Goal: Task Accomplishment & Management: Manage account settings

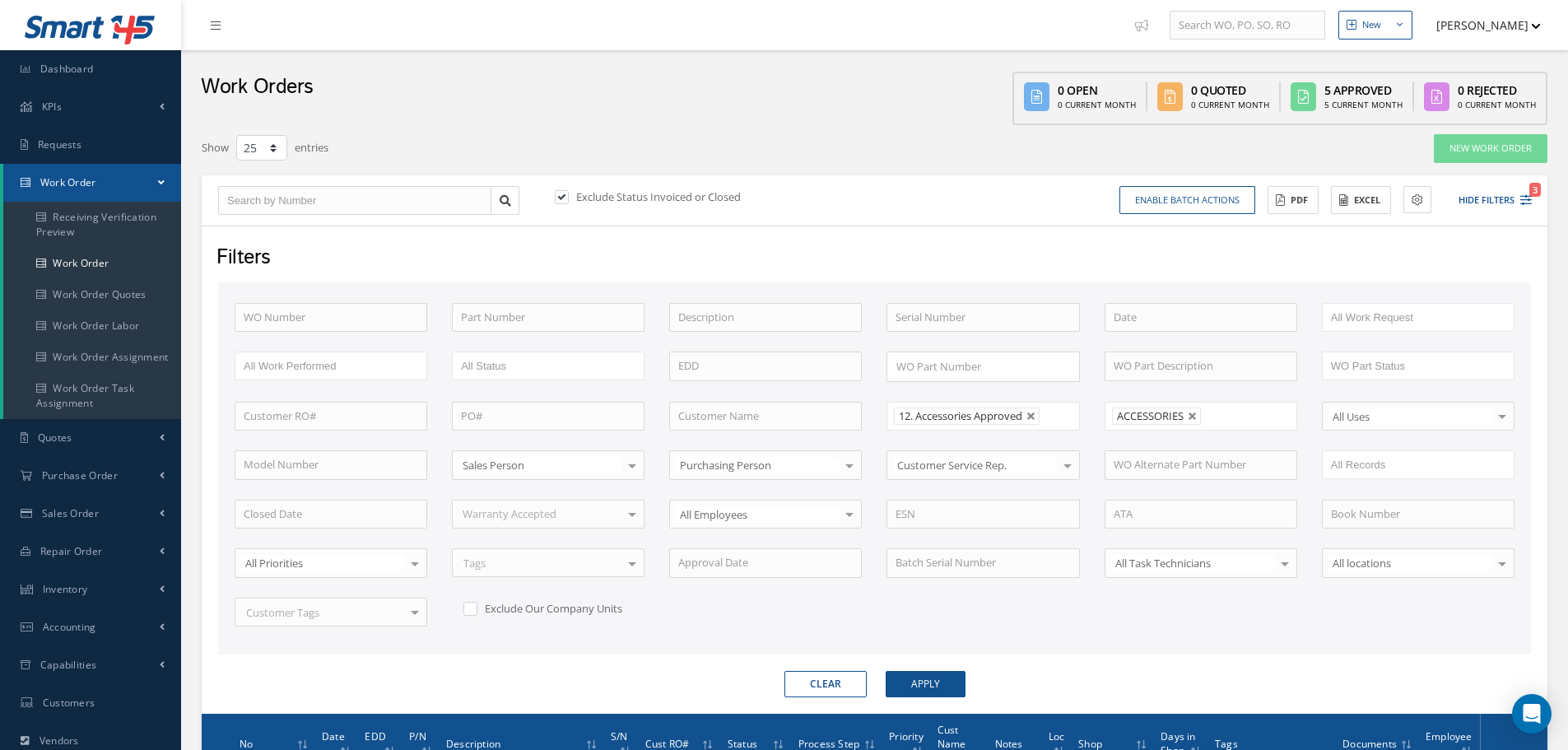
select select "25"
click at [269, 313] on input "text" at bounding box center [331, 318] width 193 height 29
type input "2"
type input "24"
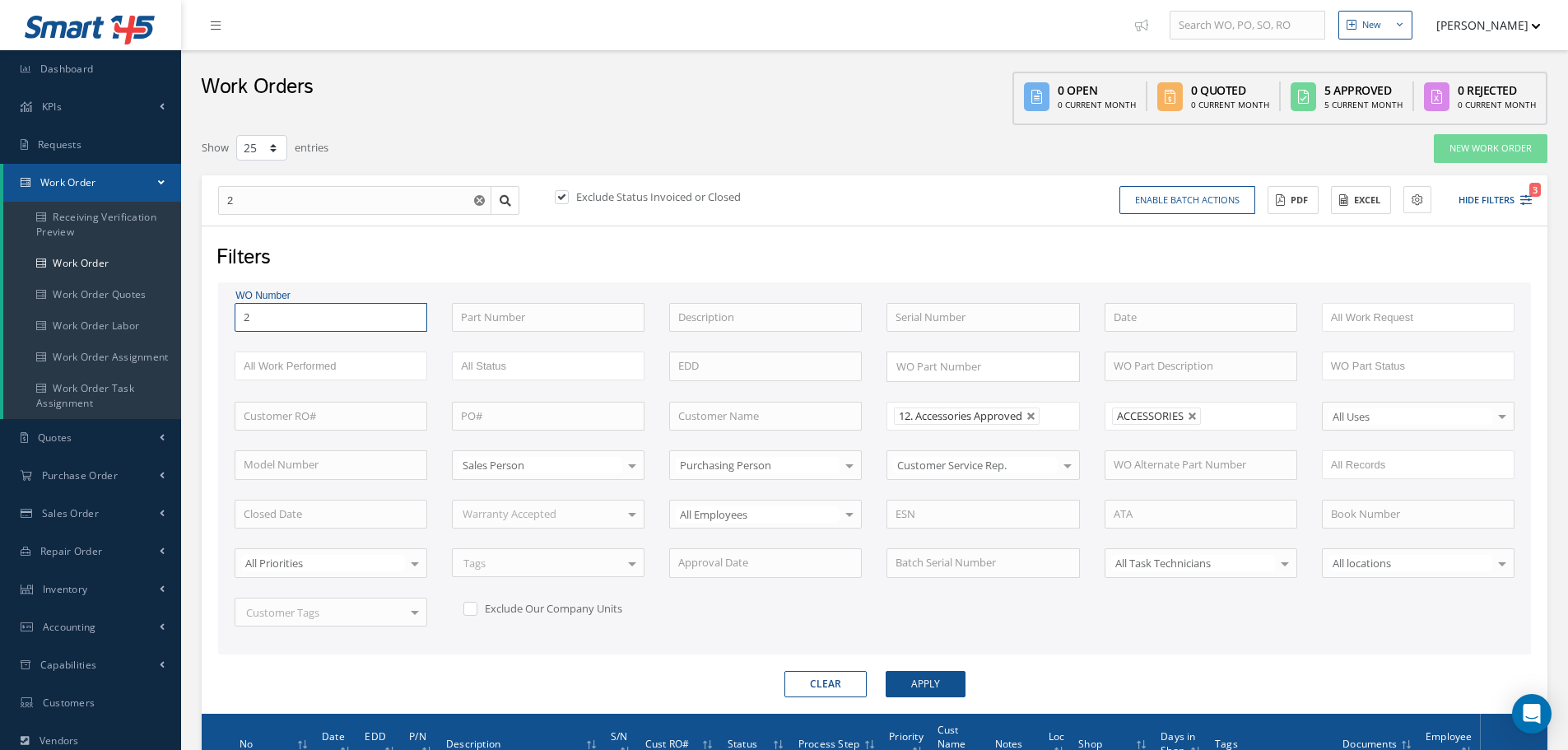
type input "24"
type input "244"
type input "2441"
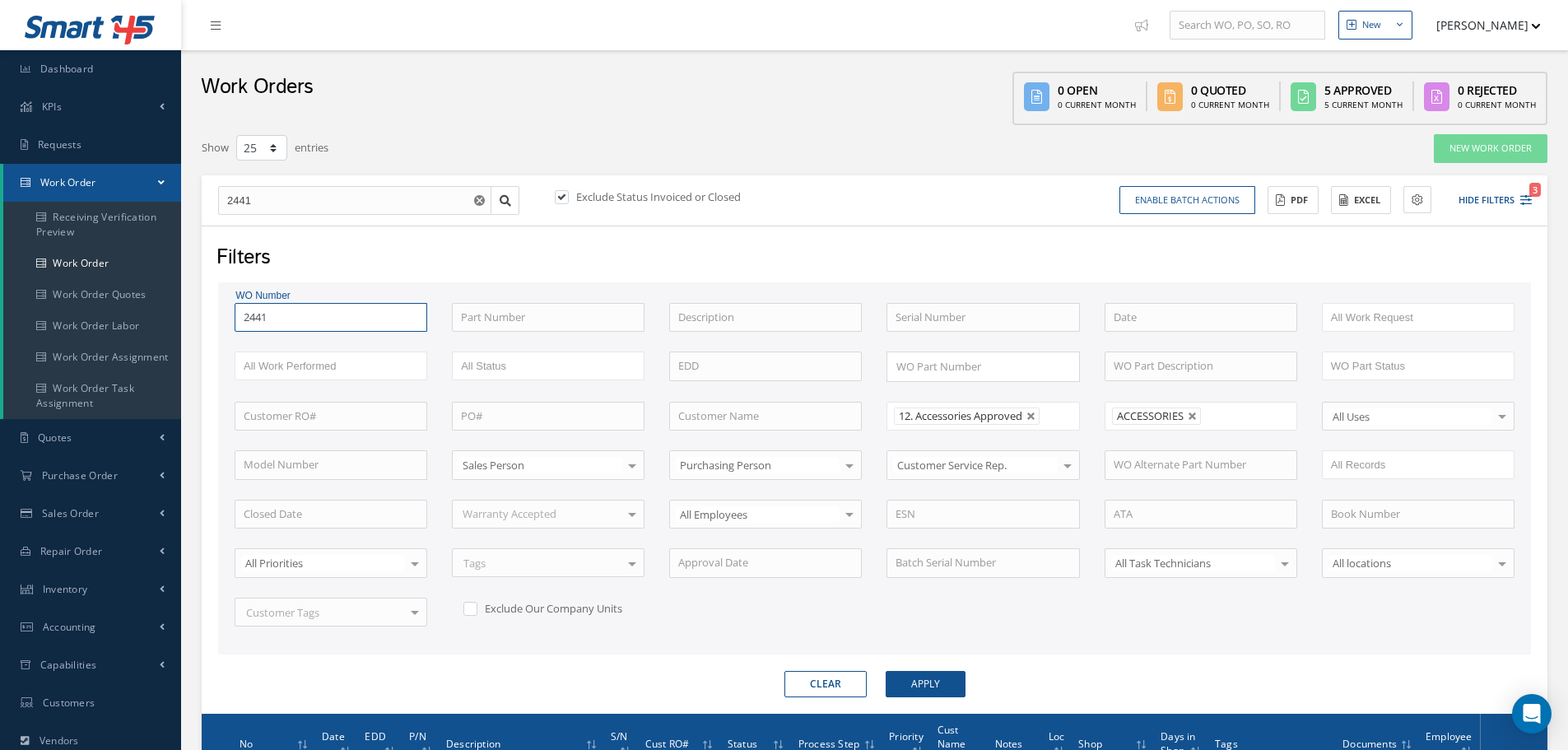
type input "24412"
click at [886, 671] on button "Apply" at bounding box center [925, 684] width 79 height 26
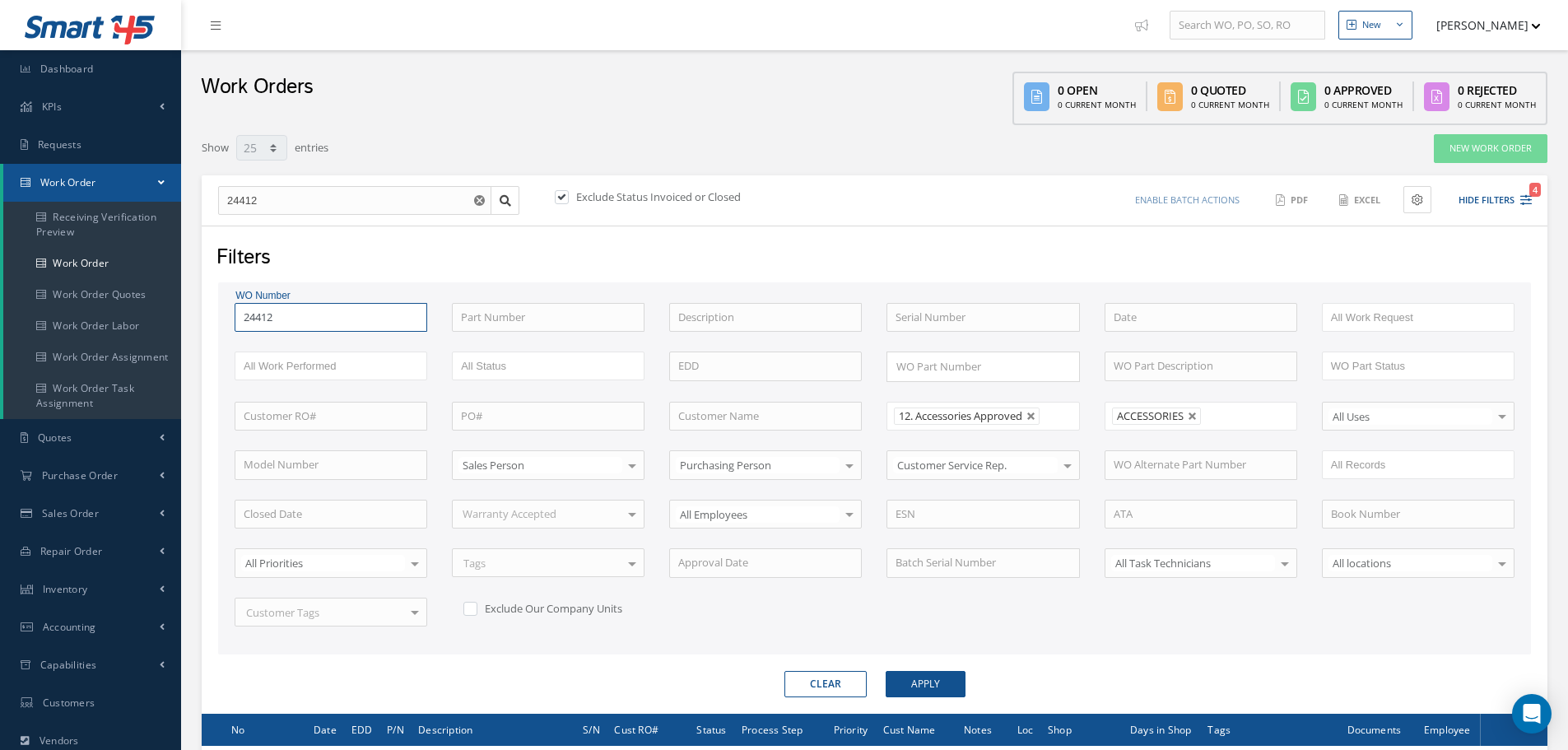
type input "2441"
type input "244"
type input "24"
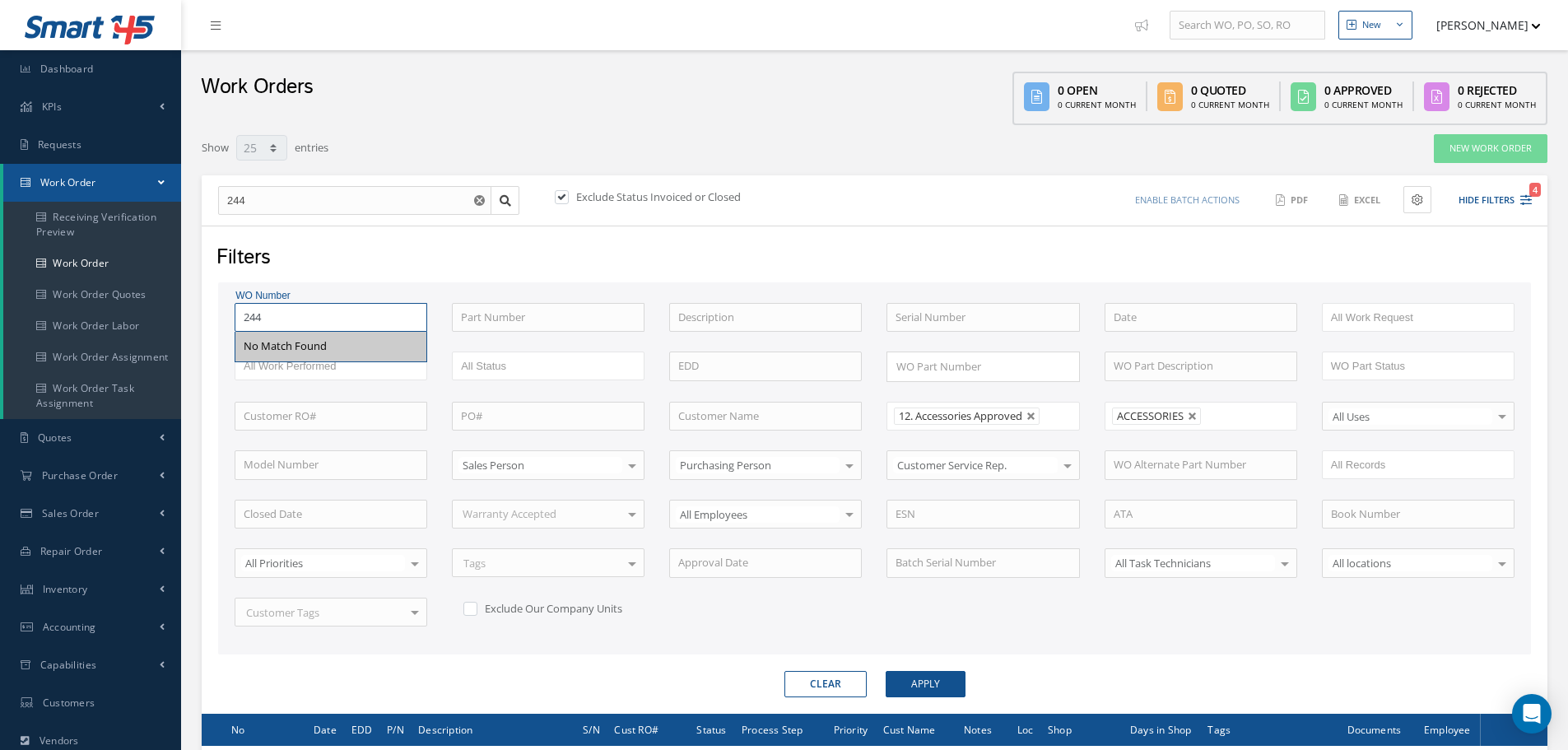
type input "24"
type input "2"
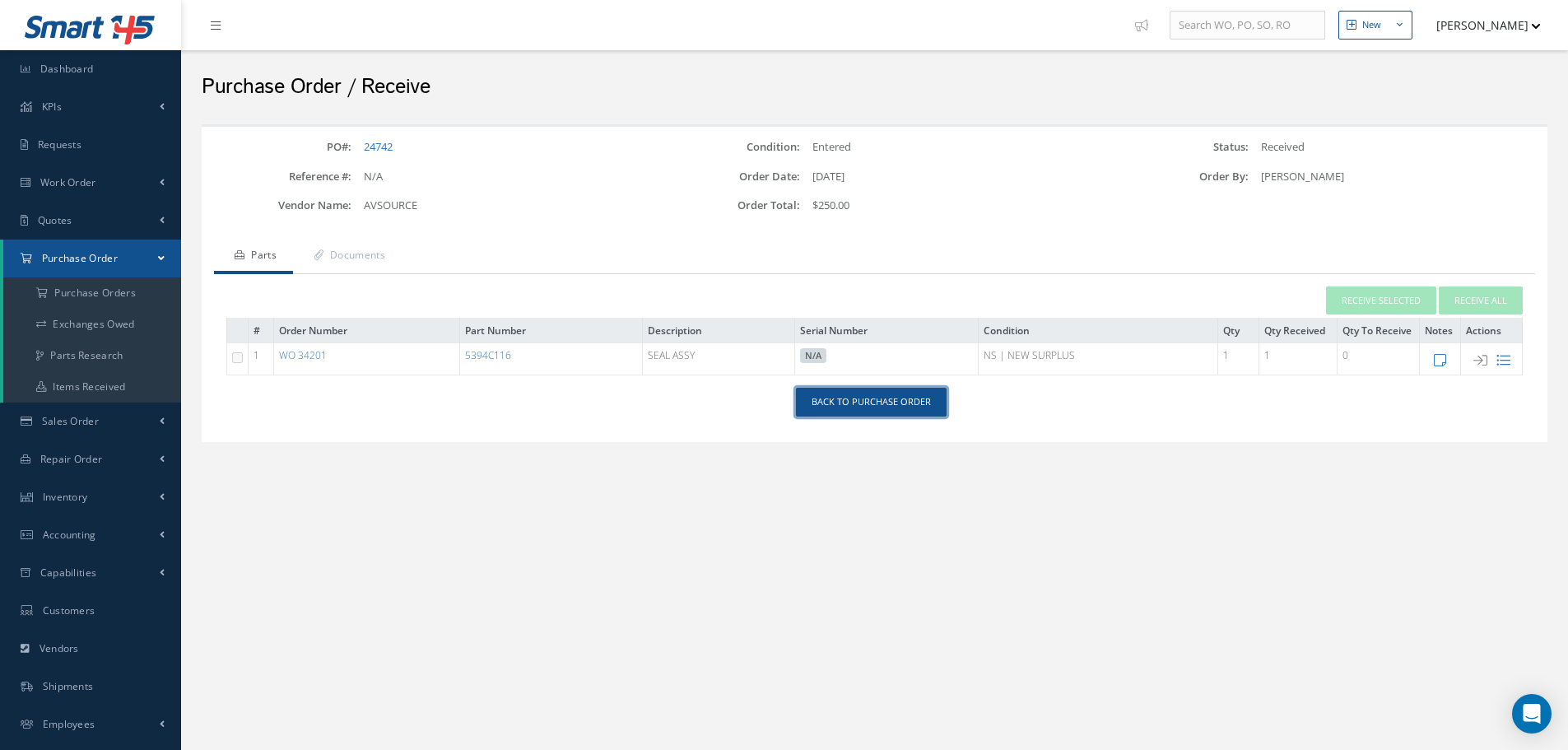
click at [887, 406] on link "Back to Purchase Order" at bounding box center [871, 403] width 151 height 29
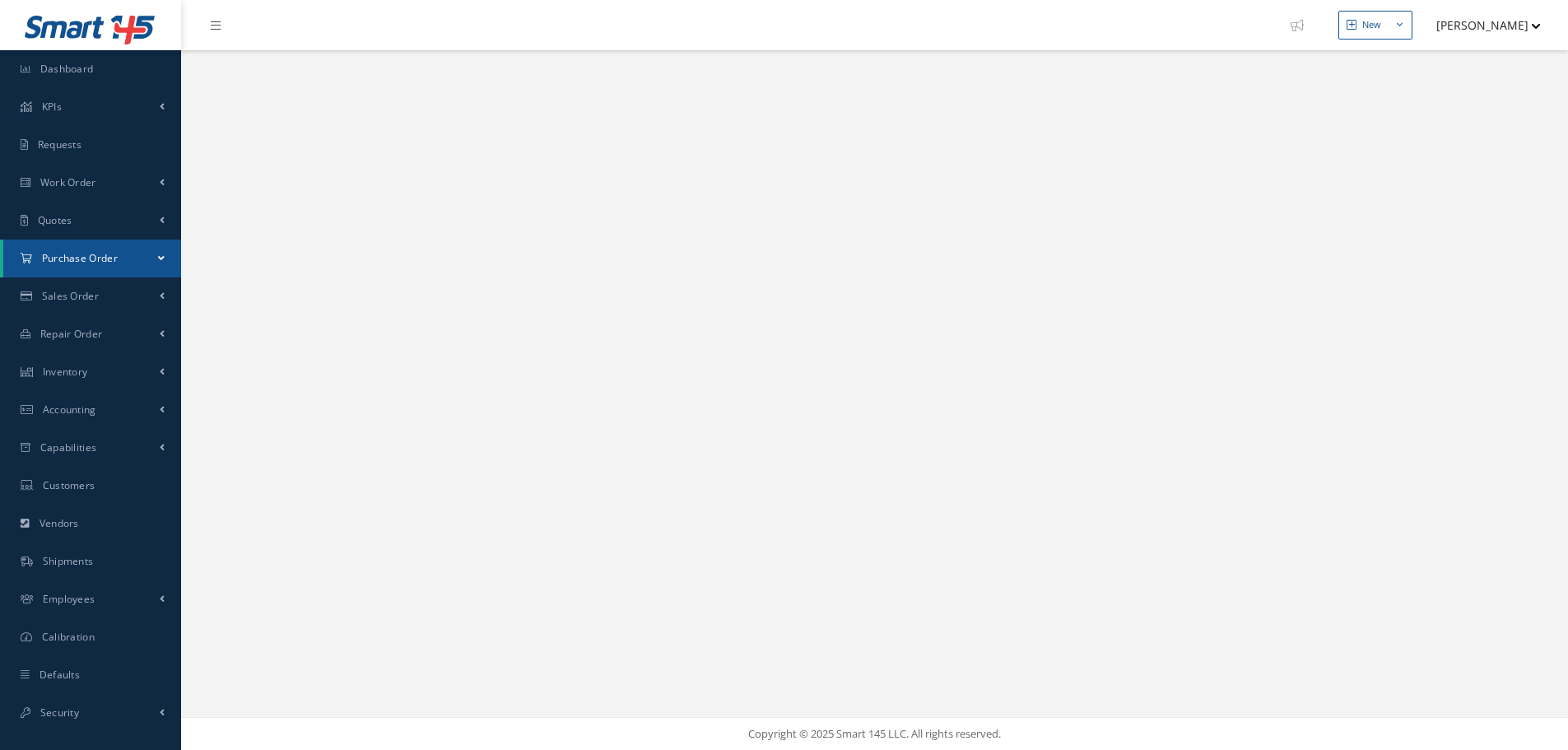
select select "25"
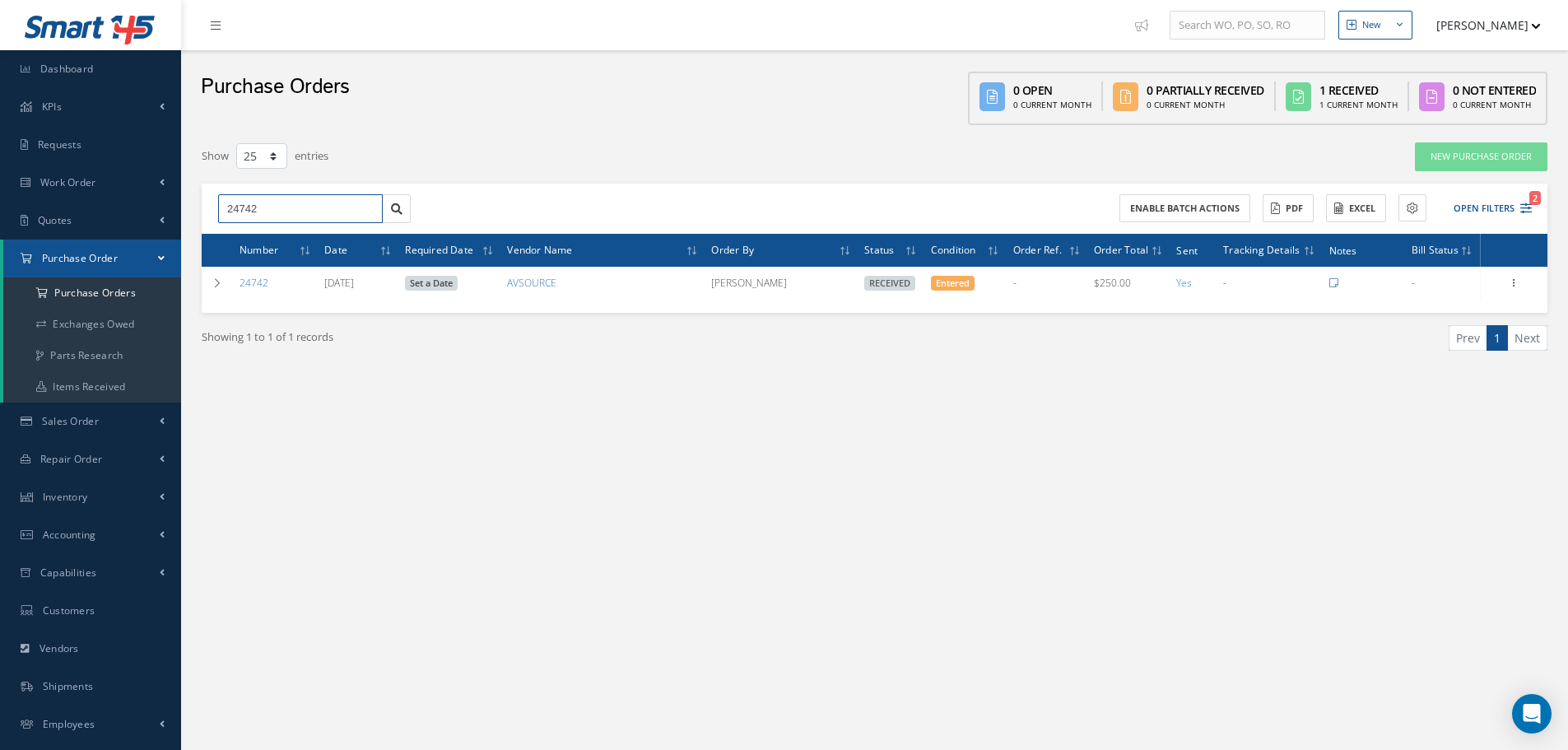
click at [287, 205] on input "24742" at bounding box center [300, 209] width 164 height 29
type input "24710"
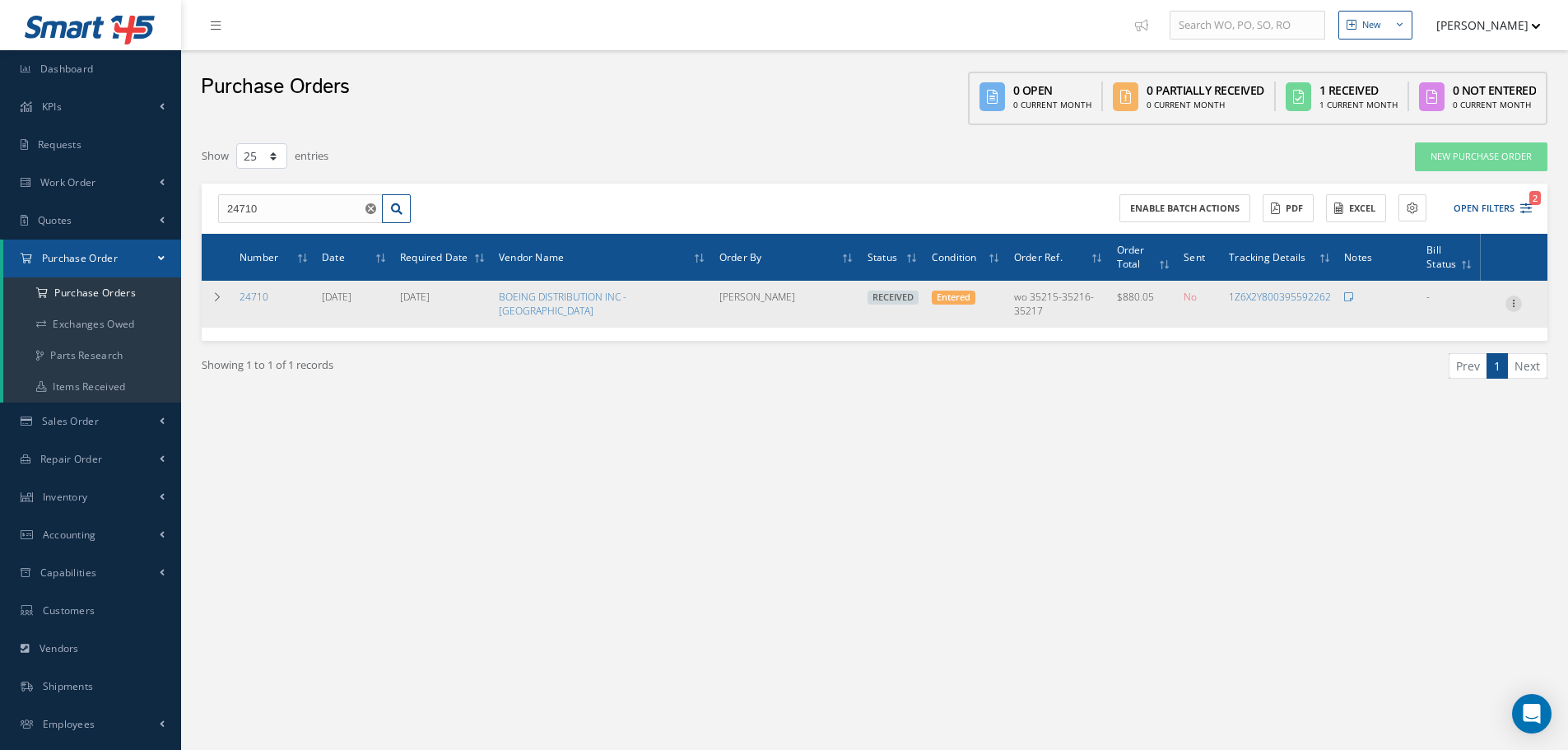
click at [1516, 301] on icon at bounding box center [1514, 302] width 16 height 13
click at [1445, 312] on link "Receiving Details" at bounding box center [1438, 314] width 130 height 21
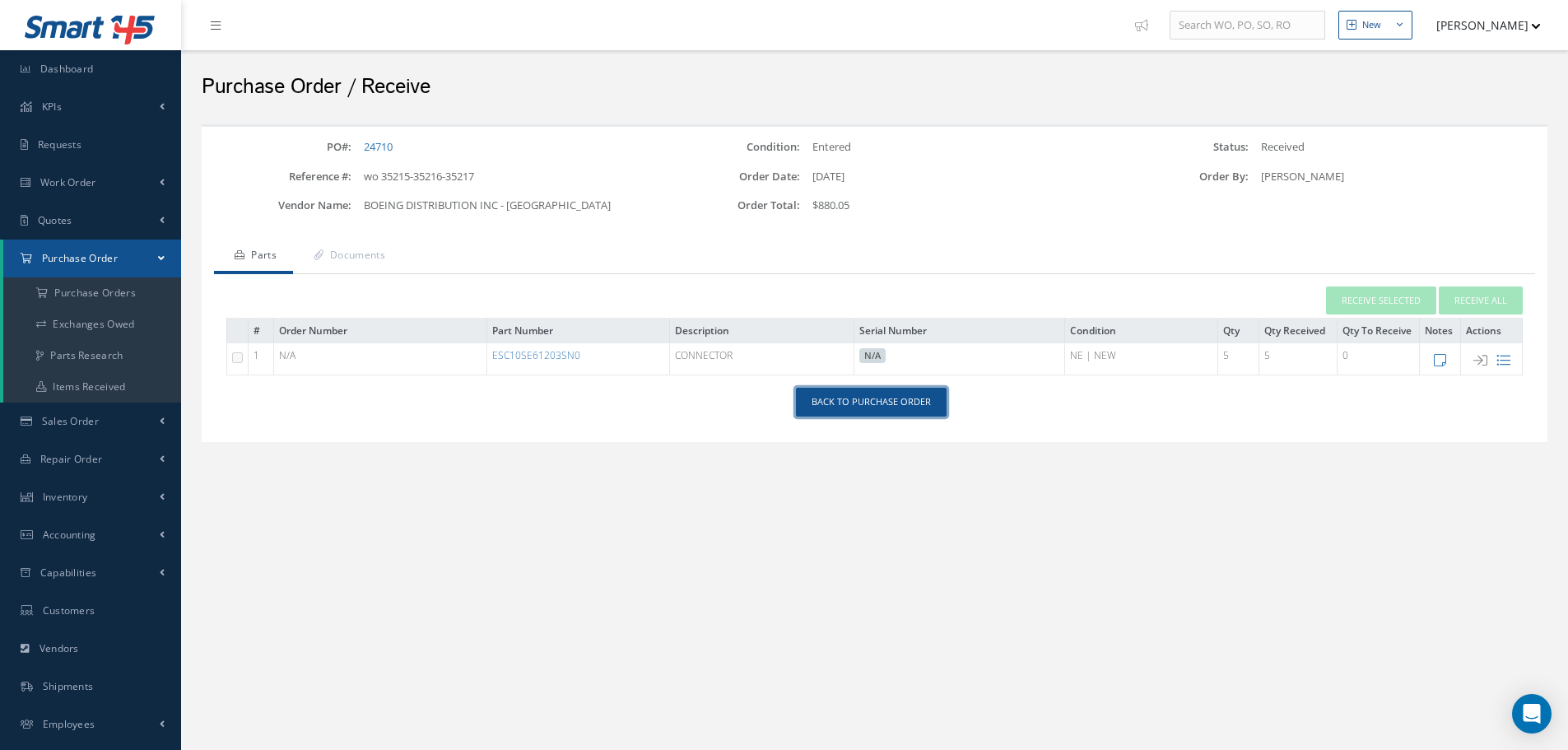
click at [866, 399] on link "Back to Purchase Order" at bounding box center [871, 403] width 151 height 29
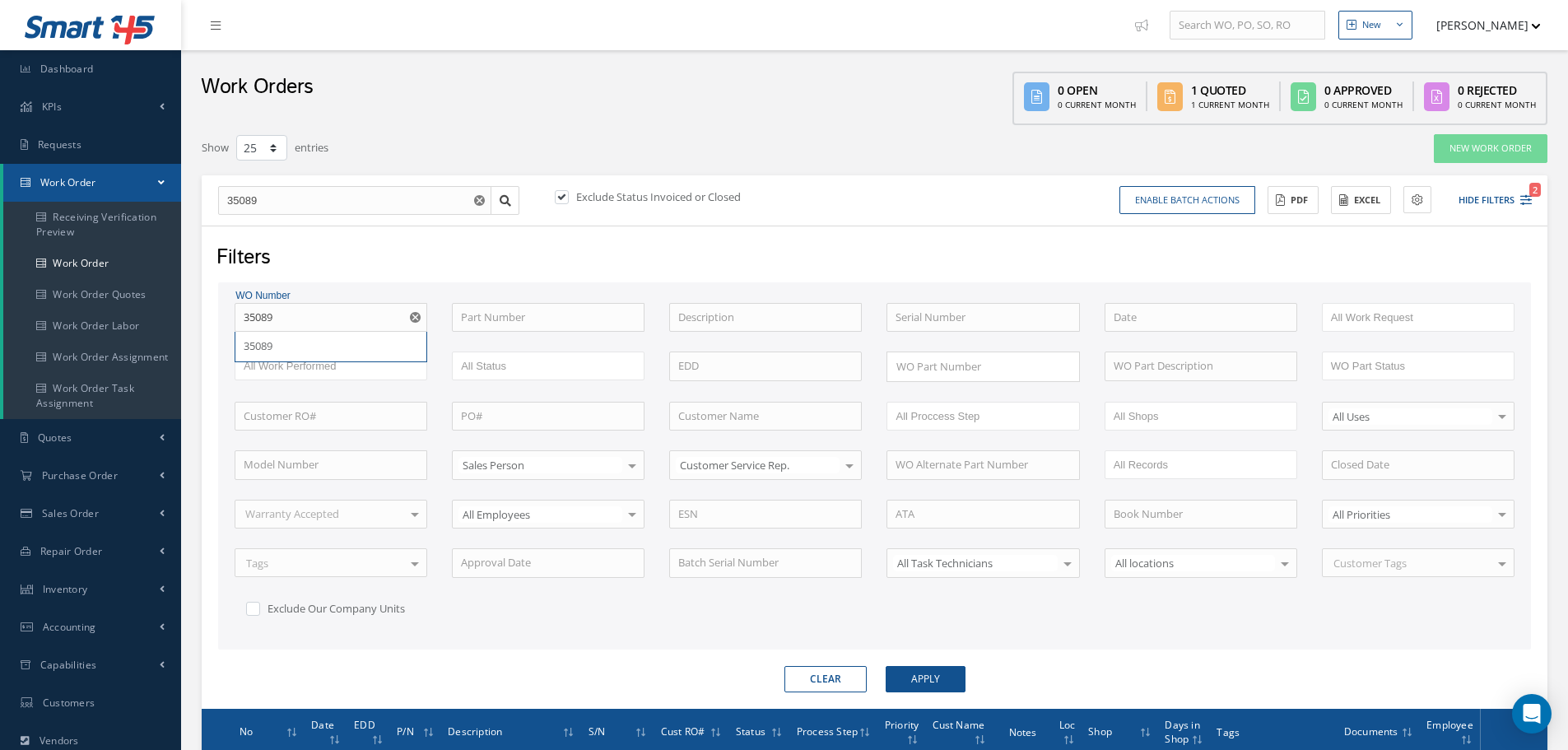
select select "25"
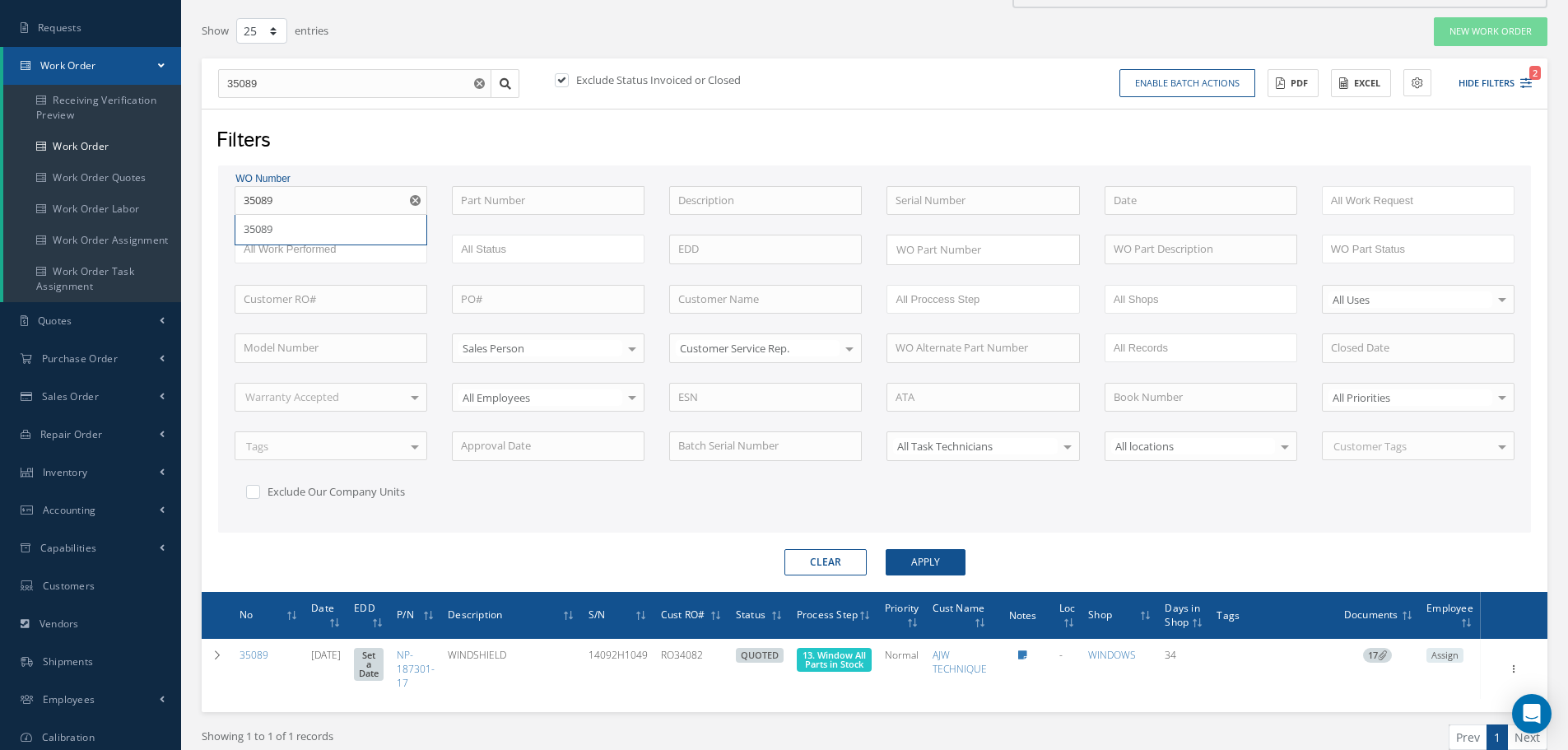
scroll to position [117, 0]
type input "3508"
type input "350"
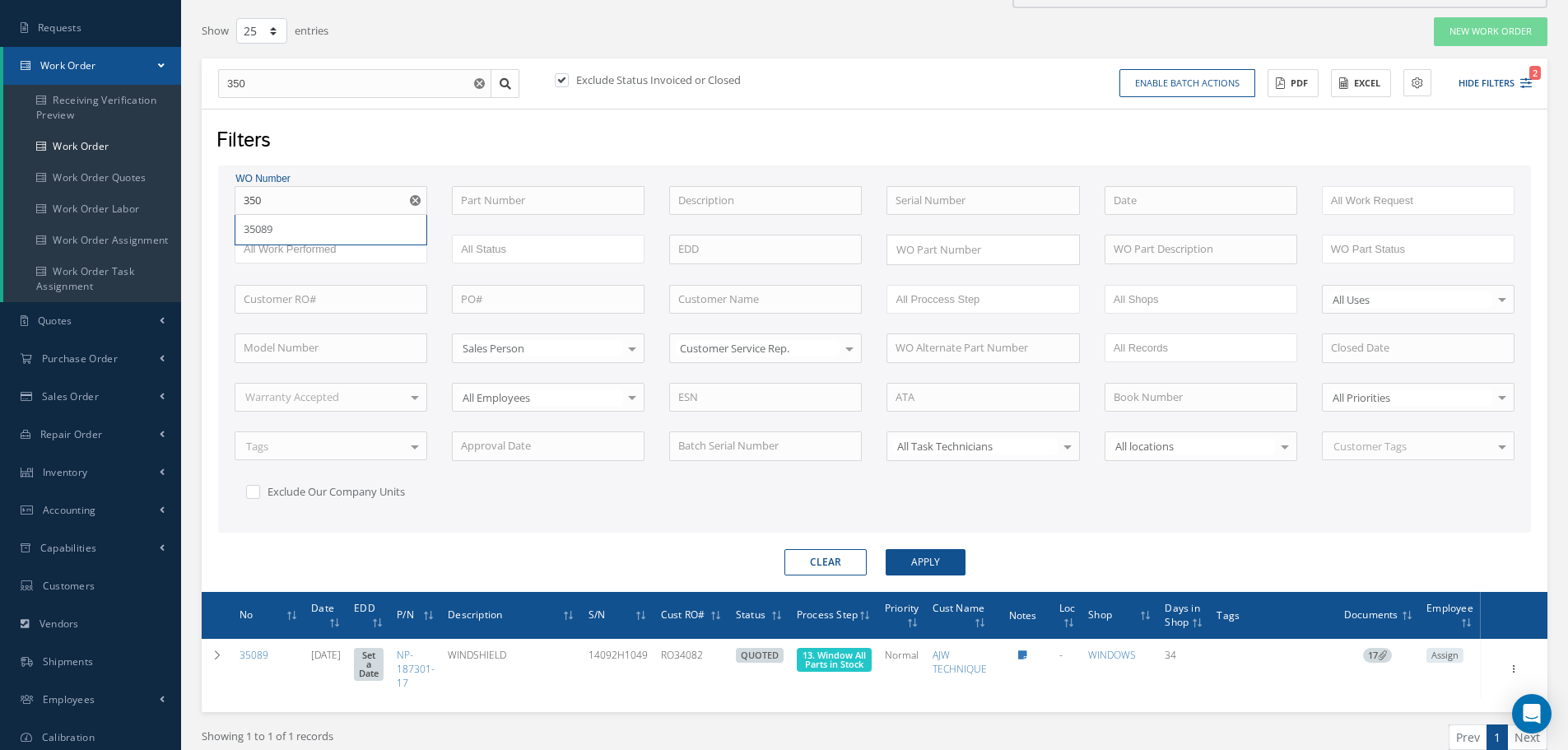
type input "35"
type input "3"
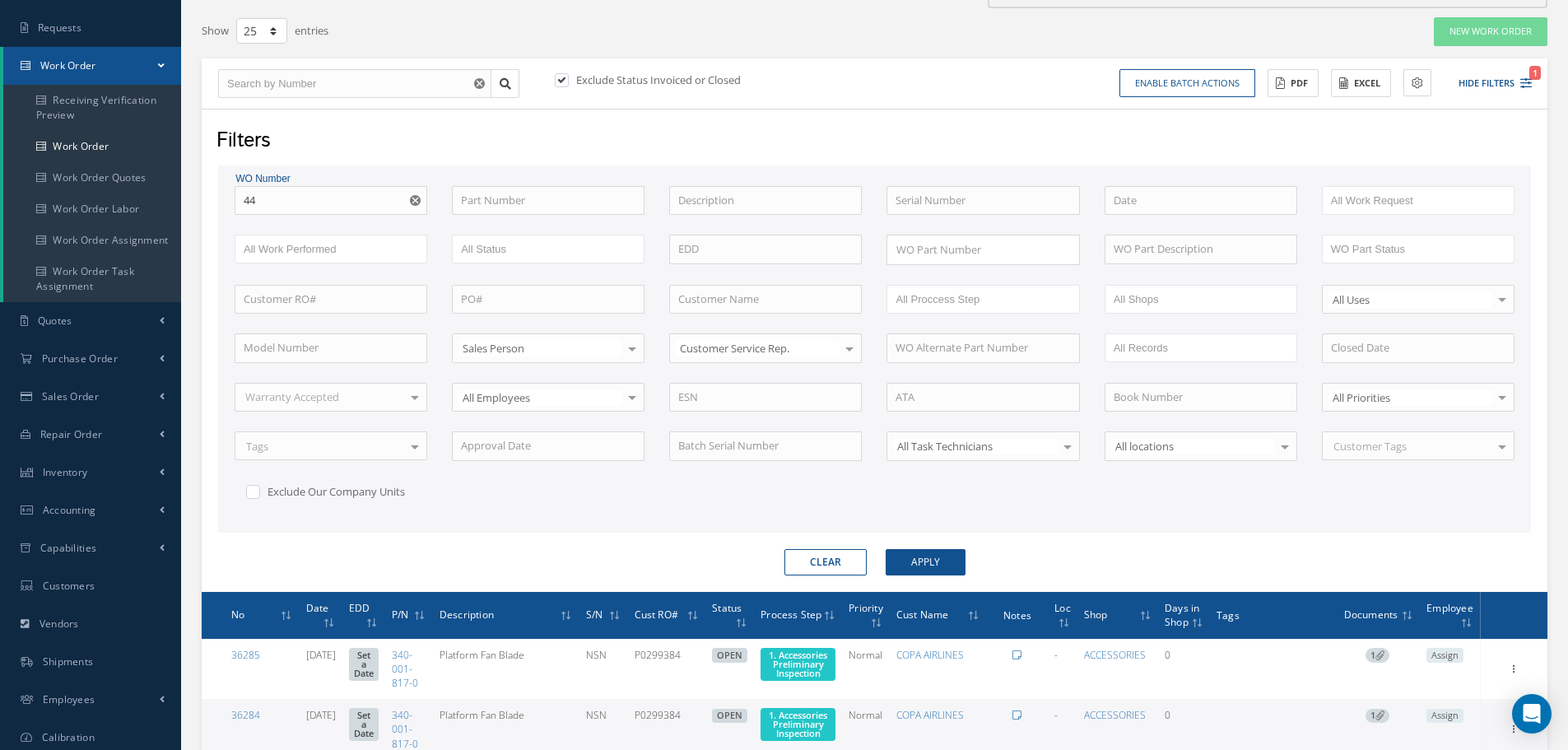
type input "442"
type input "4427"
click at [886, 549] on button "Apply" at bounding box center [925, 562] width 79 height 26
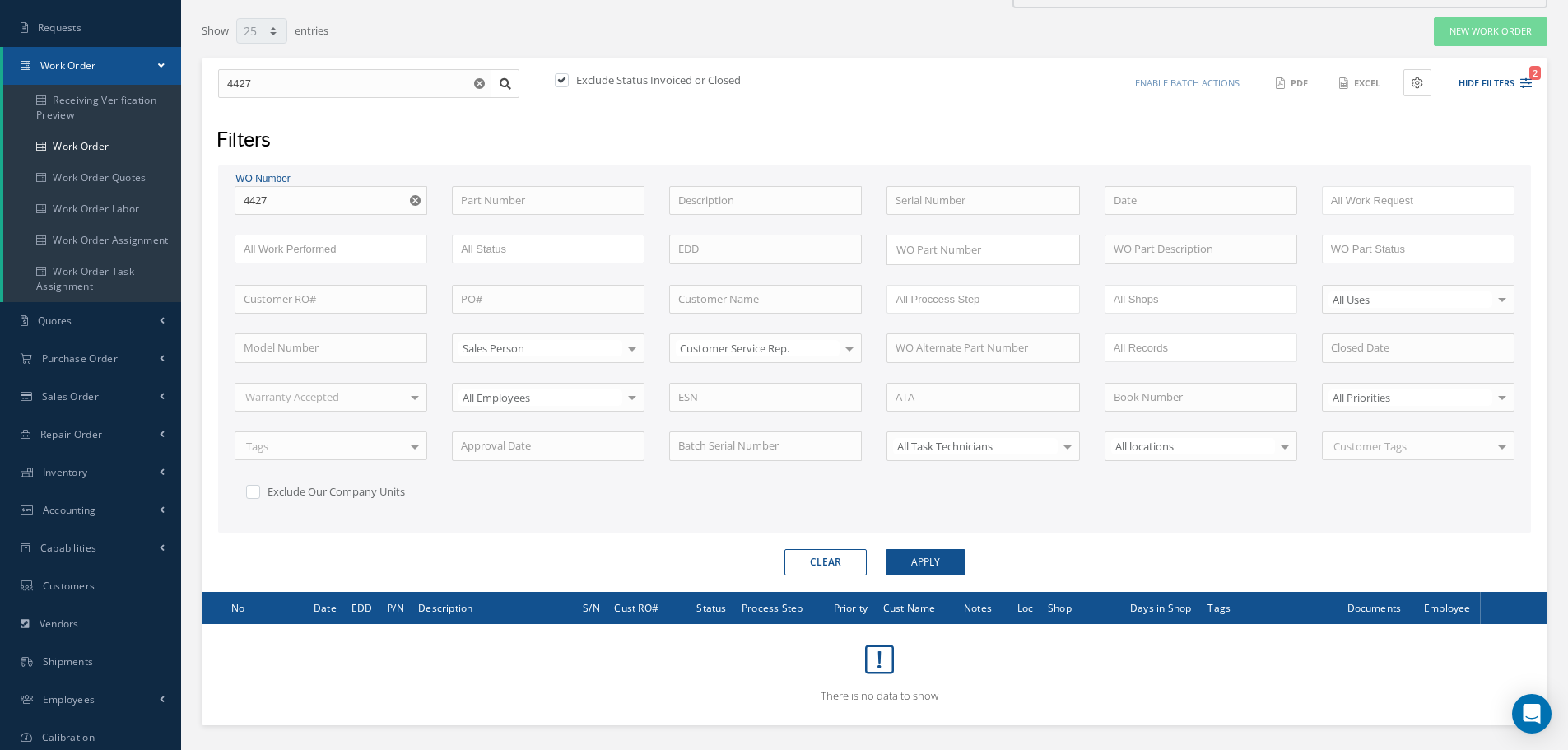
click at [243, 199] on input "4427" at bounding box center [331, 201] width 193 height 29
type input "34427"
click at [886, 549] on button "Apply" at bounding box center [925, 562] width 79 height 26
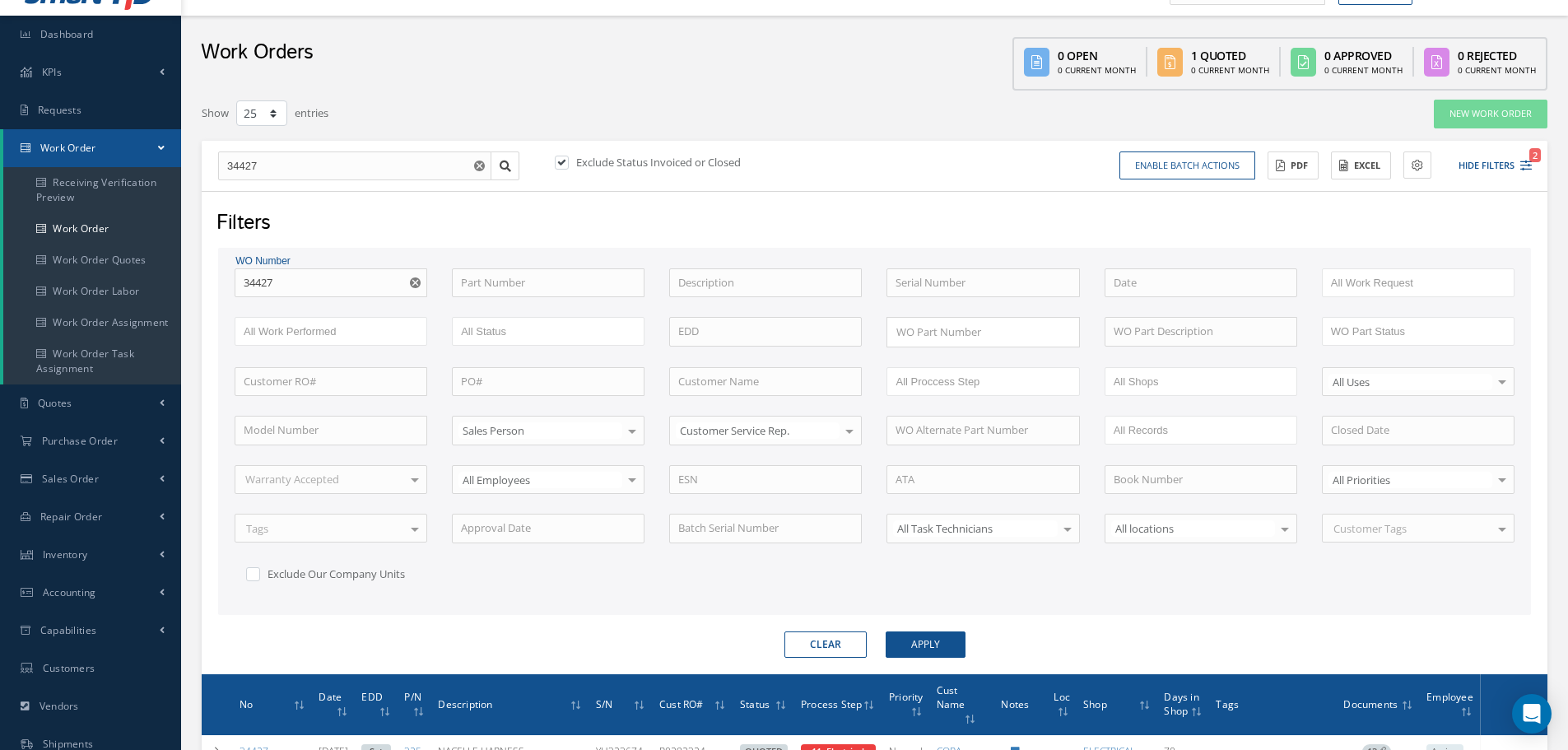
scroll to position [221, 0]
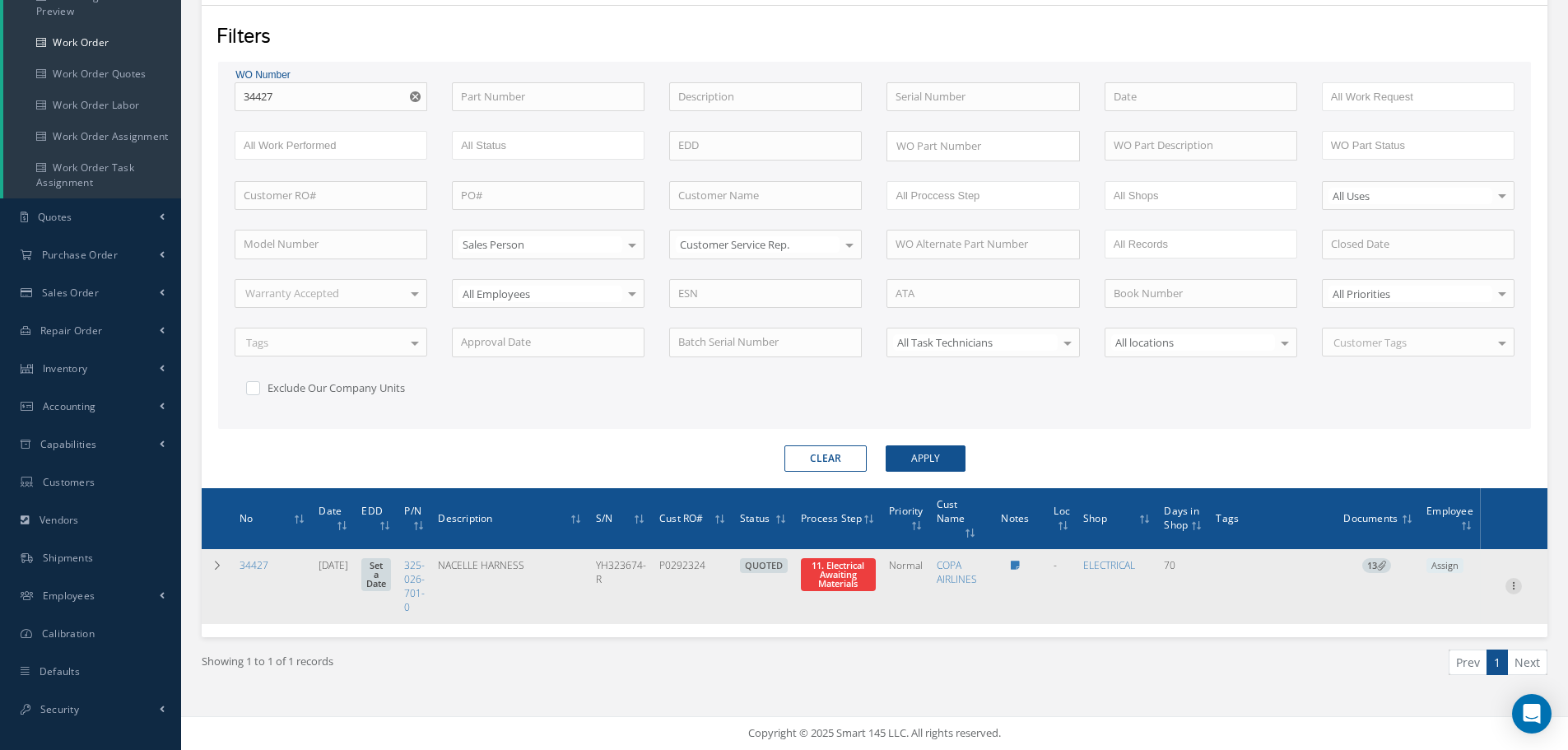
click at [1518, 587] on icon at bounding box center [1514, 585] width 16 height 13
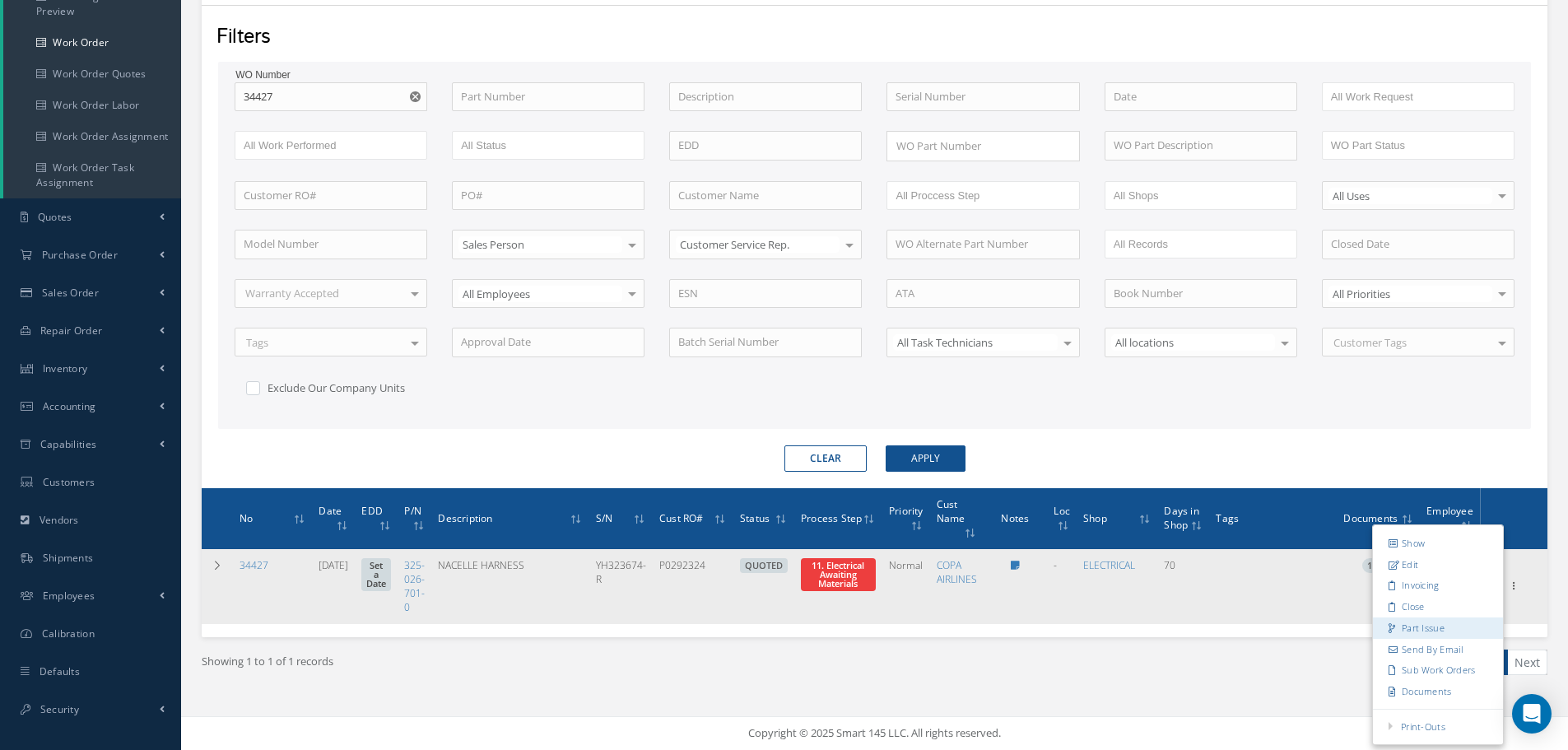
click at [1427, 624] on link "Part Issue" at bounding box center [1438, 628] width 130 height 21
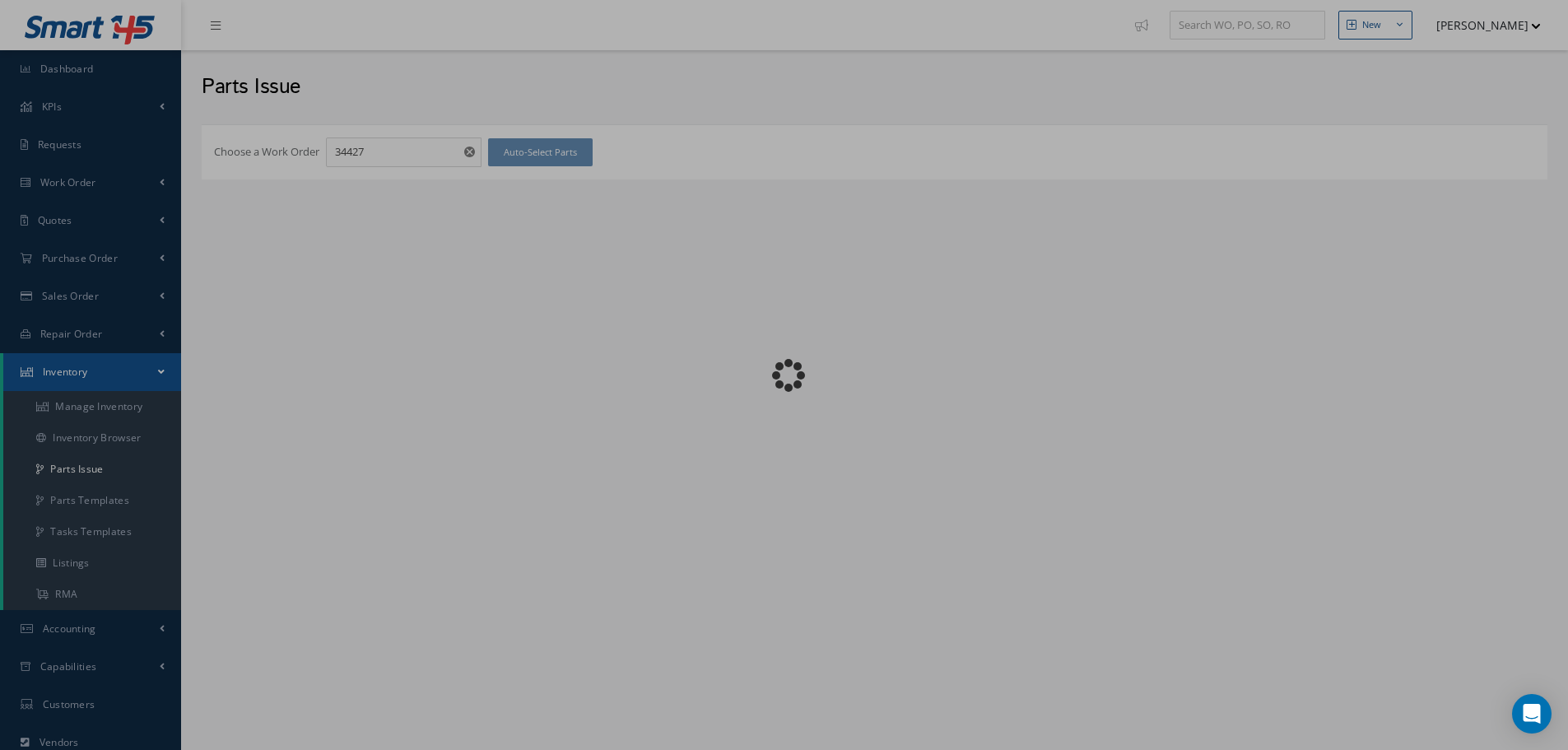
checkbox input "false"
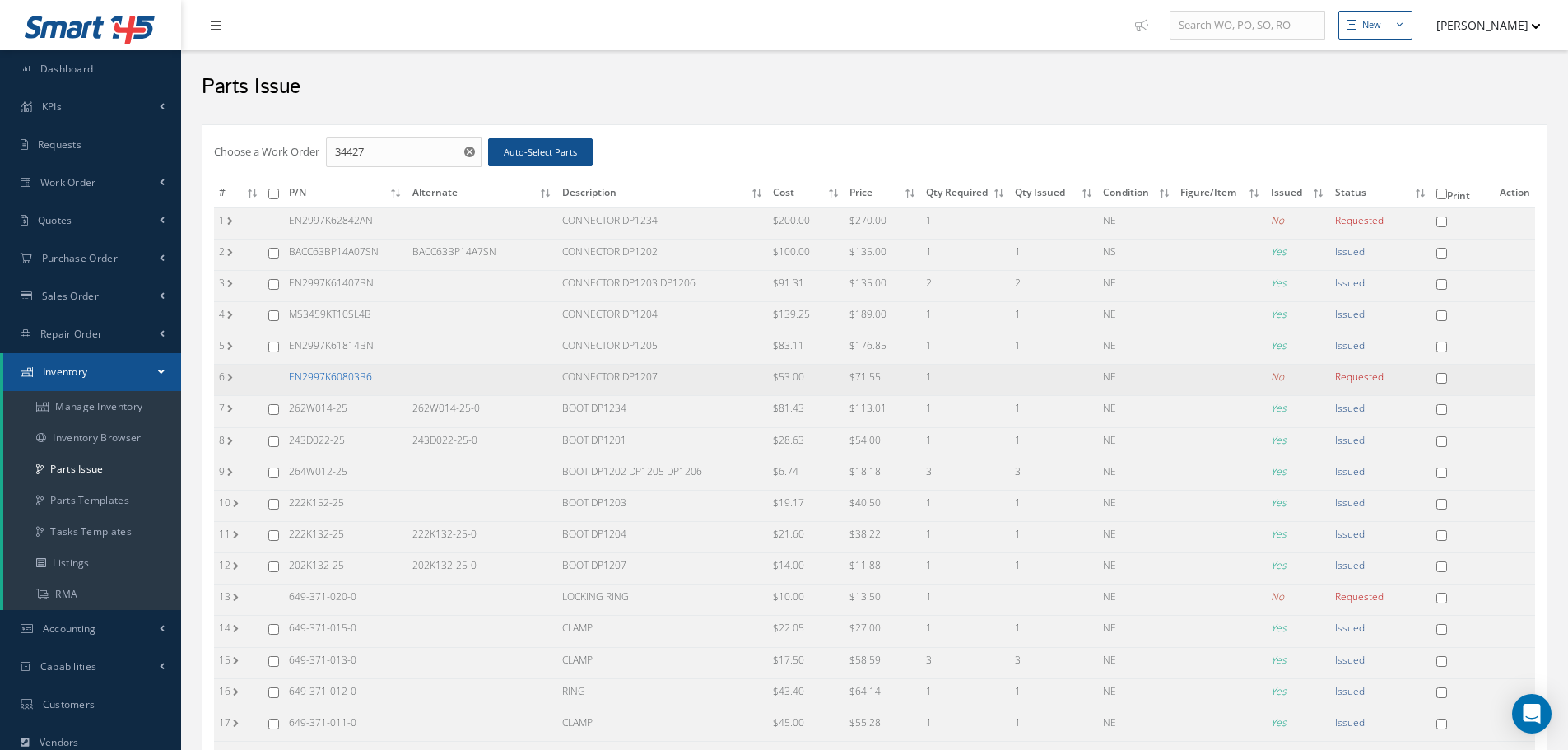
click at [320, 379] on link "EN2997K60803B6" at bounding box center [330, 376] width 83 height 14
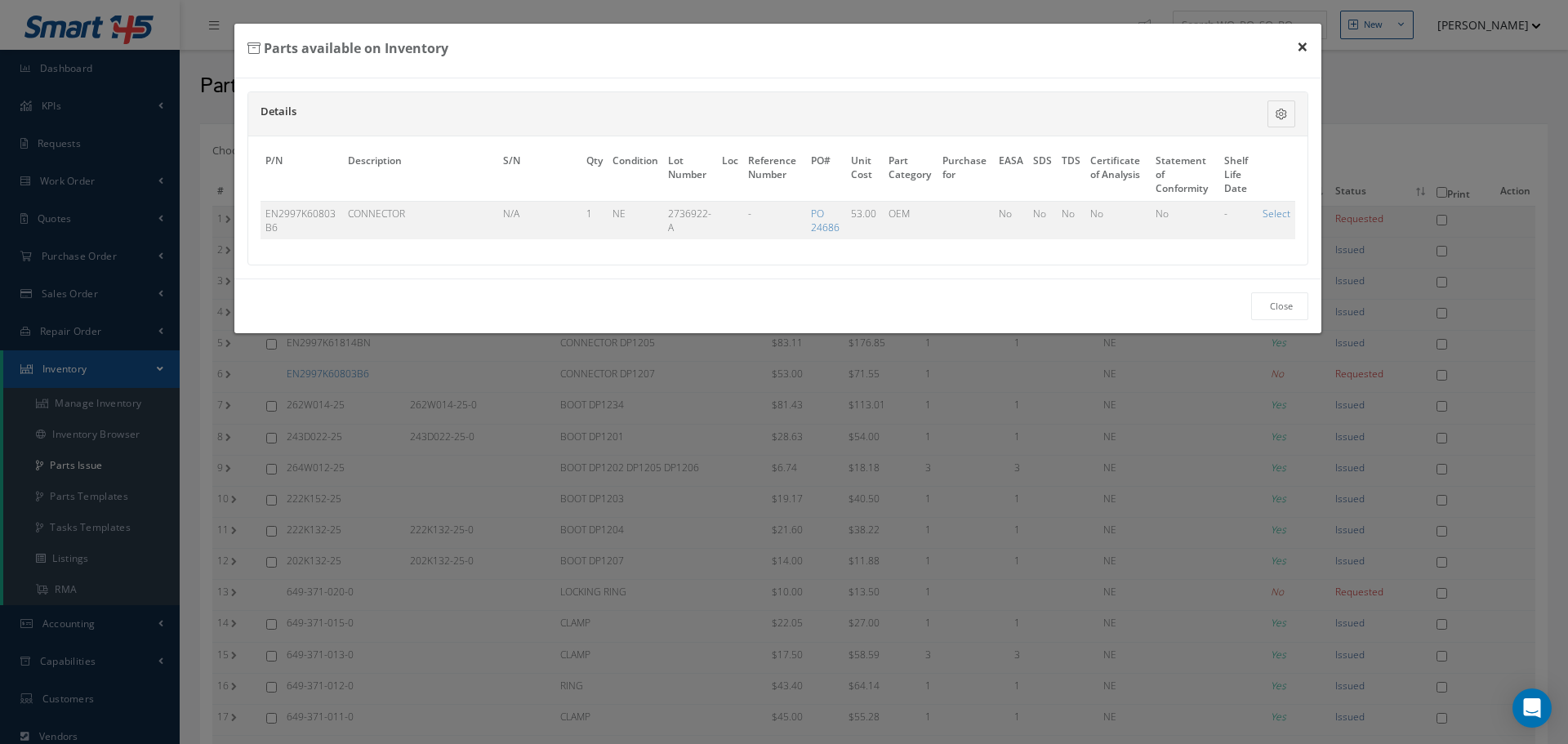
click at [1315, 45] on button "×" at bounding box center [1302, 46] width 37 height 45
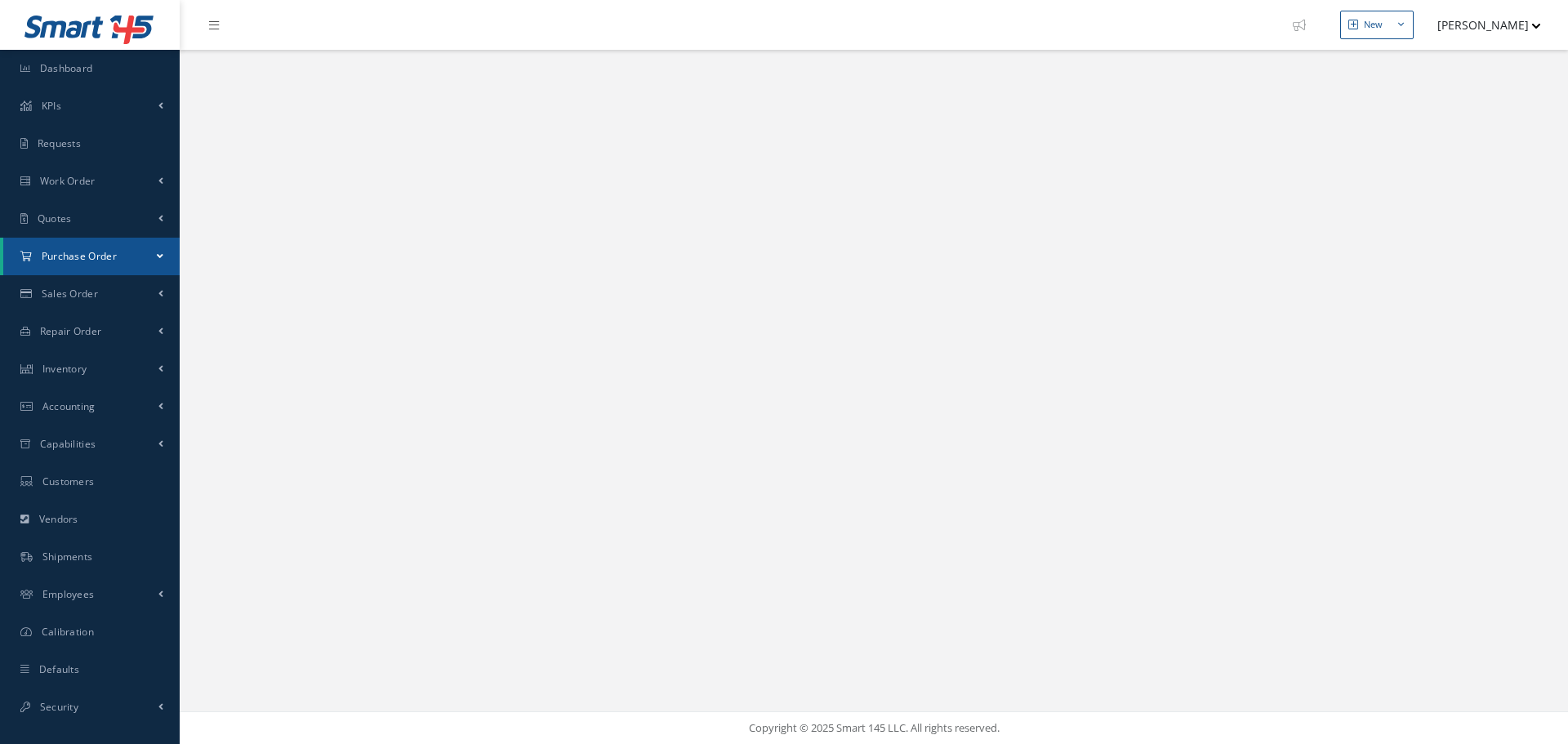
select select "25"
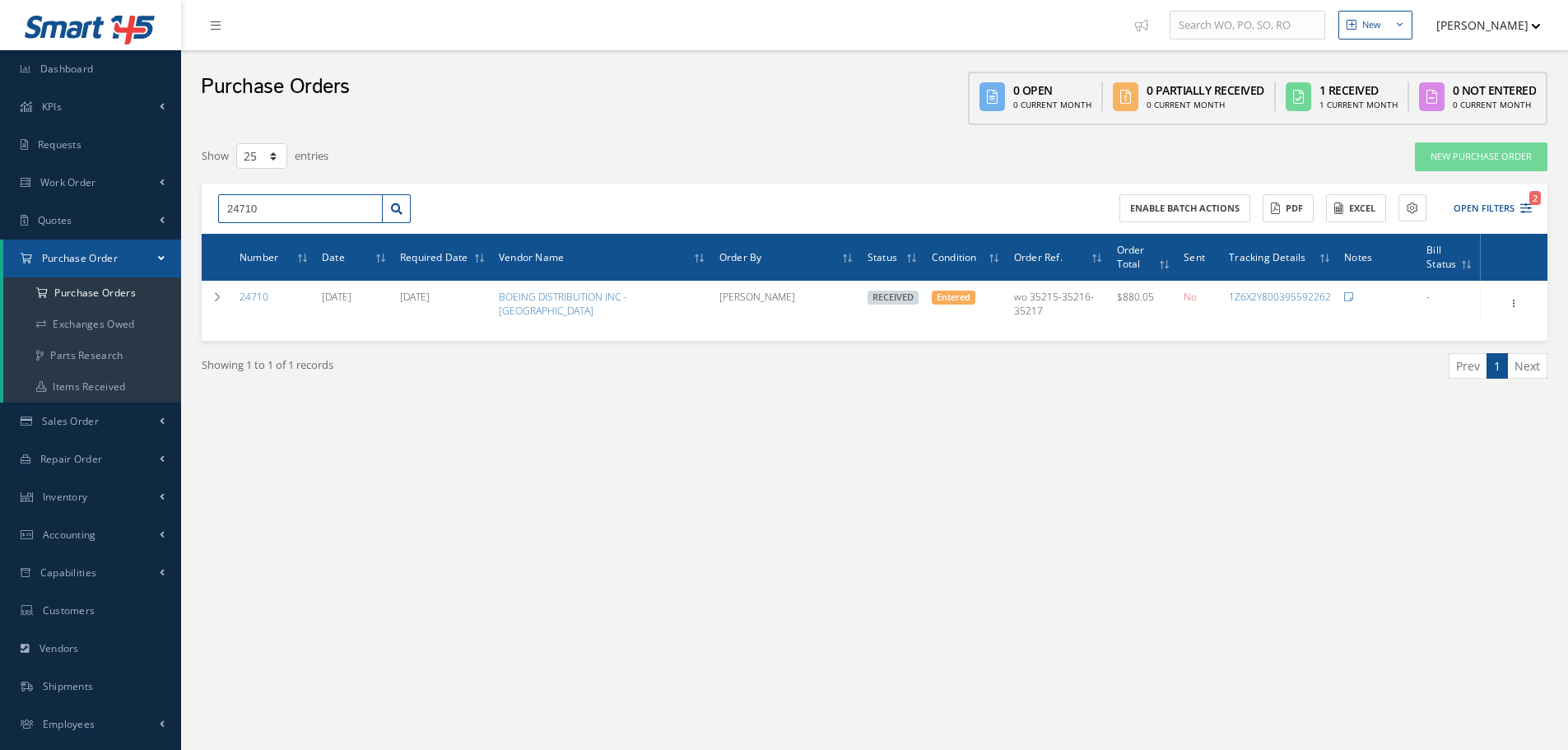
click at [291, 212] on input "24710" at bounding box center [300, 209] width 164 height 29
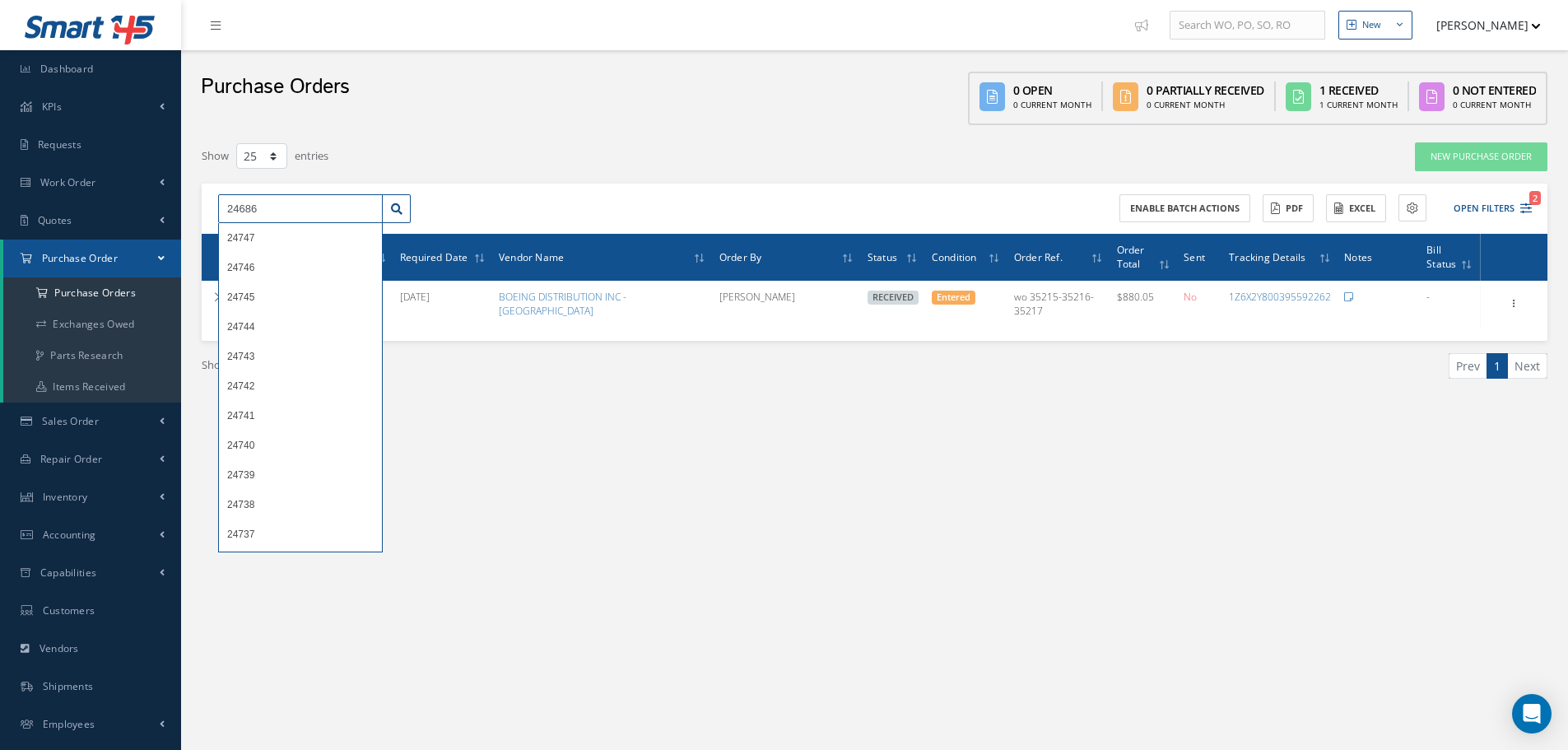
type input "24686"
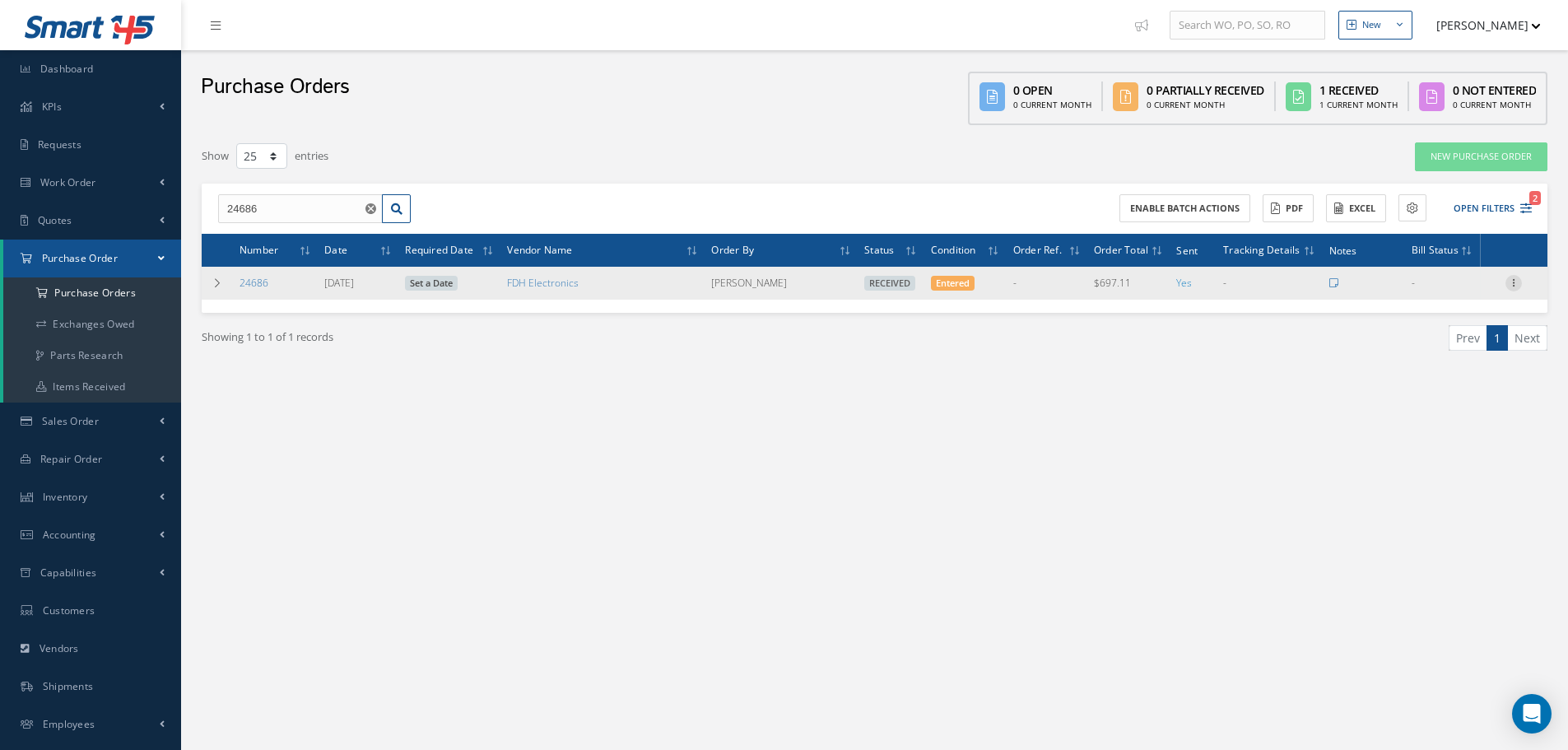
click at [1513, 286] on icon at bounding box center [1514, 281] width 16 height 13
click at [1466, 290] on link "Receiving Details" at bounding box center [1438, 293] width 130 height 21
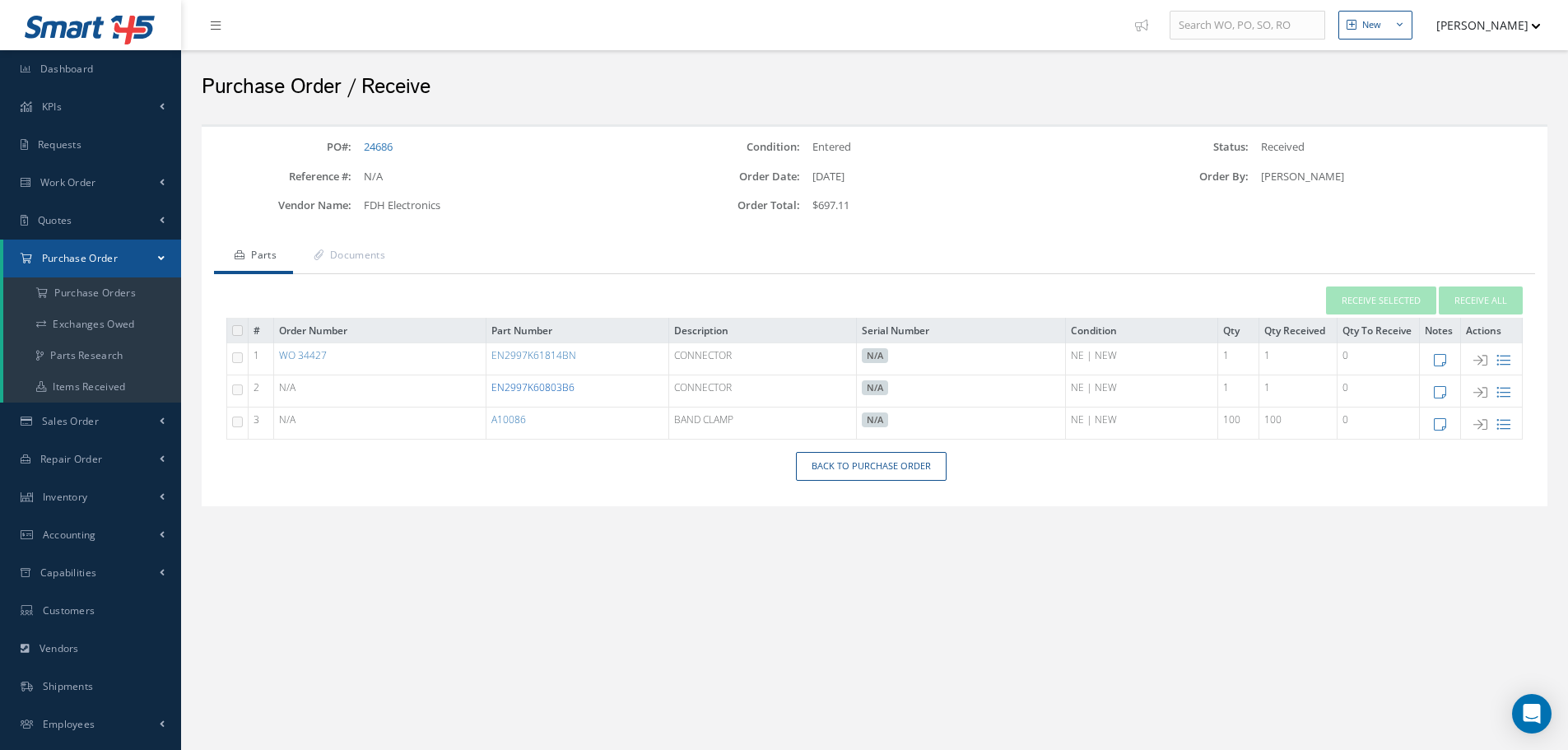
click at [531, 384] on link "EN2997K60803B6" at bounding box center [532, 387] width 83 height 14
click at [531, 361] on link "EN2997K61814BN" at bounding box center [533, 354] width 85 height 14
click at [889, 465] on link "Back to Purchase Order" at bounding box center [871, 467] width 151 height 29
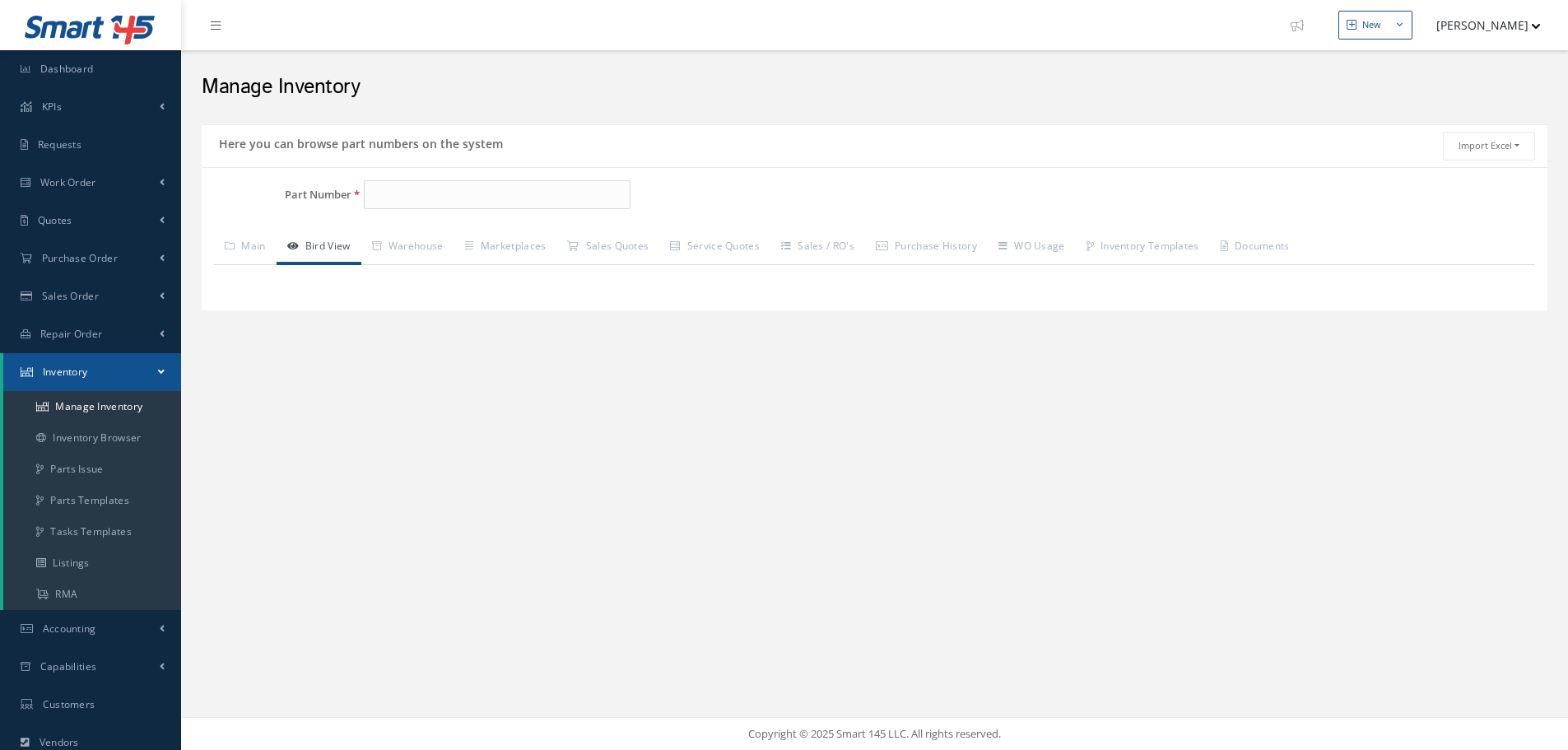
type input "EN2997K60803B6"
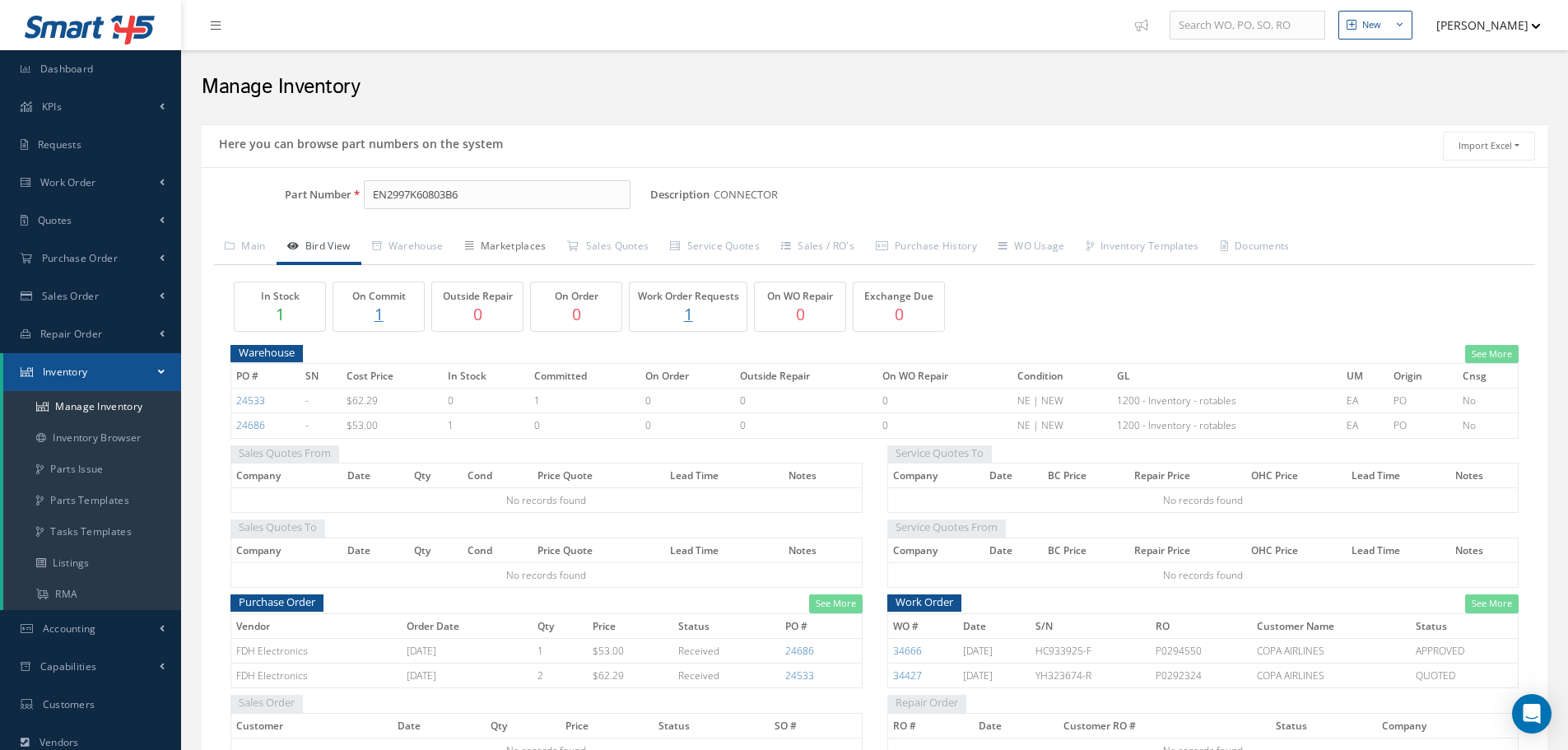
click at [514, 251] on link "Marketplaces" at bounding box center [506, 248] width 103 height 35
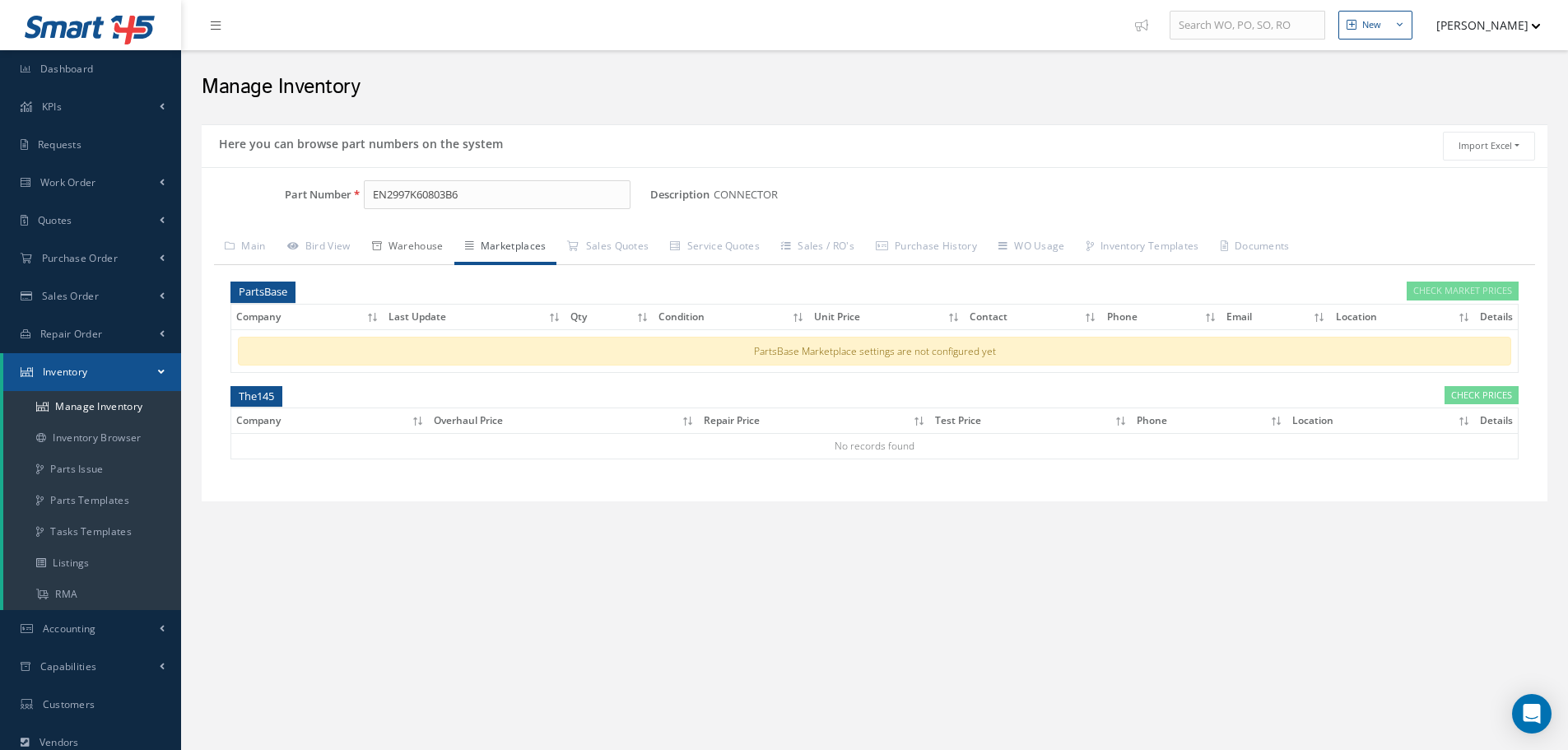
click at [400, 241] on link "Warehouse" at bounding box center [408, 248] width 93 height 35
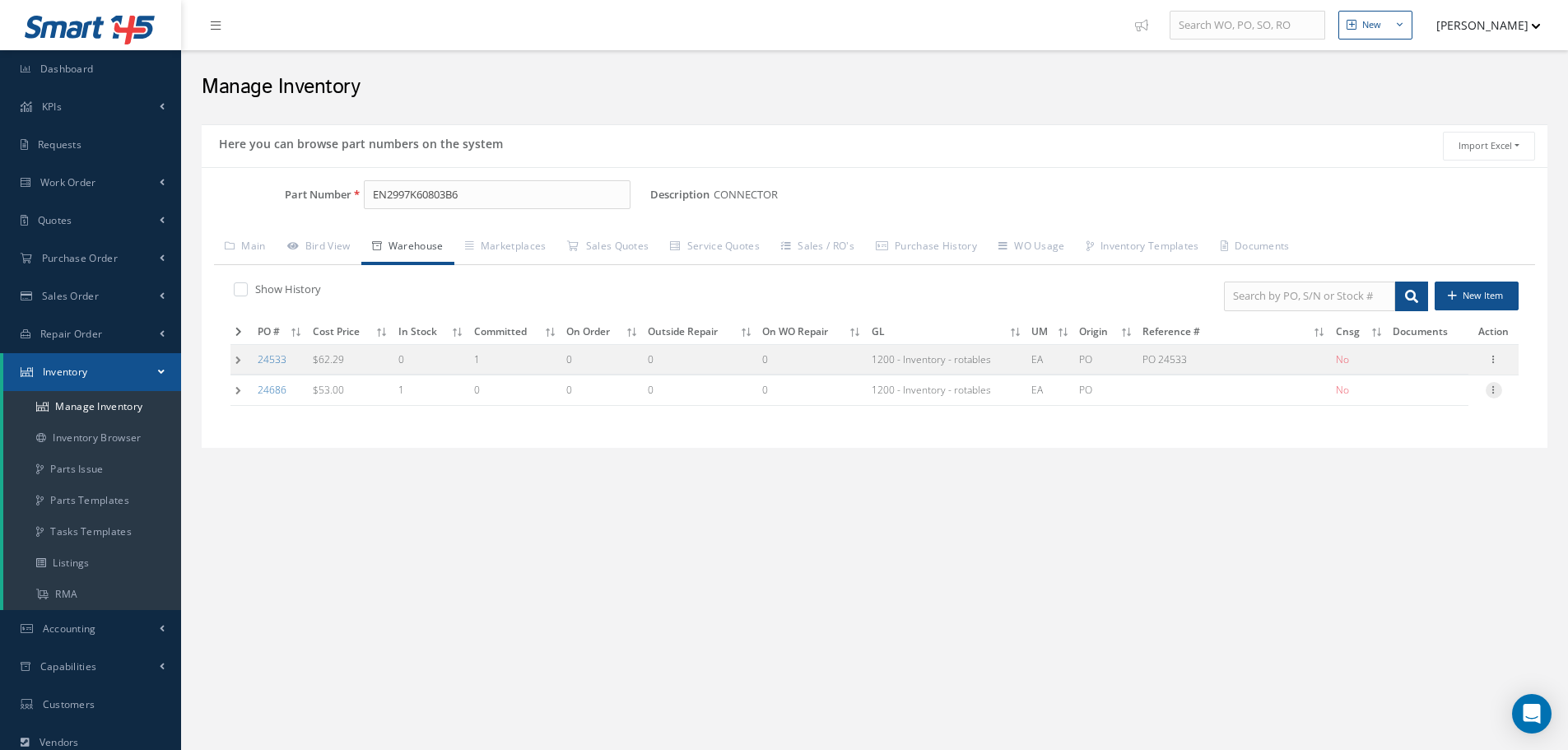
click at [1495, 395] on icon at bounding box center [1494, 388] width 16 height 13
click at [1493, 391] on icon at bounding box center [1494, 388] width 16 height 13
click at [1474, 396] on link "Edit" at bounding box center [1418, 400] width 130 height 21
type input "53.00"
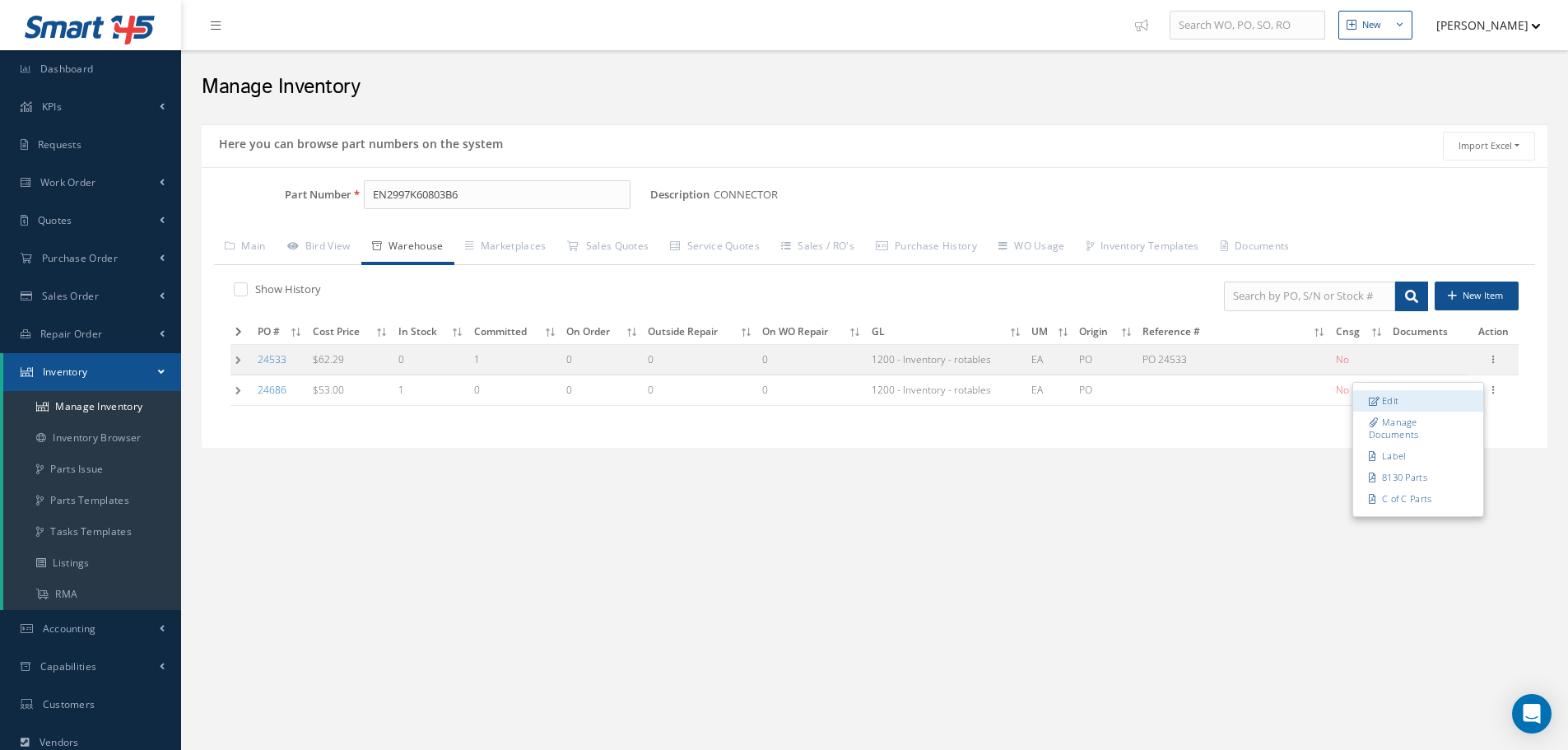
type input "08/25/2025"
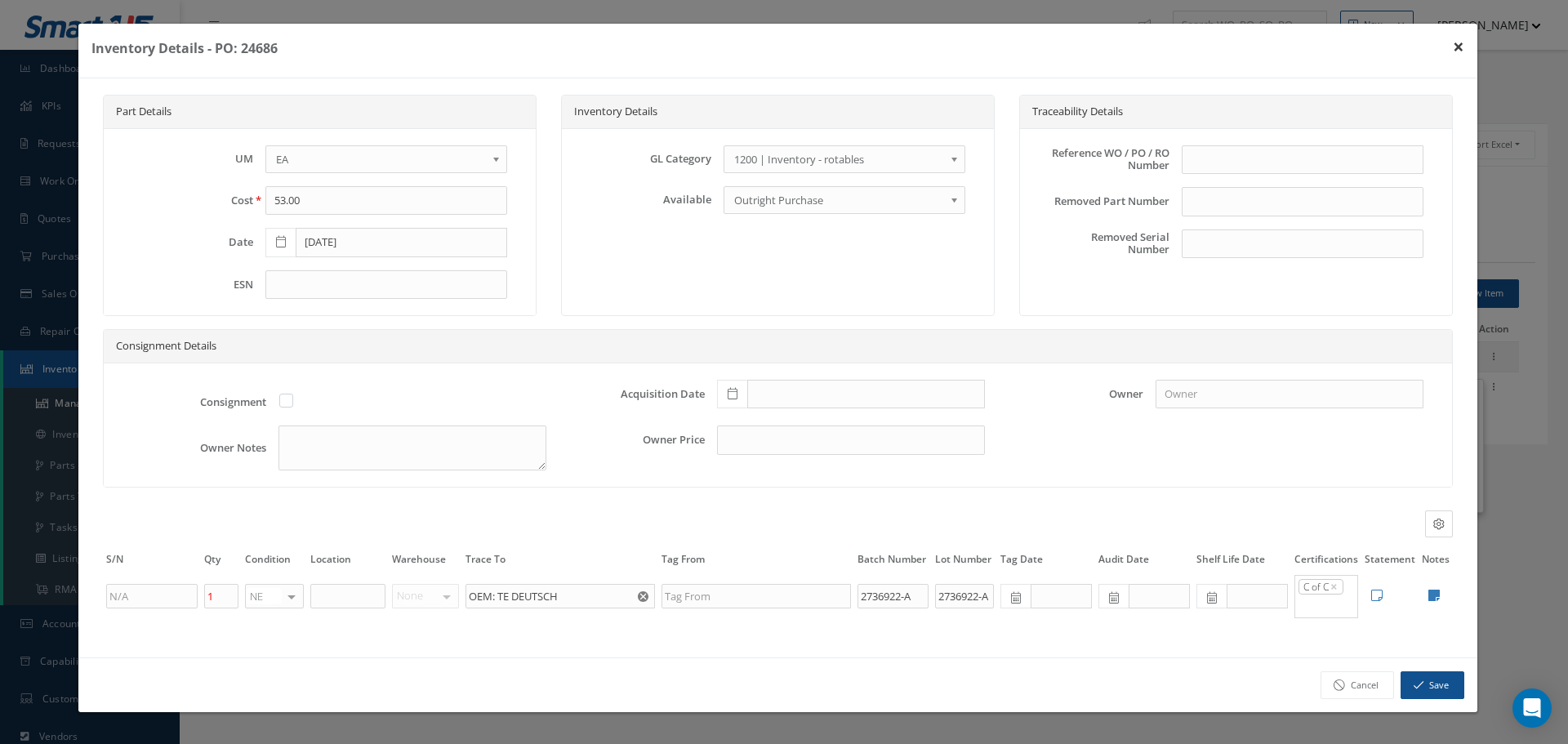
click at [1461, 45] on button "×" at bounding box center [1457, 46] width 37 height 45
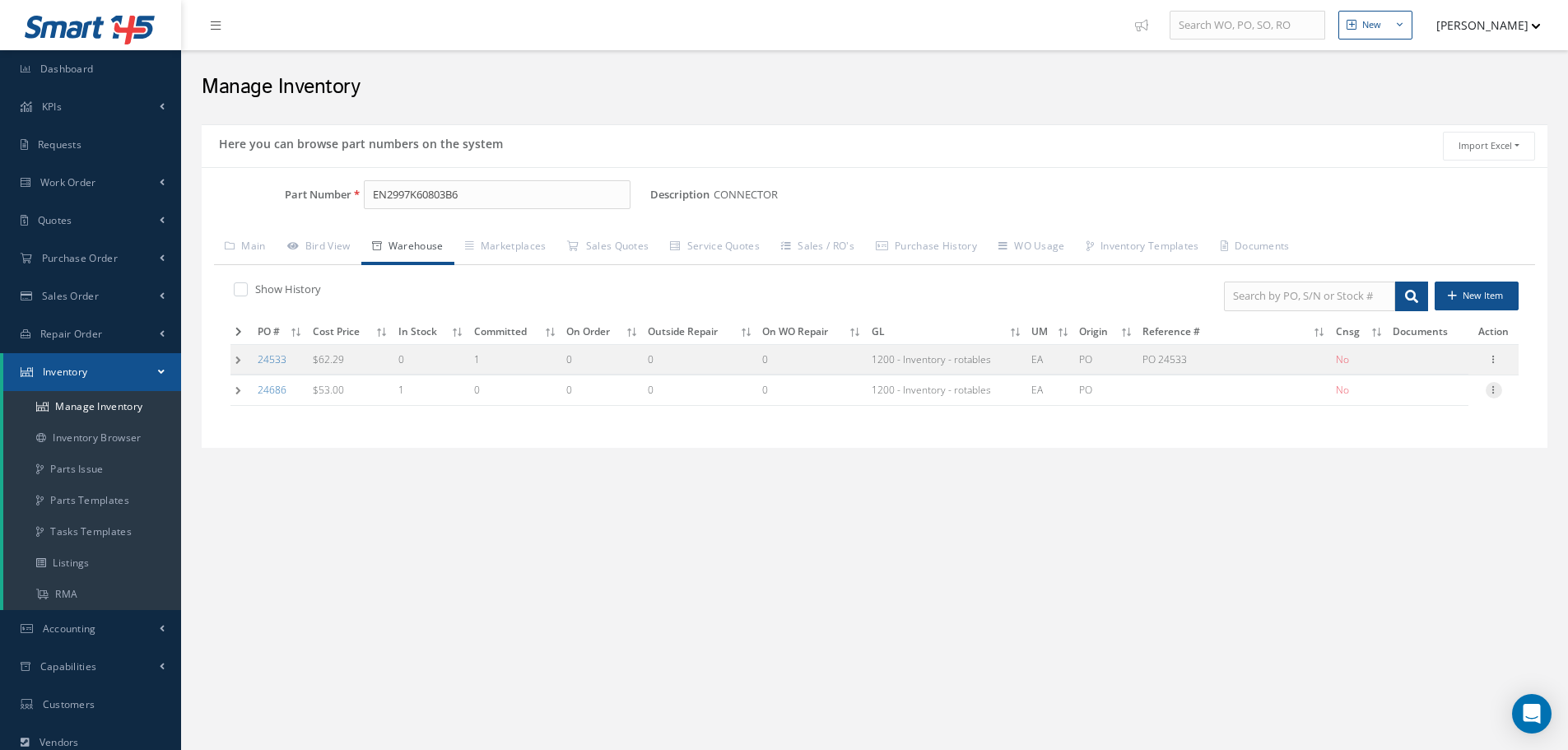
click at [1492, 390] on icon at bounding box center [1494, 388] width 16 height 13
click at [1451, 405] on link "Edit" at bounding box center [1418, 400] width 130 height 21
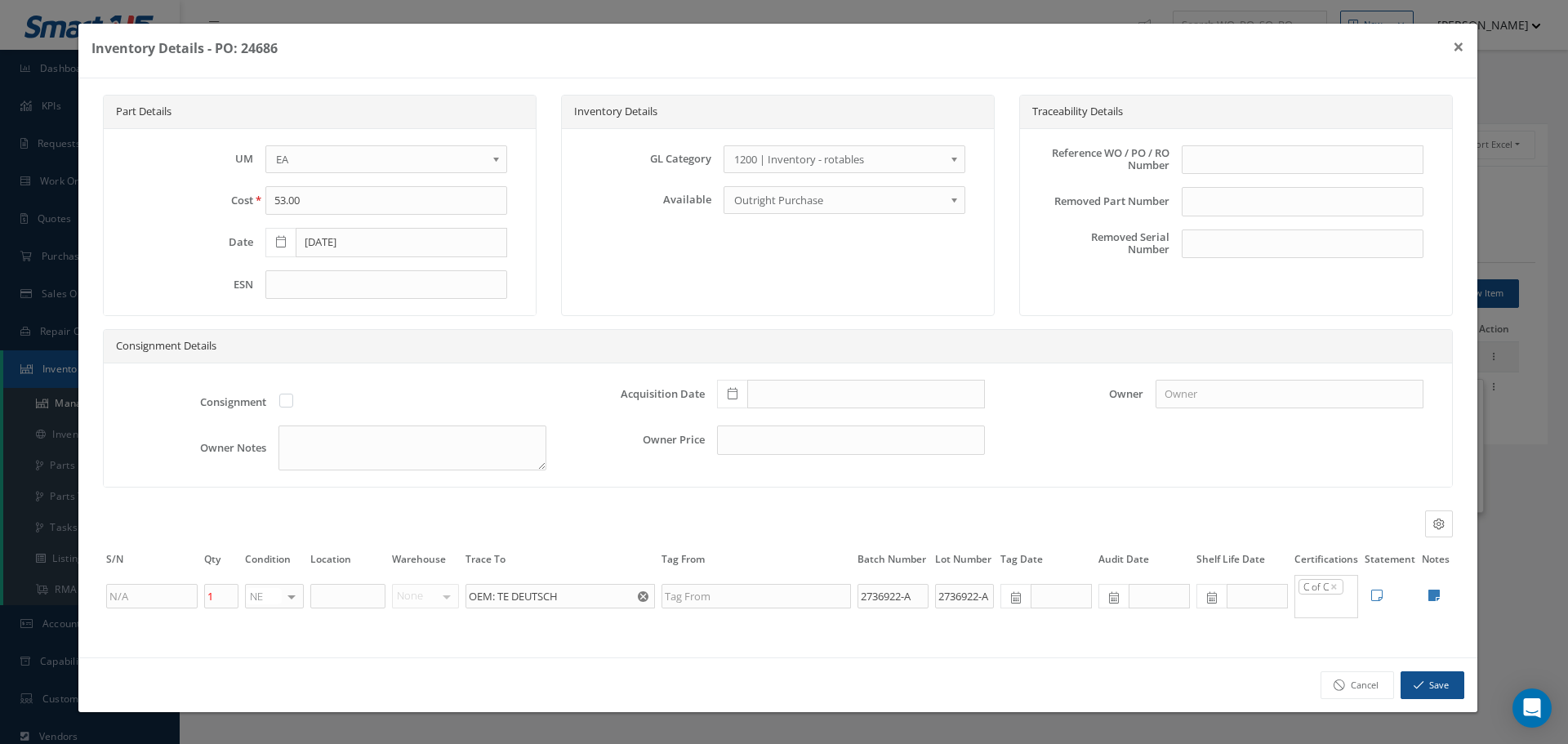
click at [976, 293] on div "Inventory Details GL Category 1200 | Inventory - rotables 1205 | Inventory - Ta…" at bounding box center [777, 206] width 434 height 221
click at [1462, 49] on button "×" at bounding box center [1457, 46] width 37 height 45
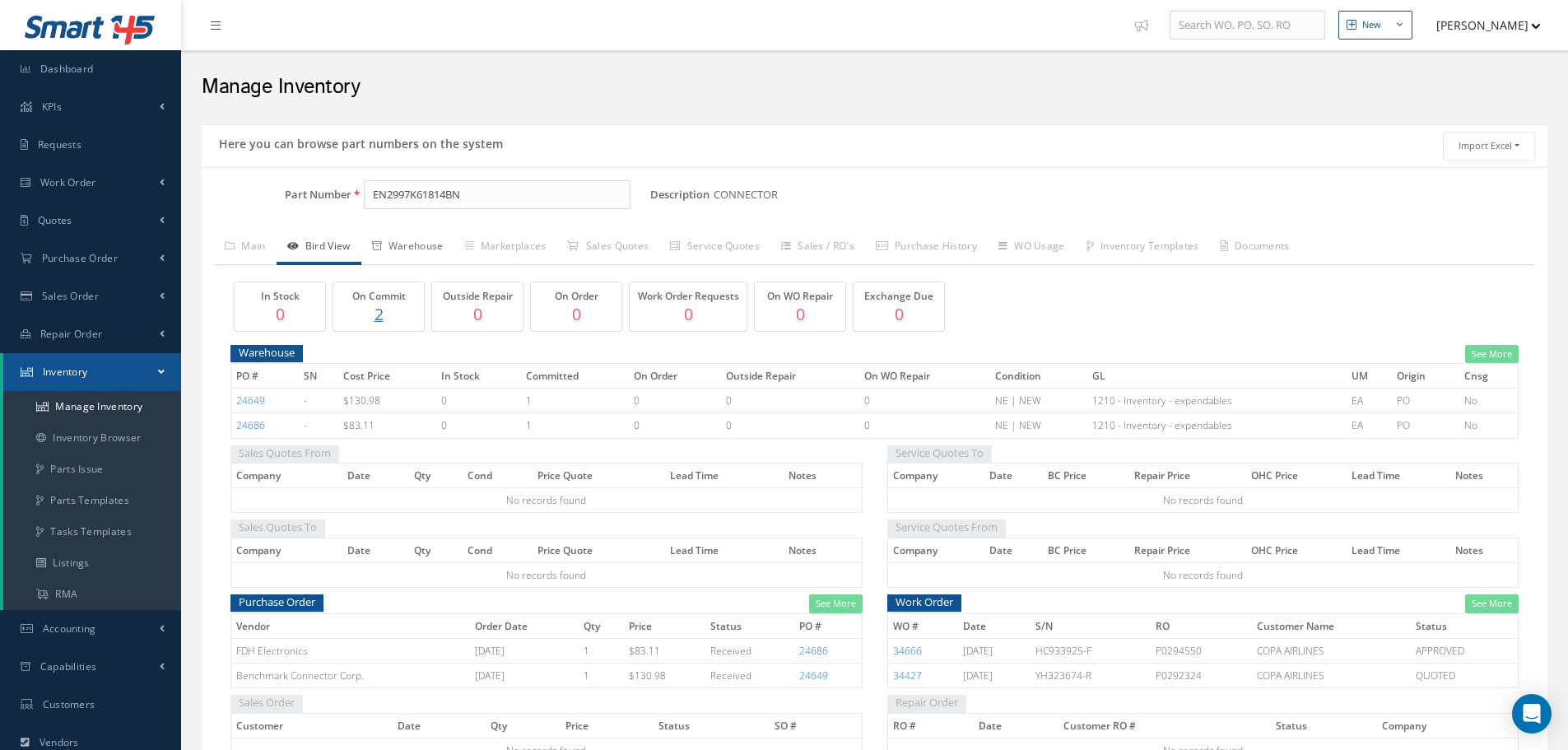
click at [437, 239] on link "Warehouse" at bounding box center [408, 248] width 93 height 35
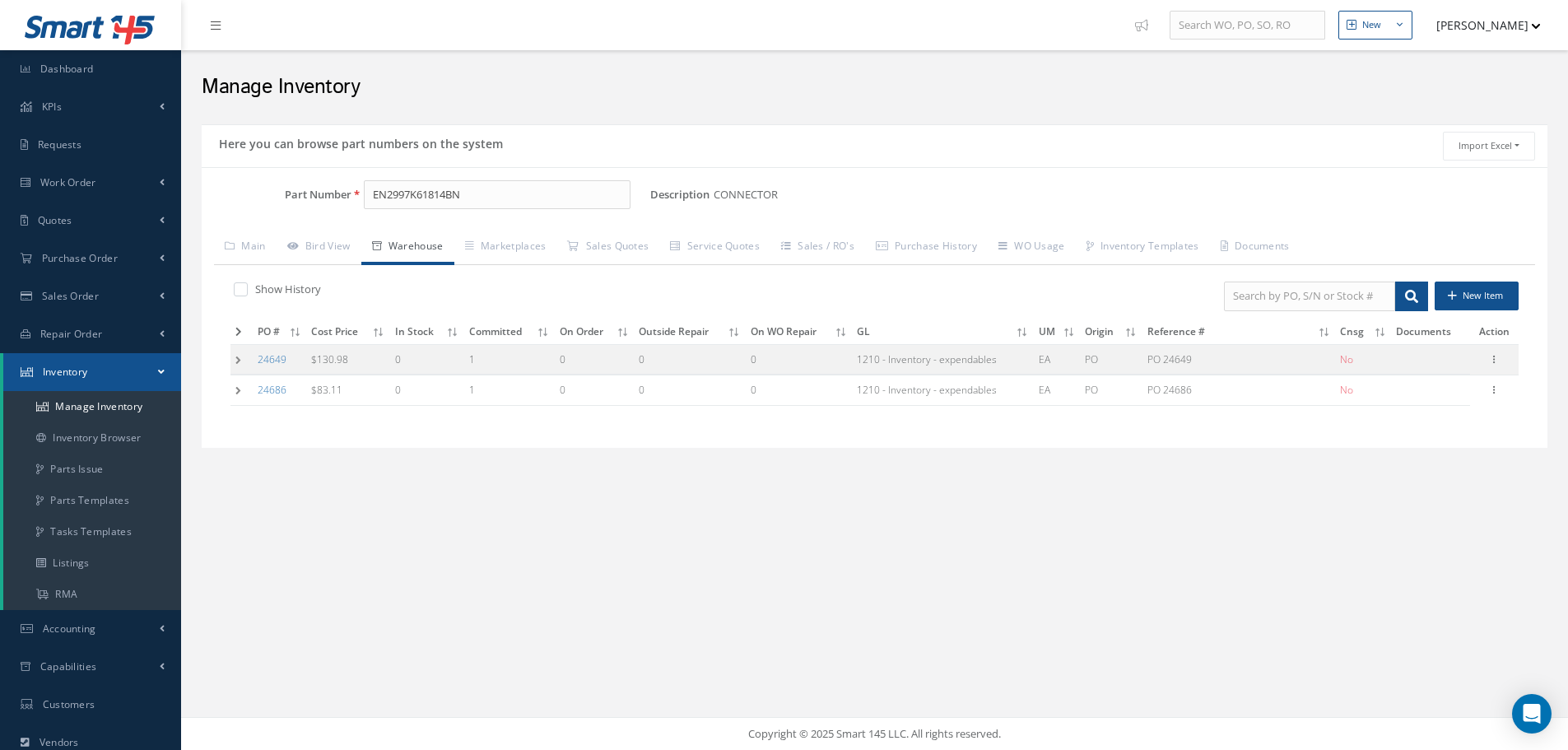
click at [1492, 398] on div "Edit Manage Documents Label 8130 Parts C of C Parts" at bounding box center [1495, 391] width 20 height 20
click at [1493, 391] on icon at bounding box center [1494, 388] width 16 height 13
click at [1412, 395] on link "Edit" at bounding box center [1418, 400] width 130 height 21
type input "83.11"
type input "[DATE]"
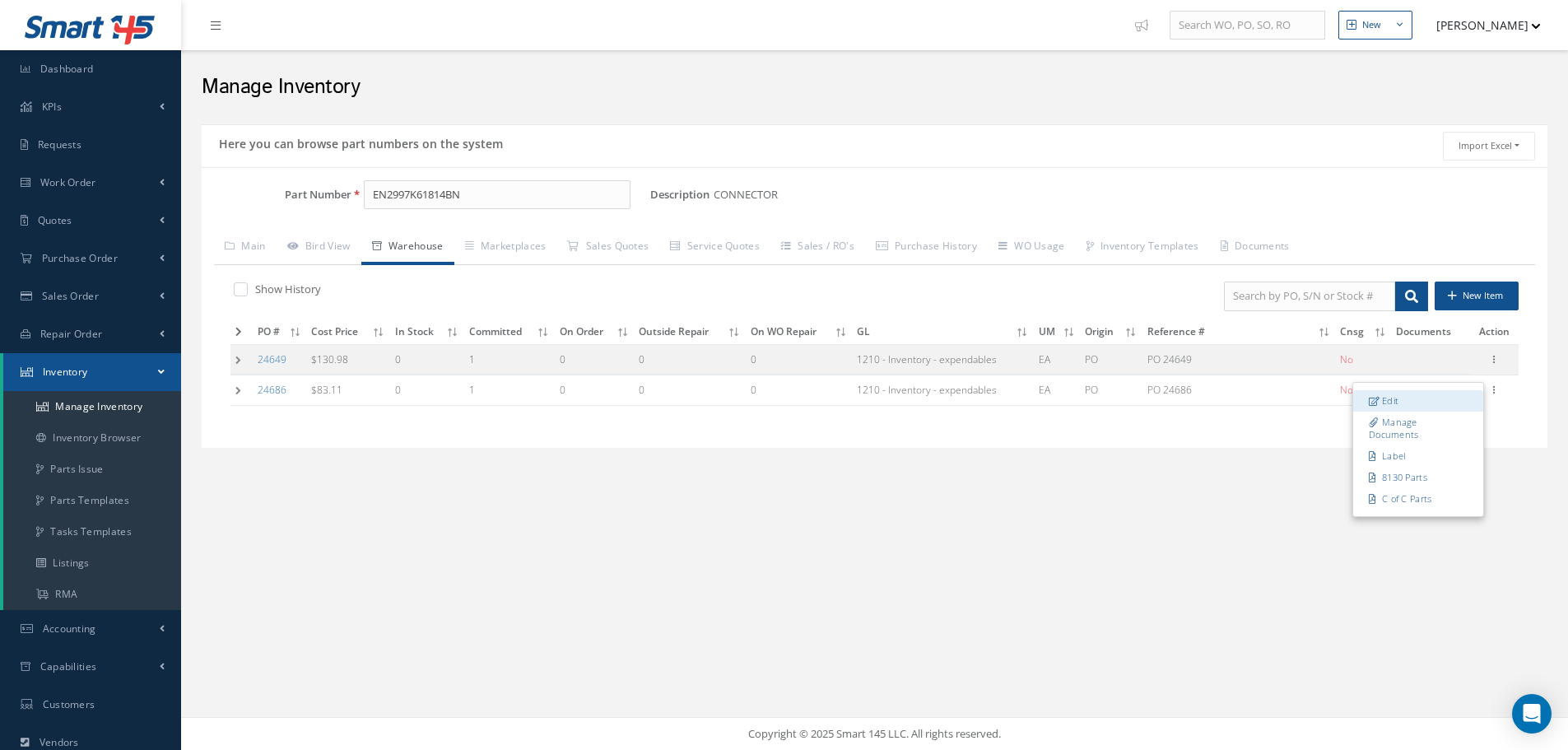
type input "PO 24686"
type input "[DATE]"
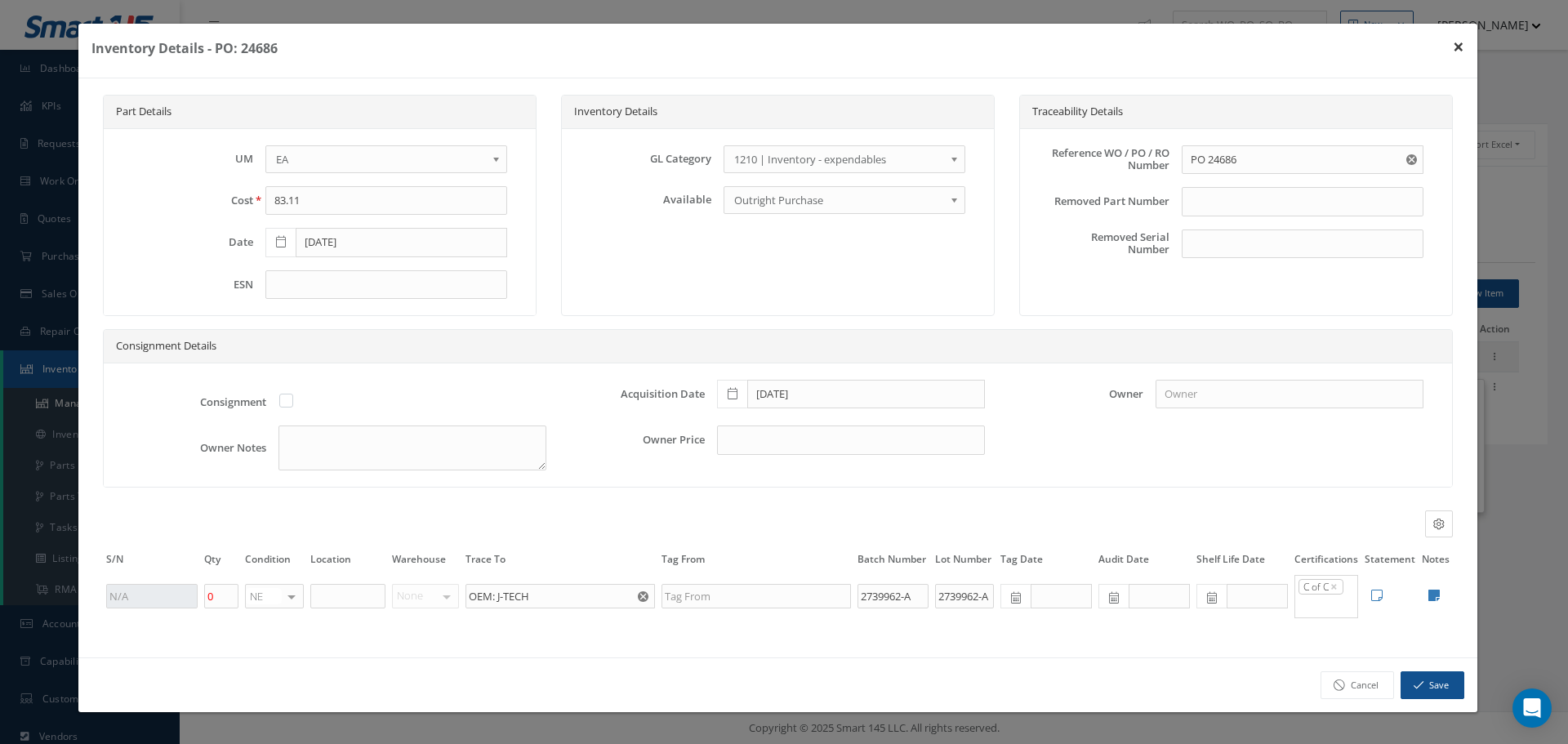
click at [1458, 45] on button "×" at bounding box center [1457, 46] width 37 height 45
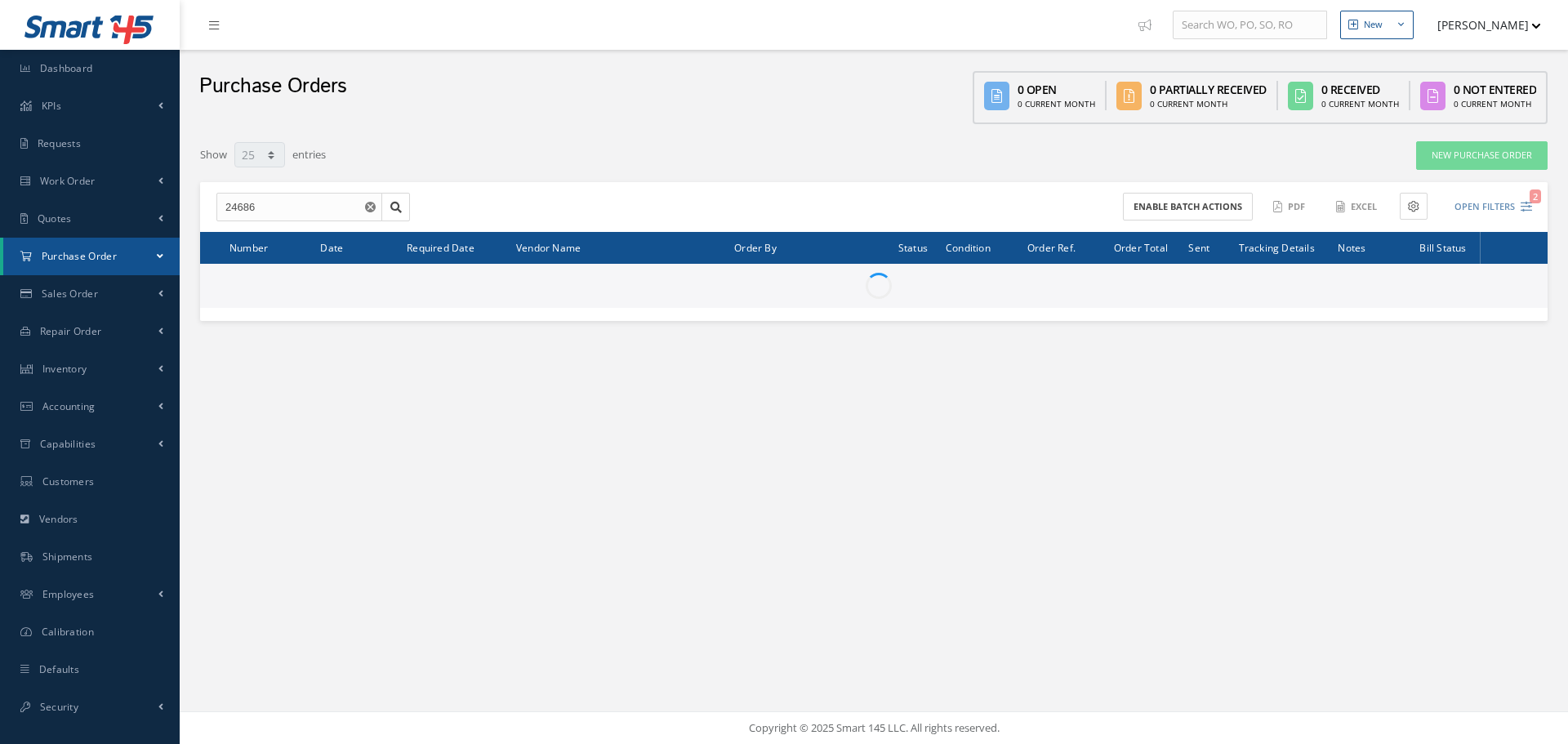
select select "25"
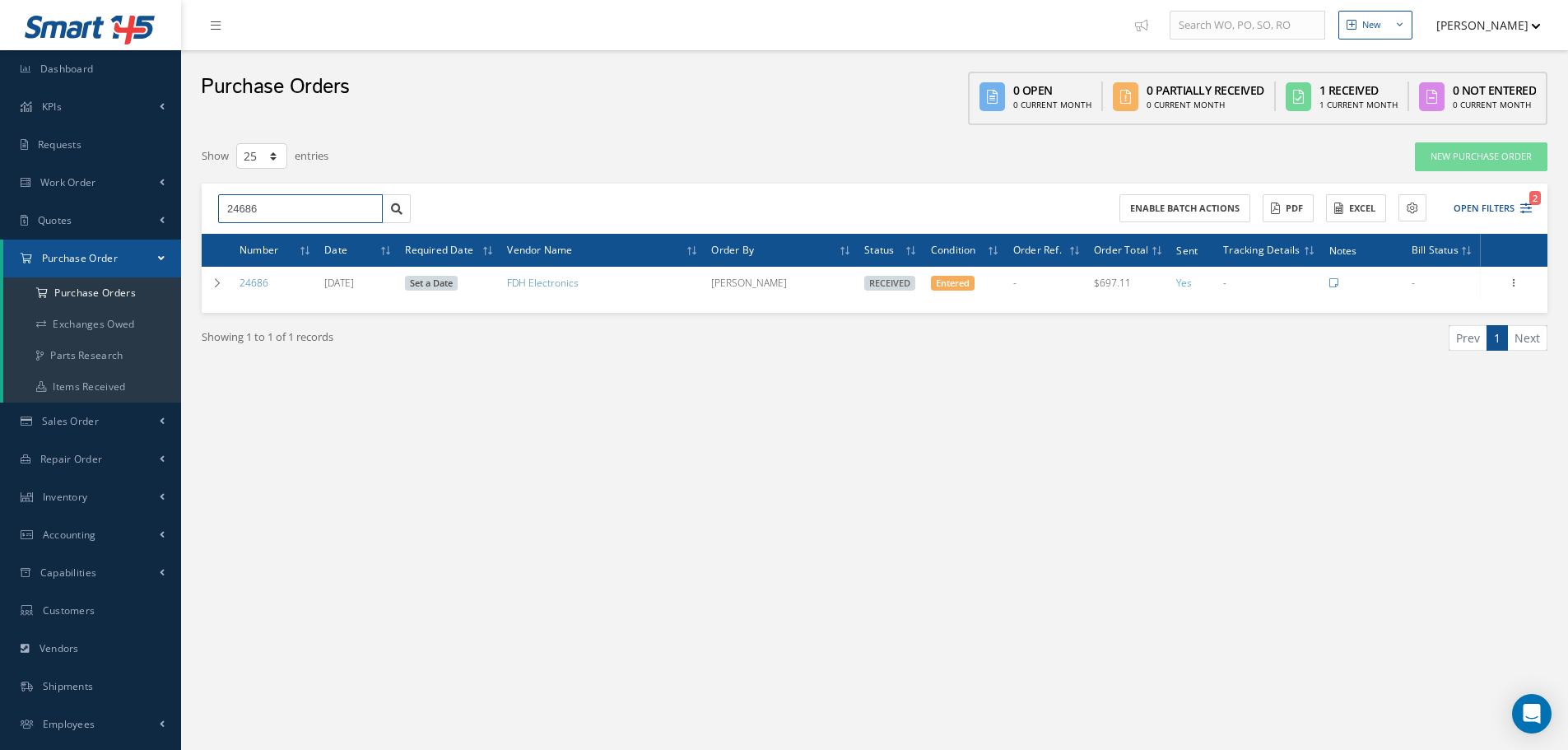
click at [290, 210] on input "24686" at bounding box center [300, 209] width 164 height 29
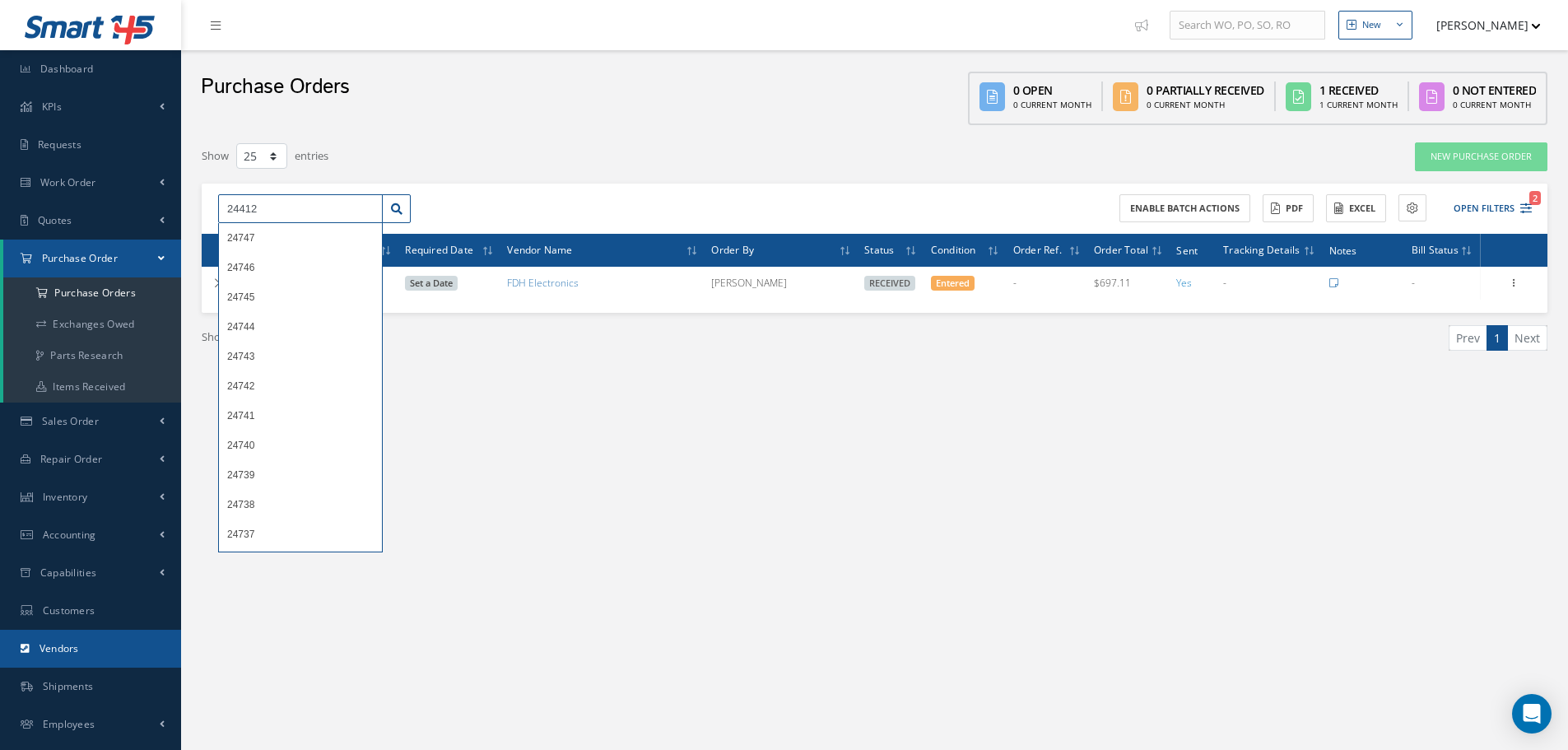
type input "24412"
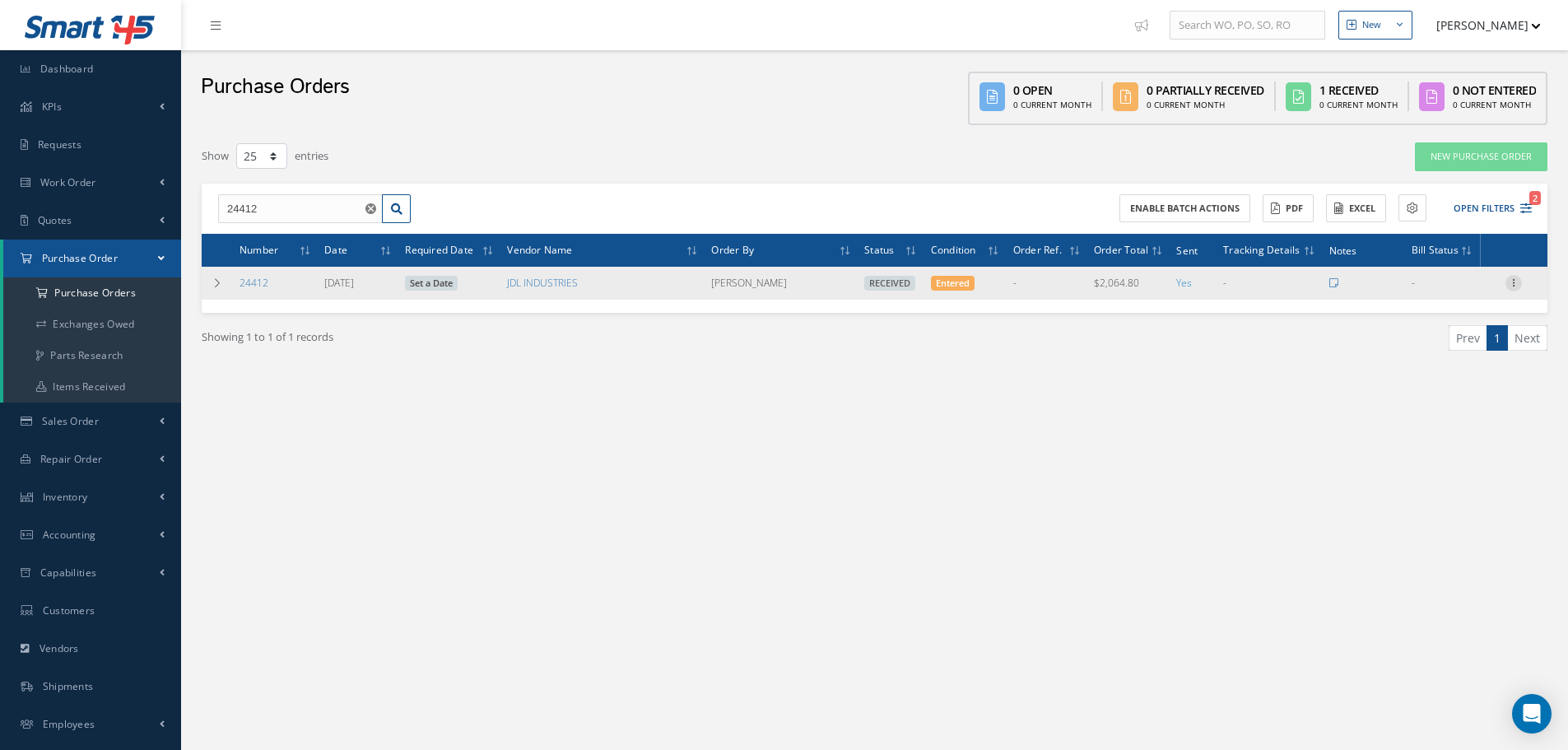
click at [1517, 280] on icon at bounding box center [1514, 281] width 16 height 13
click at [1459, 297] on link "Receiving Details" at bounding box center [1438, 293] width 130 height 21
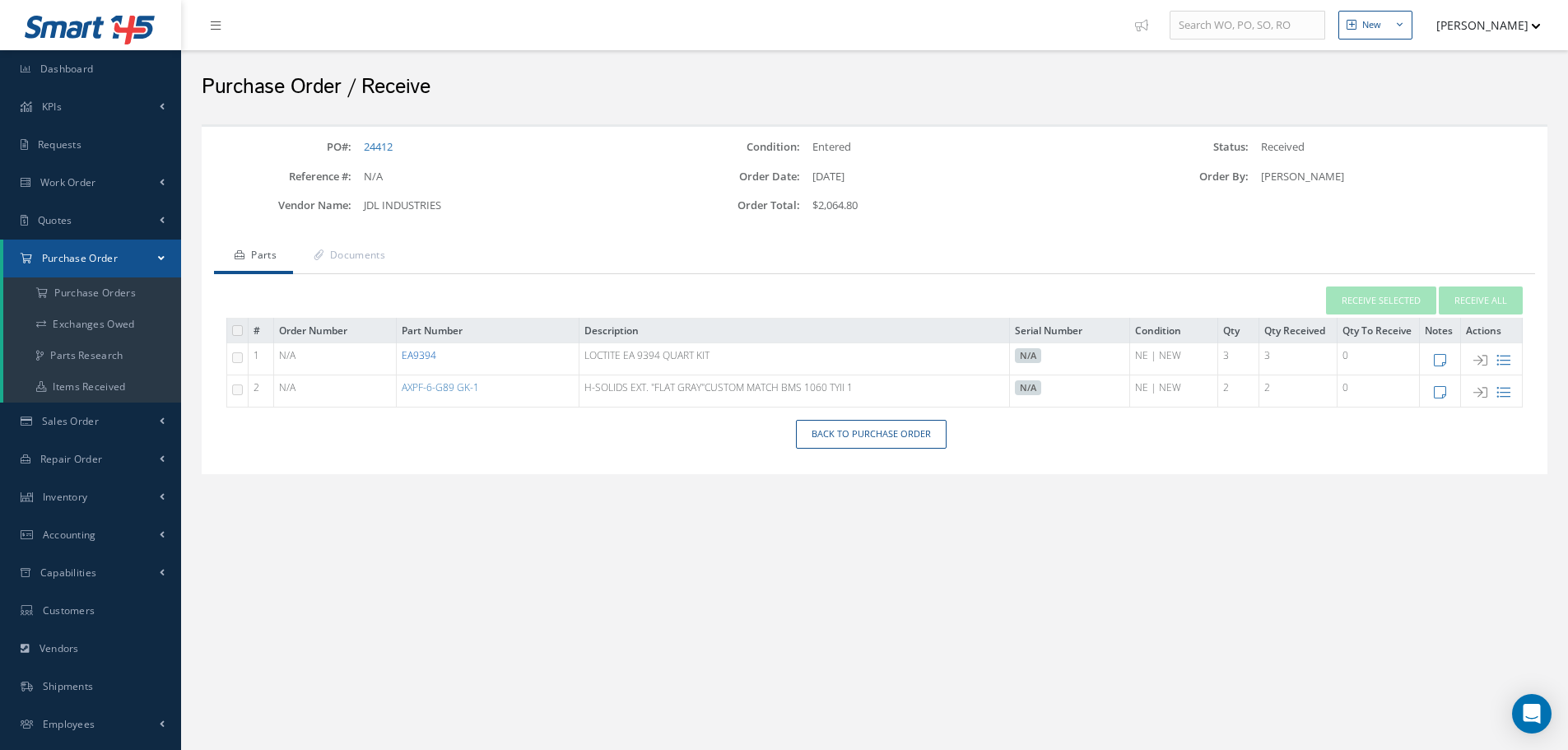
click at [419, 355] on link "EA9394" at bounding box center [419, 354] width 35 height 14
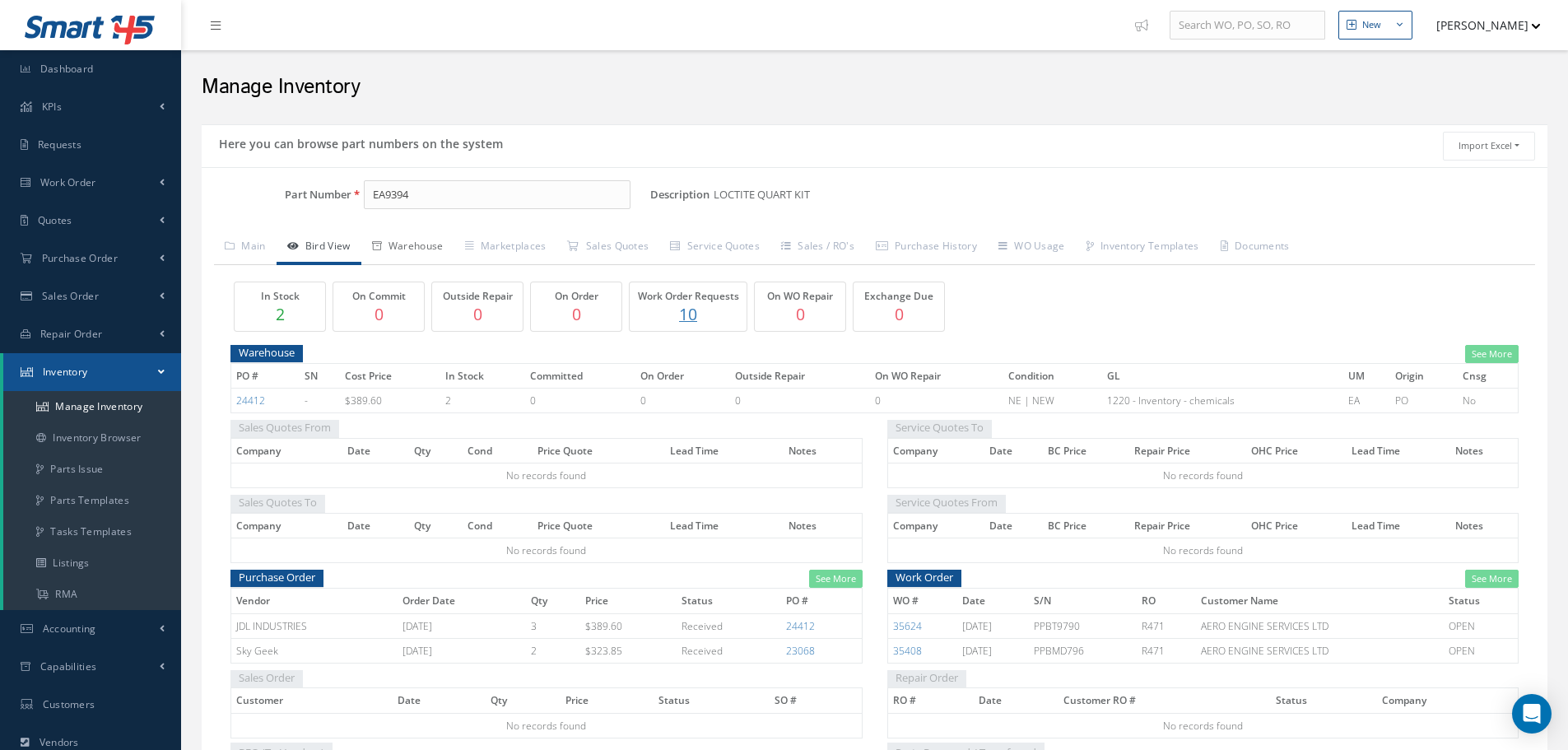
click at [431, 248] on link "Warehouse" at bounding box center [408, 248] width 93 height 35
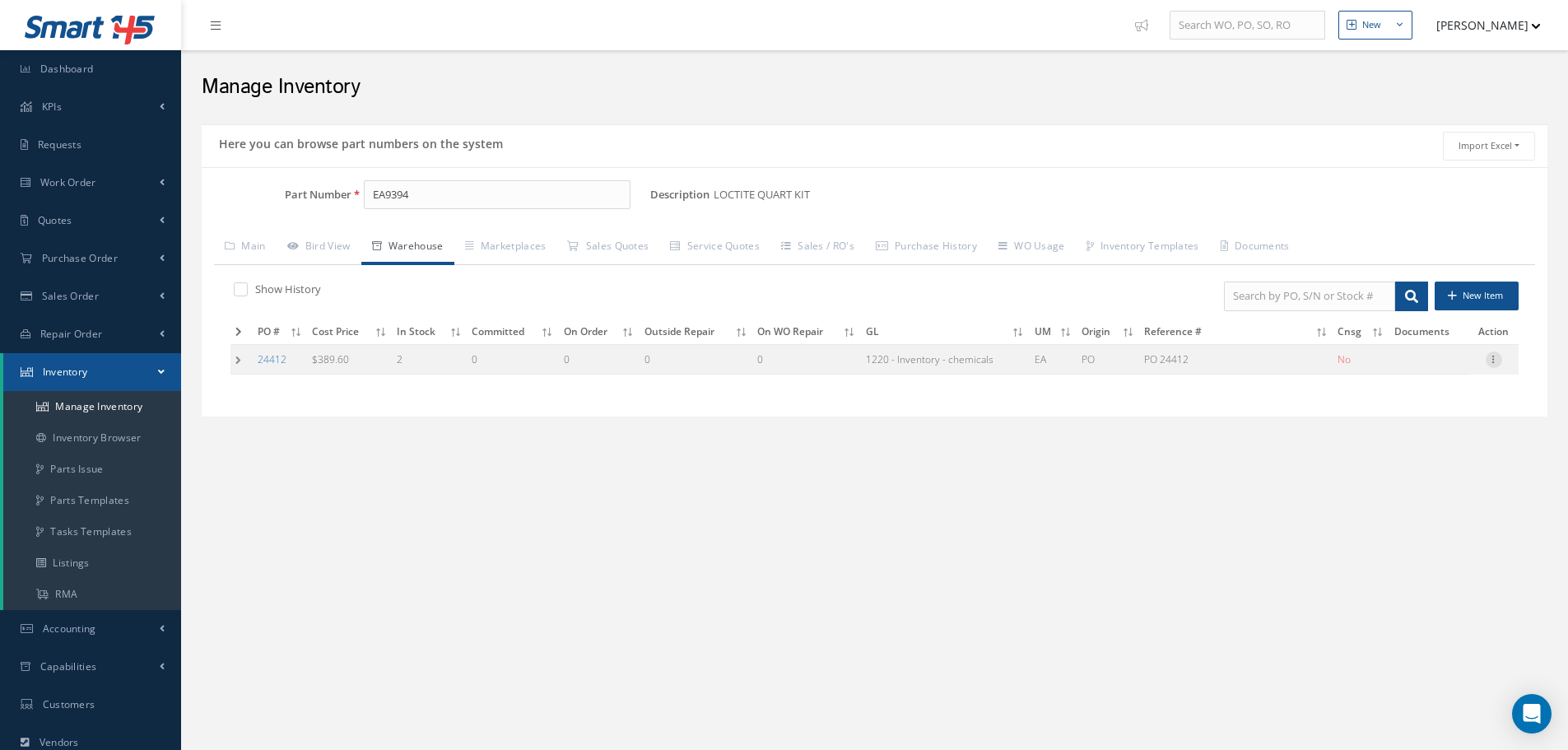
click at [1497, 362] on icon at bounding box center [1494, 358] width 16 height 13
click at [1404, 365] on link "Edit" at bounding box center [1418, 370] width 130 height 21
type input "389.60"
type input "[DATE]"
type input "PO 24412"
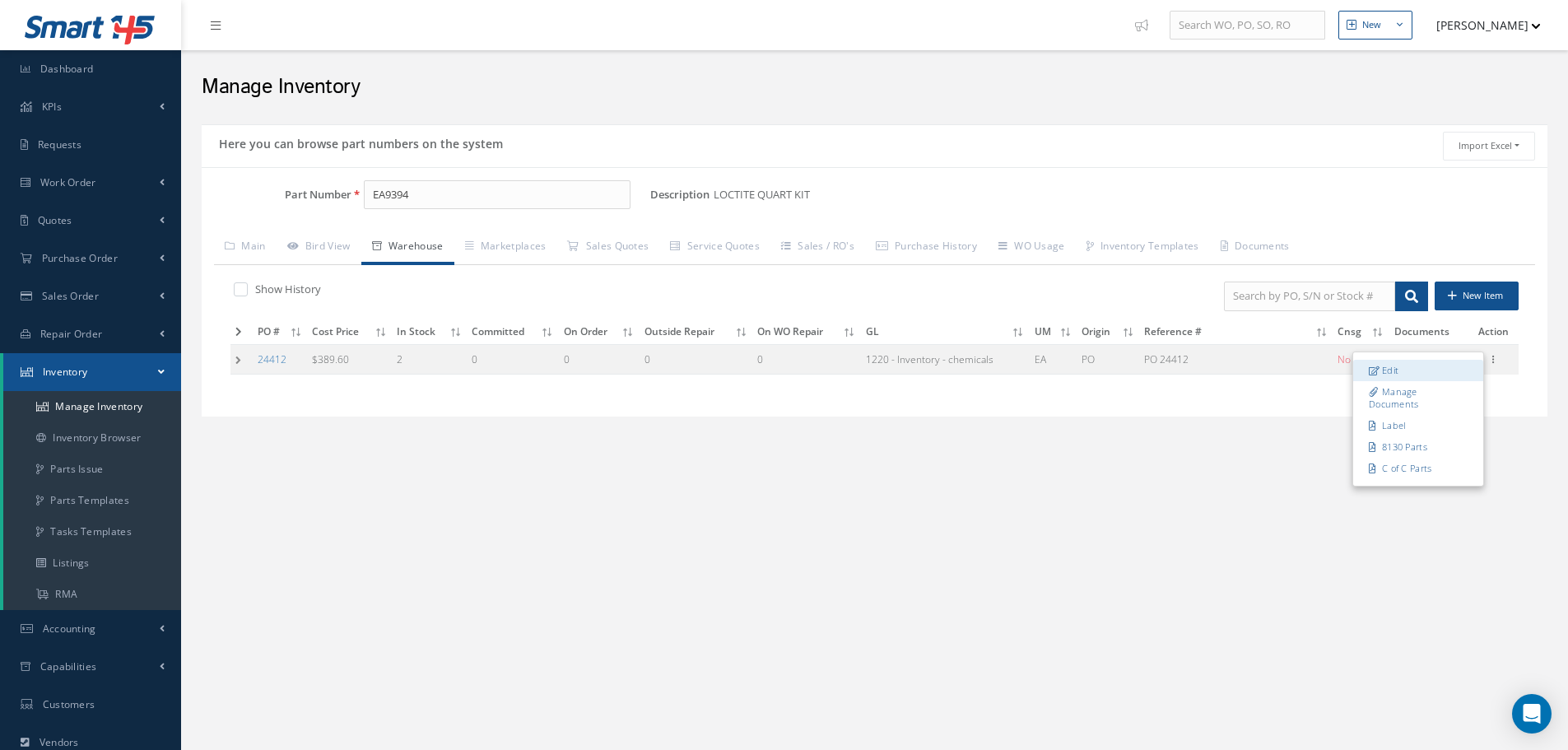
type input "[DATE]"
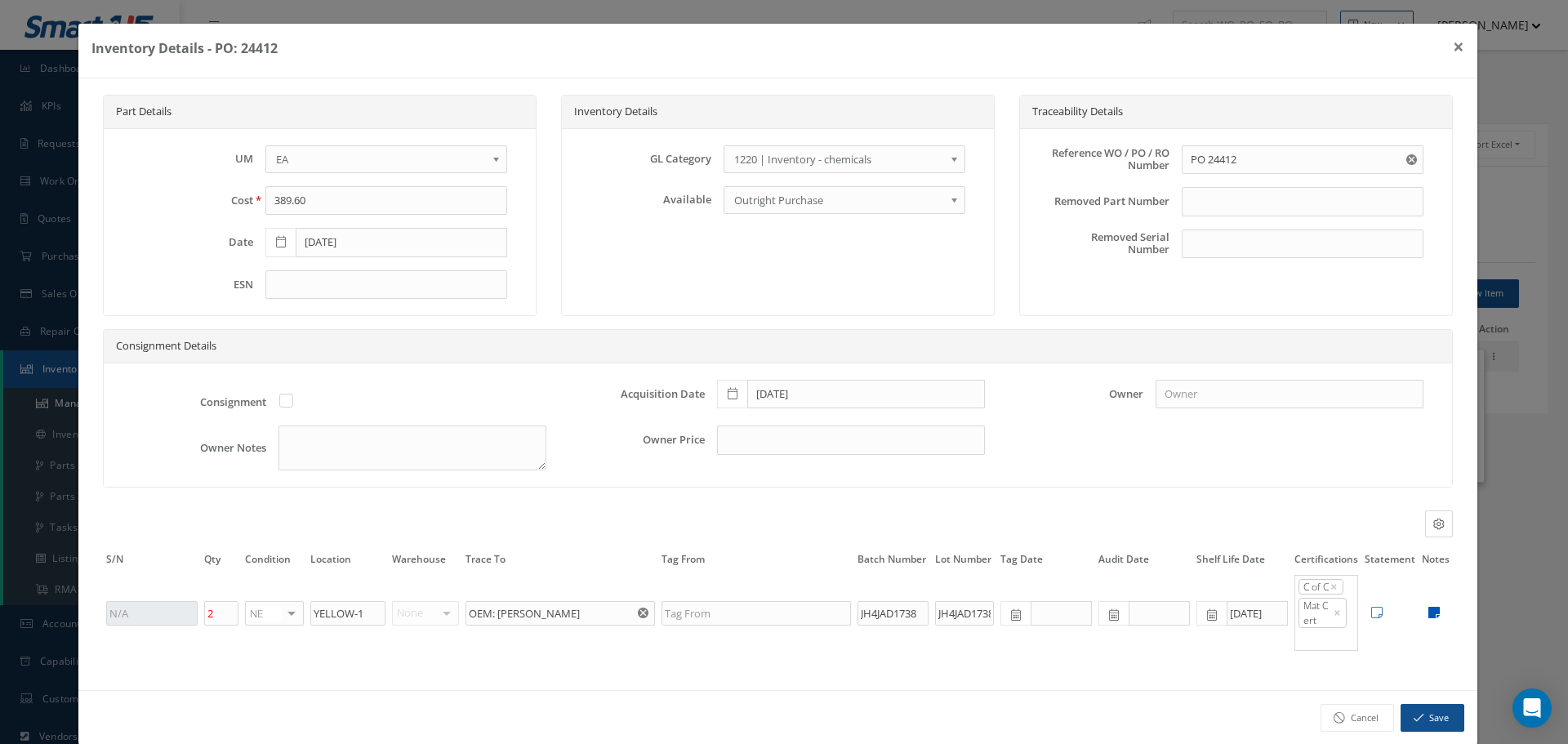
click at [1429, 614] on icon at bounding box center [1434, 613] width 12 height 13
type textarea "2 PART QUART KIT DOM: [DATE] DOS: [DATE]. SDS INCLUDED ** RECEIVED STOCK [DATE]…"
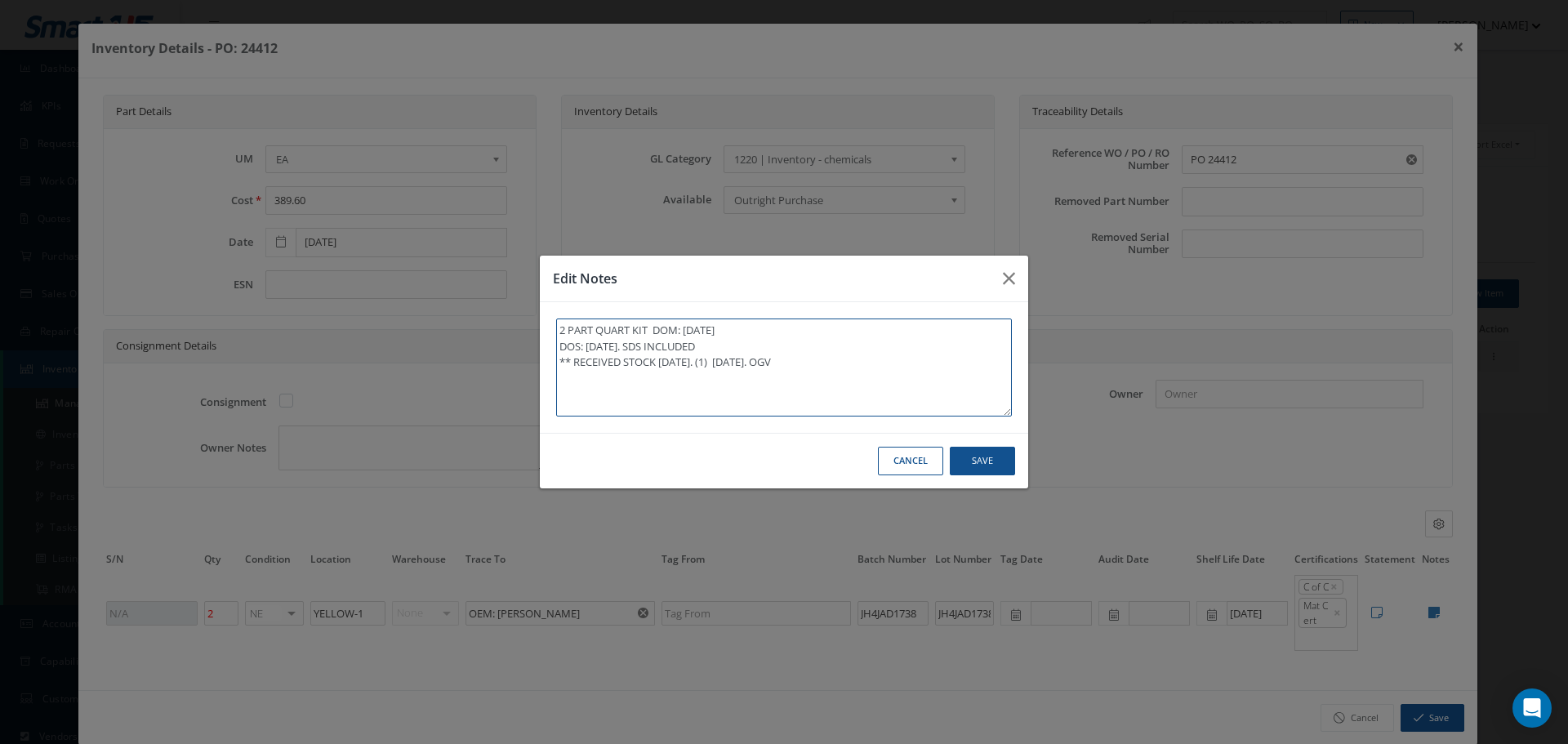
click at [862, 367] on textarea "2 PART QUART KIT DOM: [DATE] DOS: [DATE]. SDS INCLUDED ** RECEIVED STOCK [DATE]…" at bounding box center [784, 368] width 456 height 98
type textarea "2 PART QUART KIT DOM: [DATE] DOS: [DATE]. SDS INCLUDED ** RECEIVED STOCK [DATE]…"
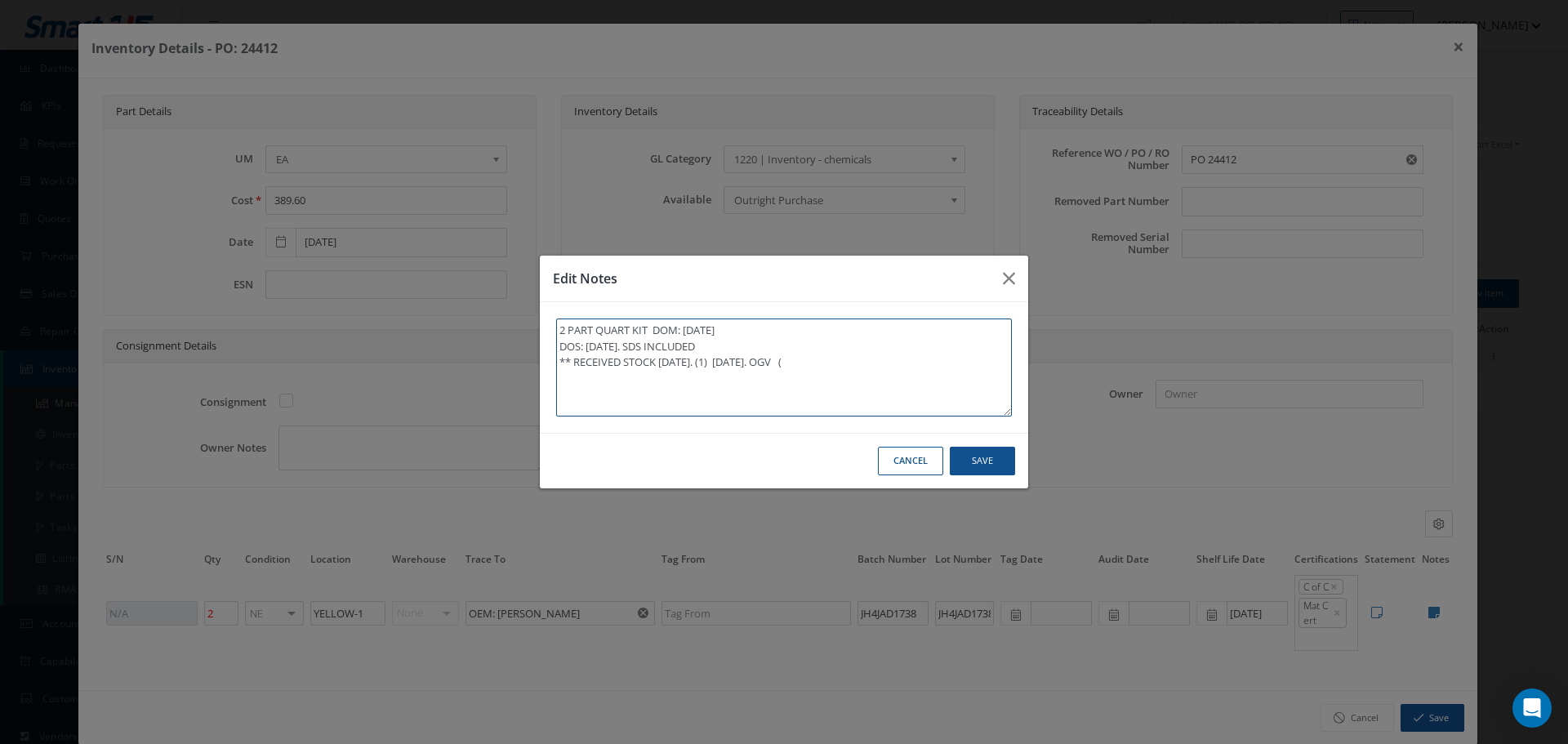
type textarea "2 PART QUART KIT DOM: [DATE] DOS: [DATE]. SDS INCLUDED ** RECEIVED STOCK [DATE]…"
click at [0, 0] on button "Save" at bounding box center [0, 0] width 0 height 0
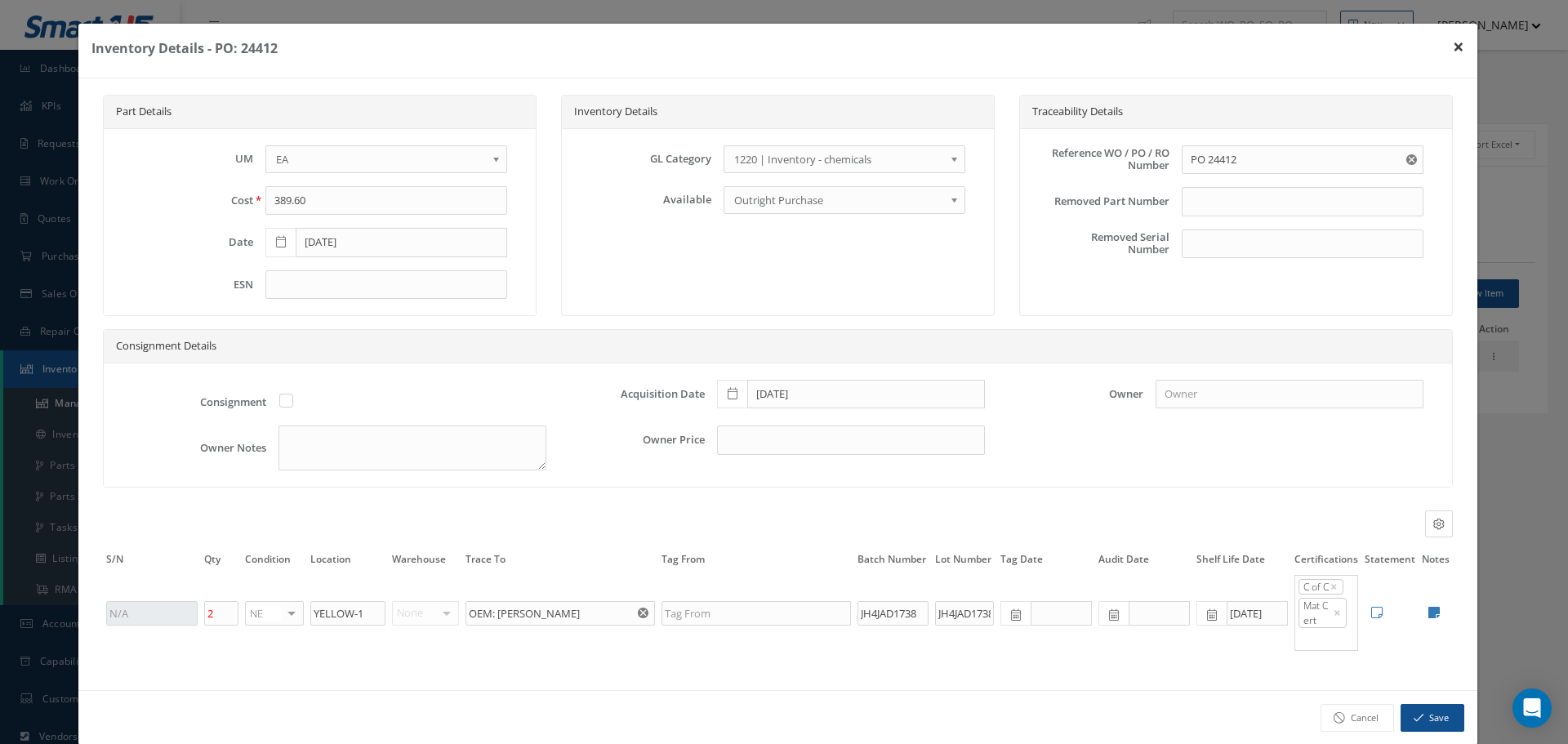
click at [1445, 46] on button "×" at bounding box center [1457, 46] width 37 height 45
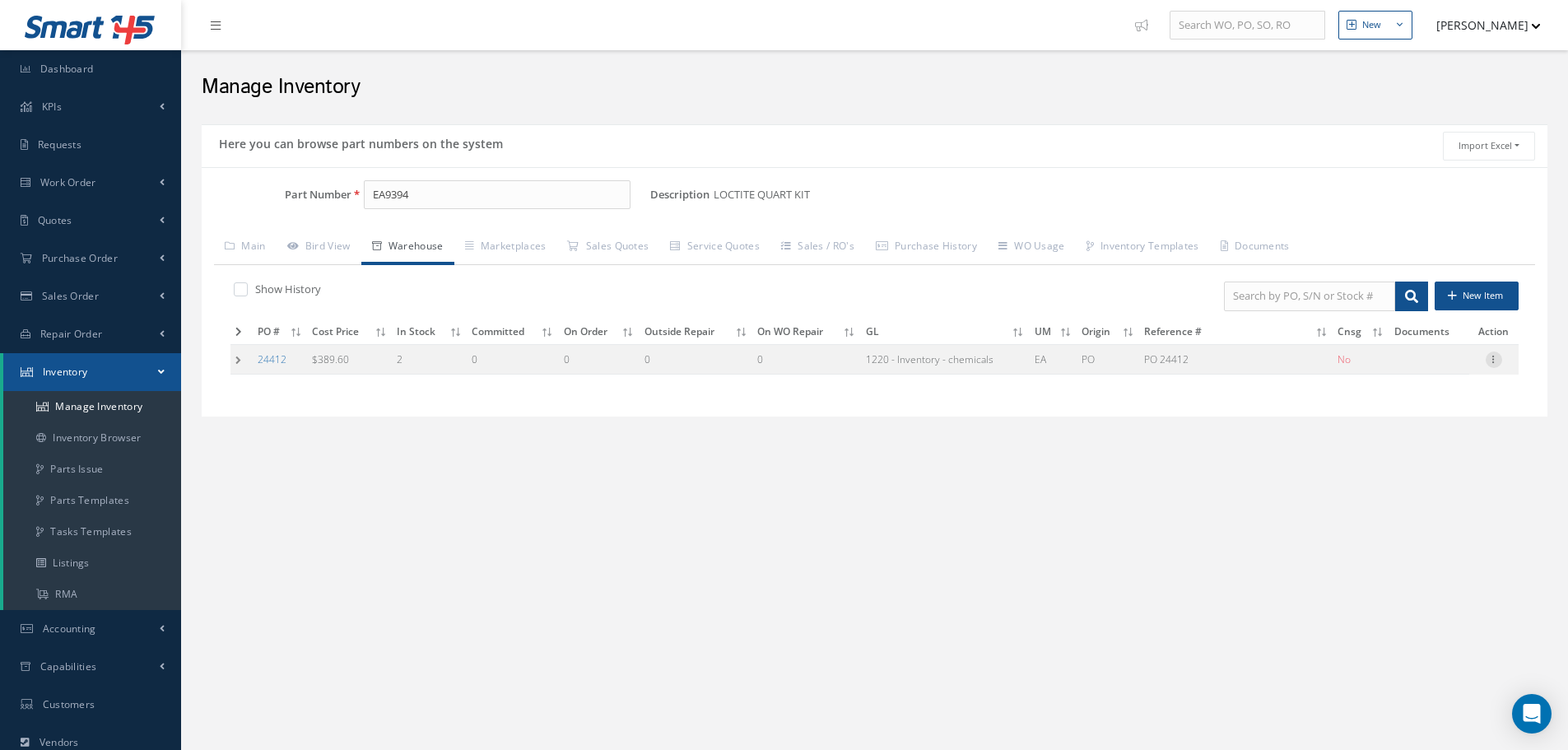
click at [1498, 360] on icon at bounding box center [1494, 358] width 16 height 13
click at [1419, 364] on link "Edit" at bounding box center [1418, 370] width 130 height 21
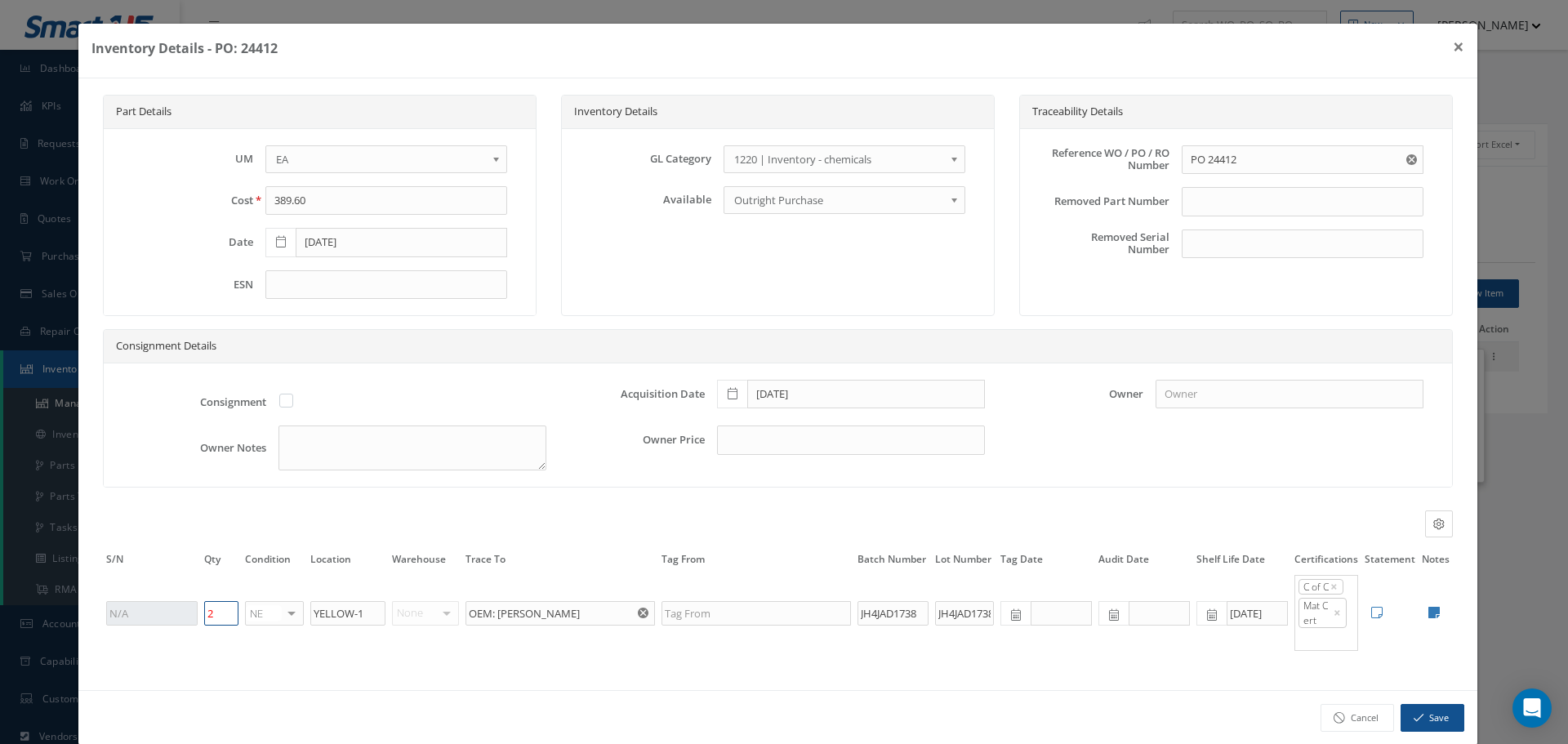
click at [222, 613] on input "2" at bounding box center [221, 614] width 34 height 24
type input "1"
click at [1422, 714] on button "Save" at bounding box center [1432, 719] width 63 height 29
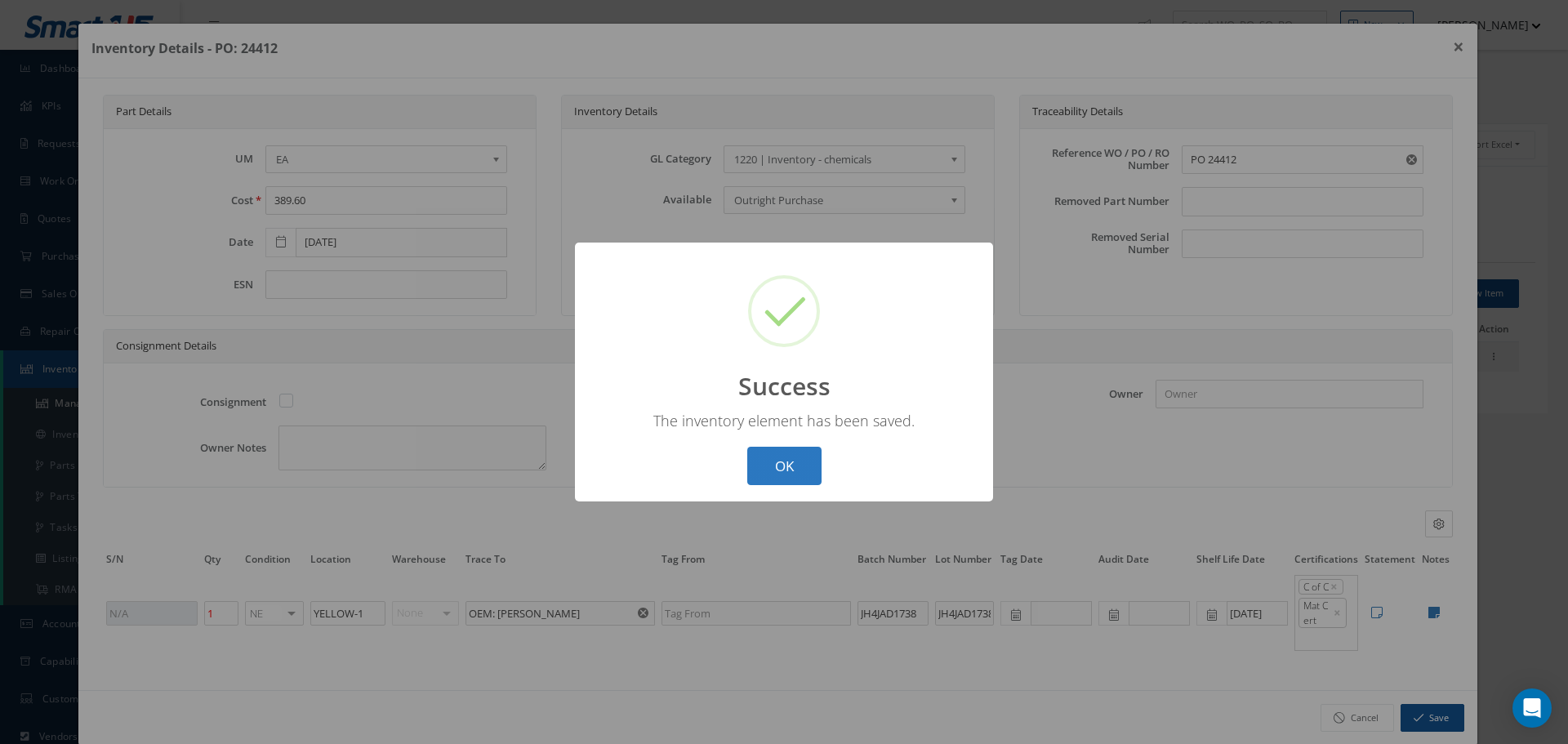
click at [774, 468] on button "OK" at bounding box center [784, 466] width 74 height 38
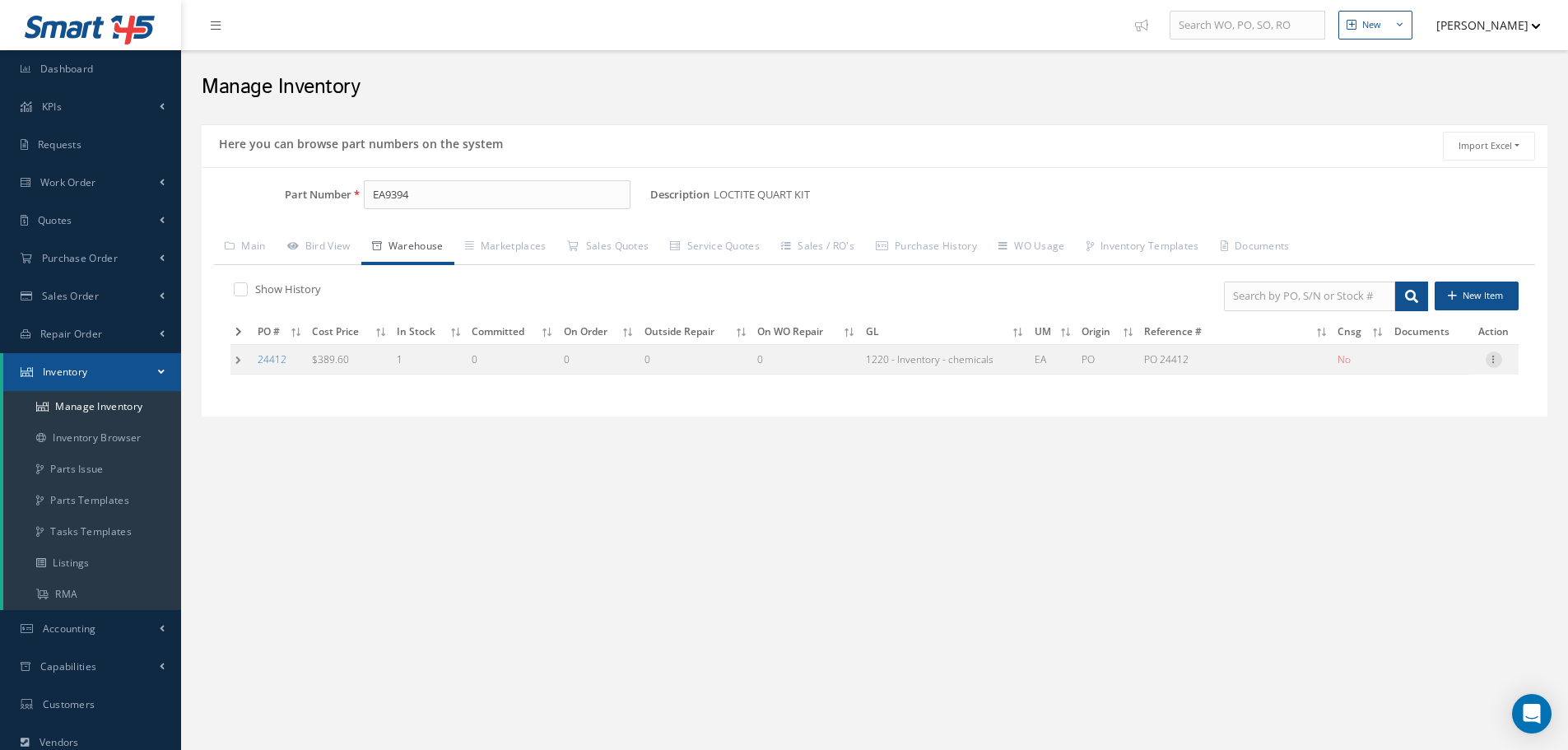
click at [1497, 361] on icon at bounding box center [1494, 358] width 16 height 13
click at [1441, 368] on link "Edit" at bounding box center [1418, 370] width 130 height 21
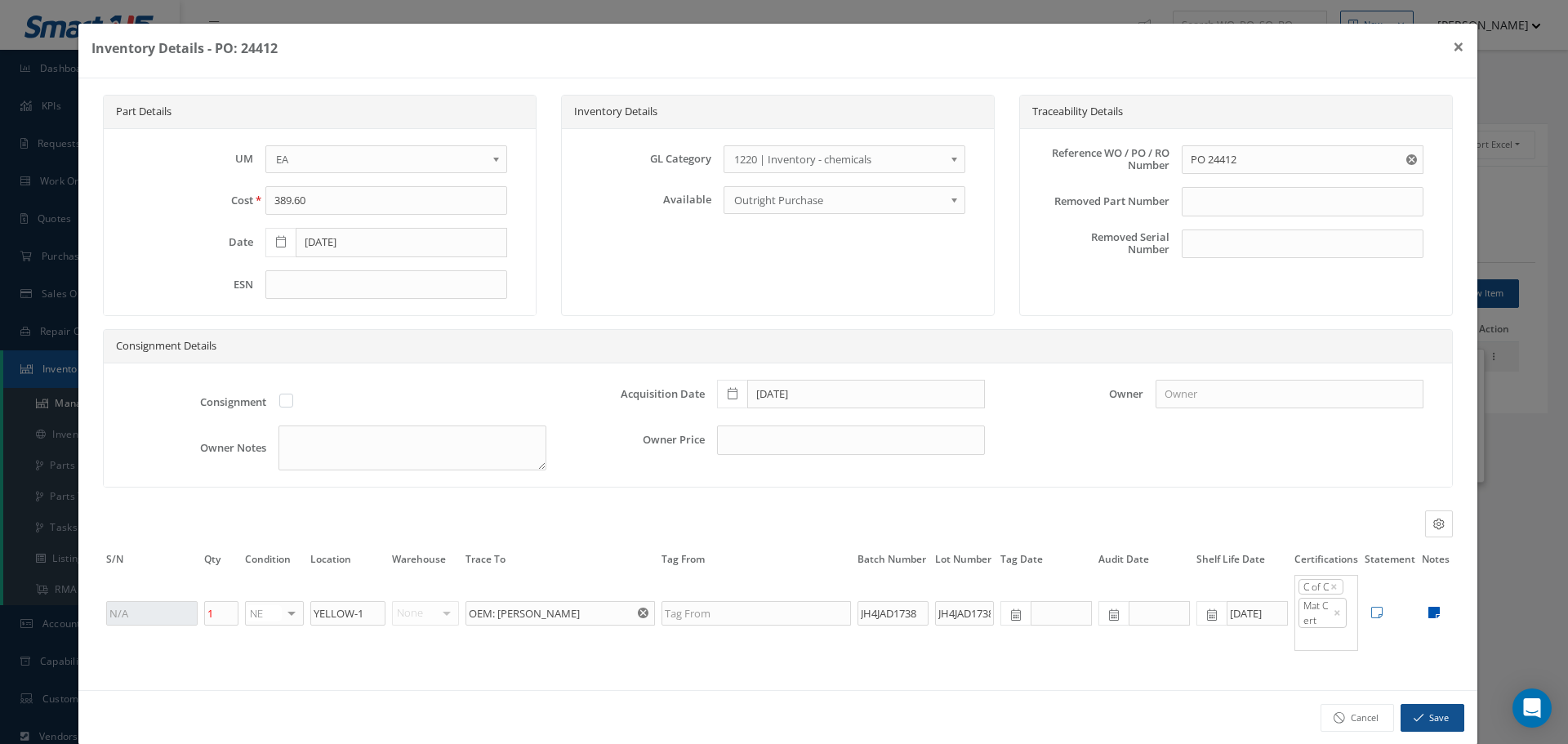
click at [1429, 610] on icon at bounding box center [1434, 613] width 12 height 13
type textarea "2 PART QUART KIT DOM: [DATE] DOS: [DATE]. SDS INCLUDED ** RECEIVED STOCK [DATE]…"
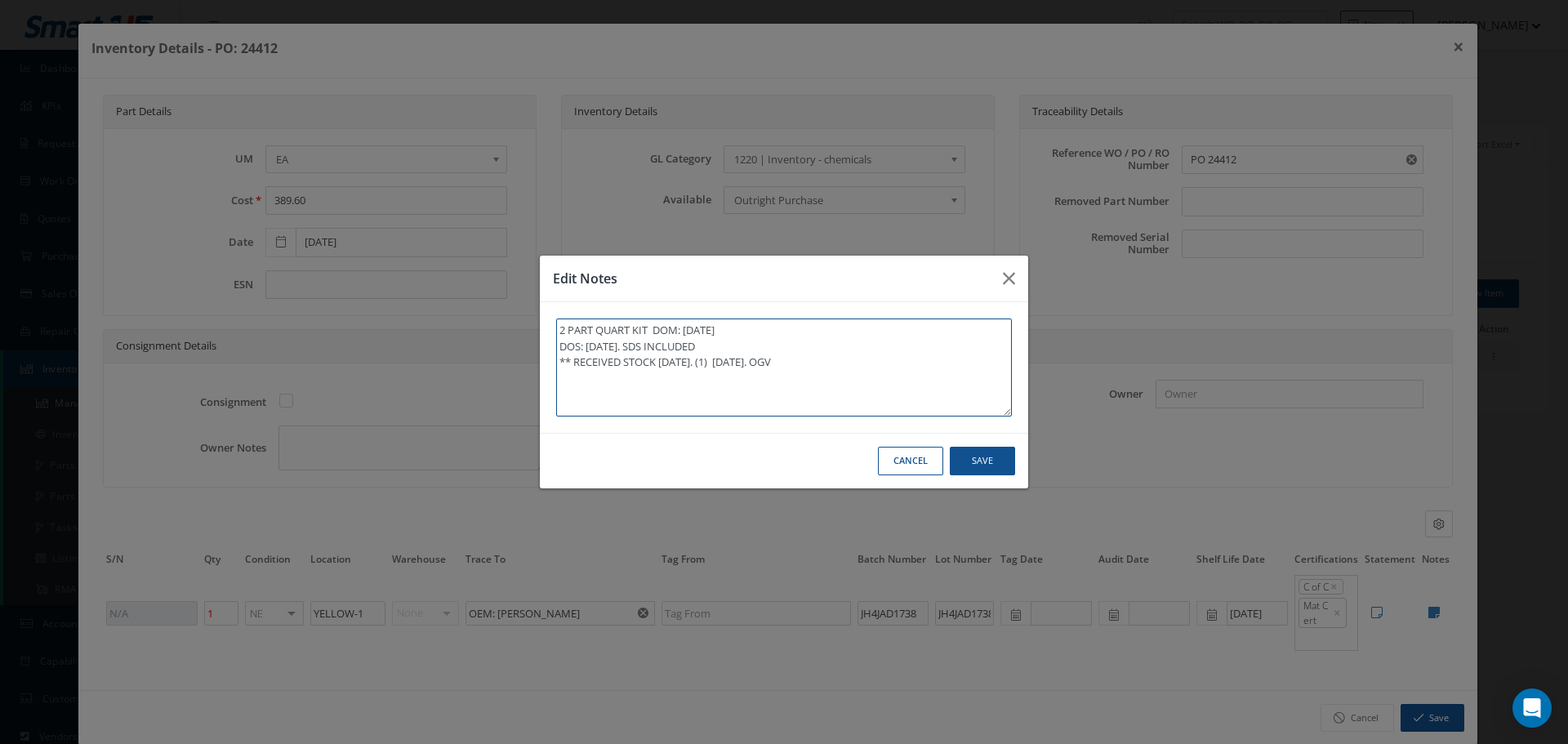
click at [860, 362] on textarea "2 PART QUART KIT DOM: [DATE] DOS: [DATE]. SDS INCLUDED ** RECEIVED STOCK [DATE]…" at bounding box center [784, 368] width 456 height 98
type textarea "2 PART QUART KIT DOM: [DATE] DOS: [DATE]. SDS INCLUDED ** RECEIVED STOCK [DATE]…"
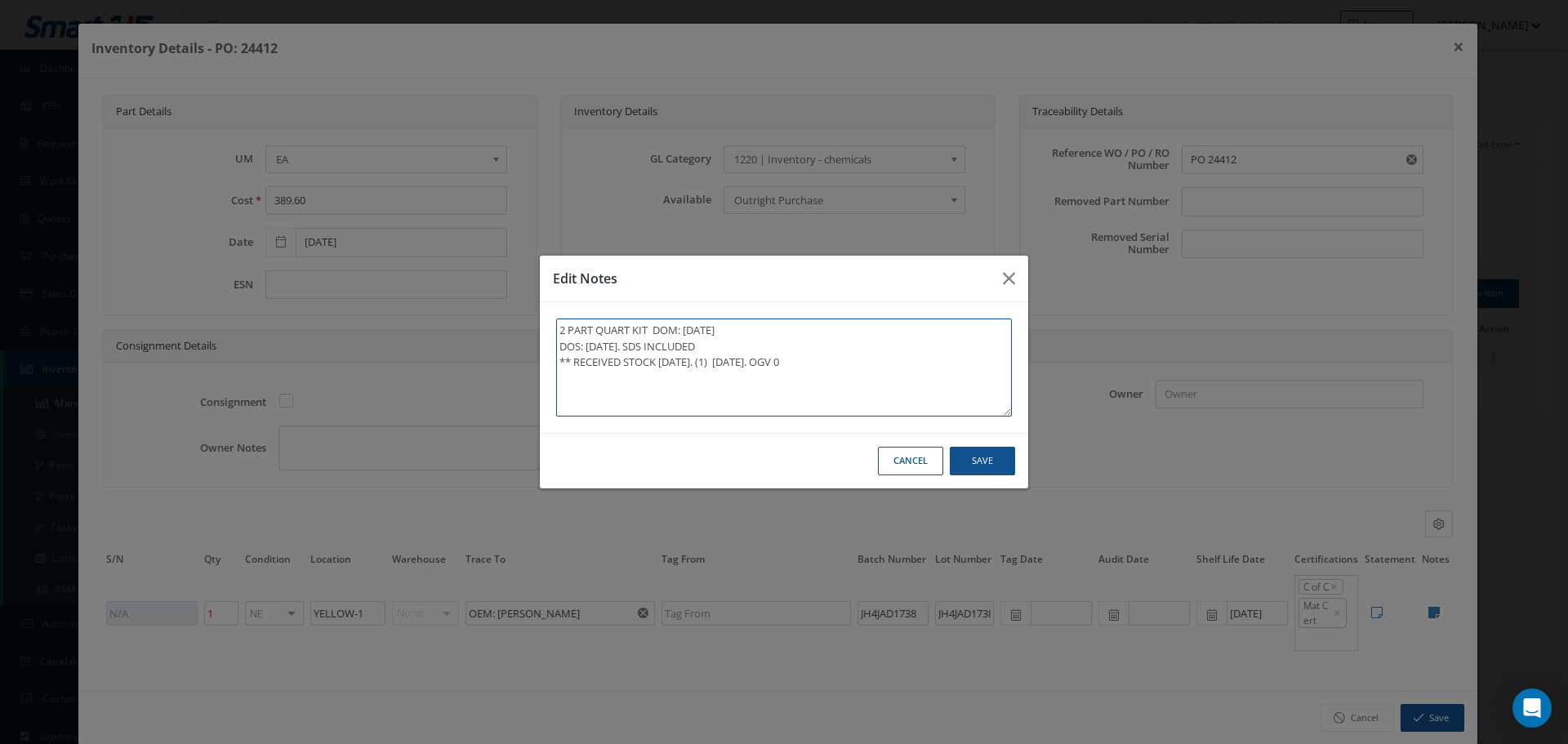
type textarea "2 PART QUART KIT DOM: [DATE] DOS: [DATE]. SDS INCLUDED ** RECEIVED STOCK [DATE]…"
click at [825, 361] on textarea "2 PART QUART KIT DOM: [DATE] DOS: [DATE]. SDS INCLUDED ** RECEIVED STOCK [DATE]…" at bounding box center [784, 368] width 456 height 98
type textarea "2 PART QUART KIT DOM: [DATE] DOS: [DATE]. SDS INCLUDED ** RECEIVED STOCK [DATE]…"
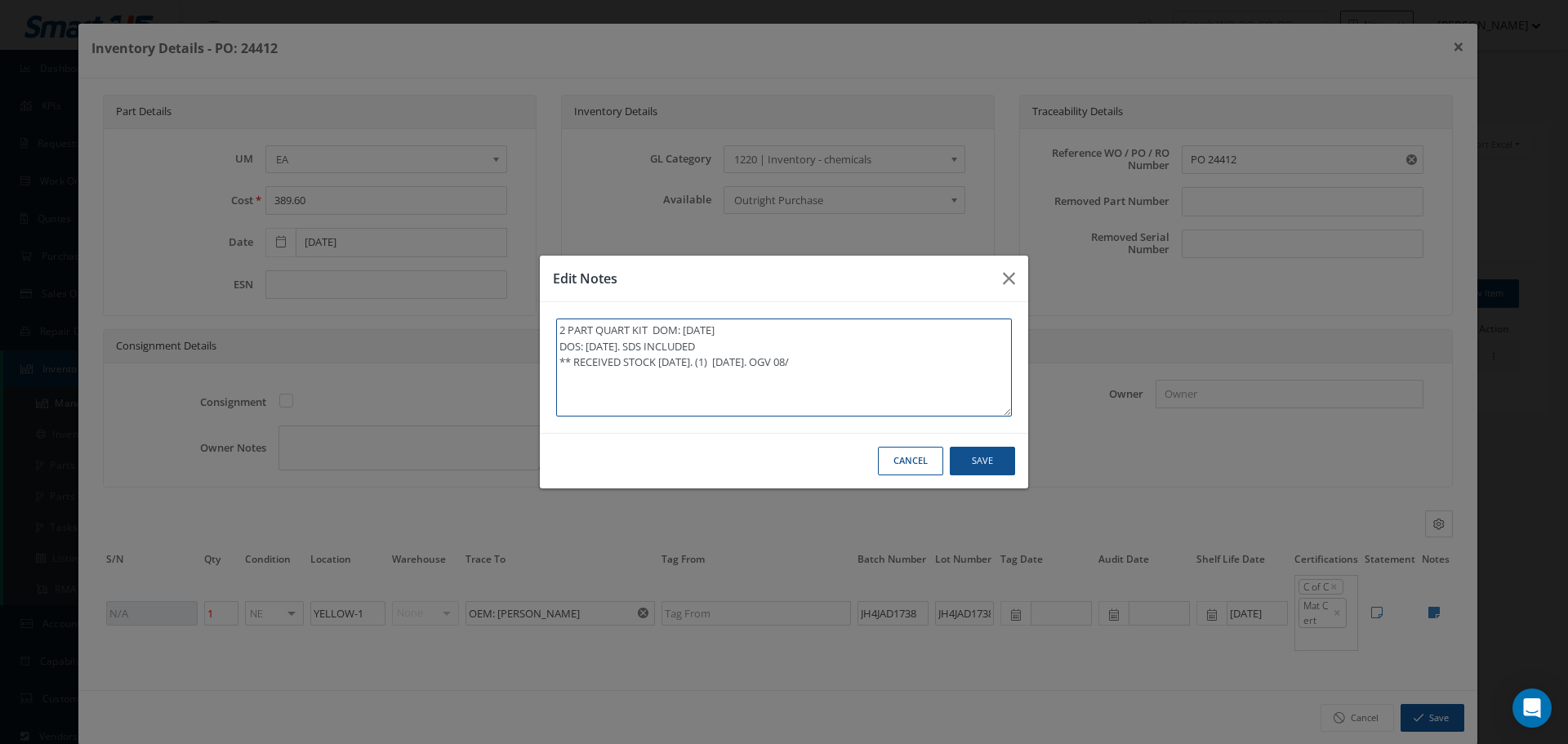
type textarea "2 PART QUART KIT DOM: [DATE] DOS: [DATE]. SDS INCLUDED ** RECEIVED STOCK [DATE]…"
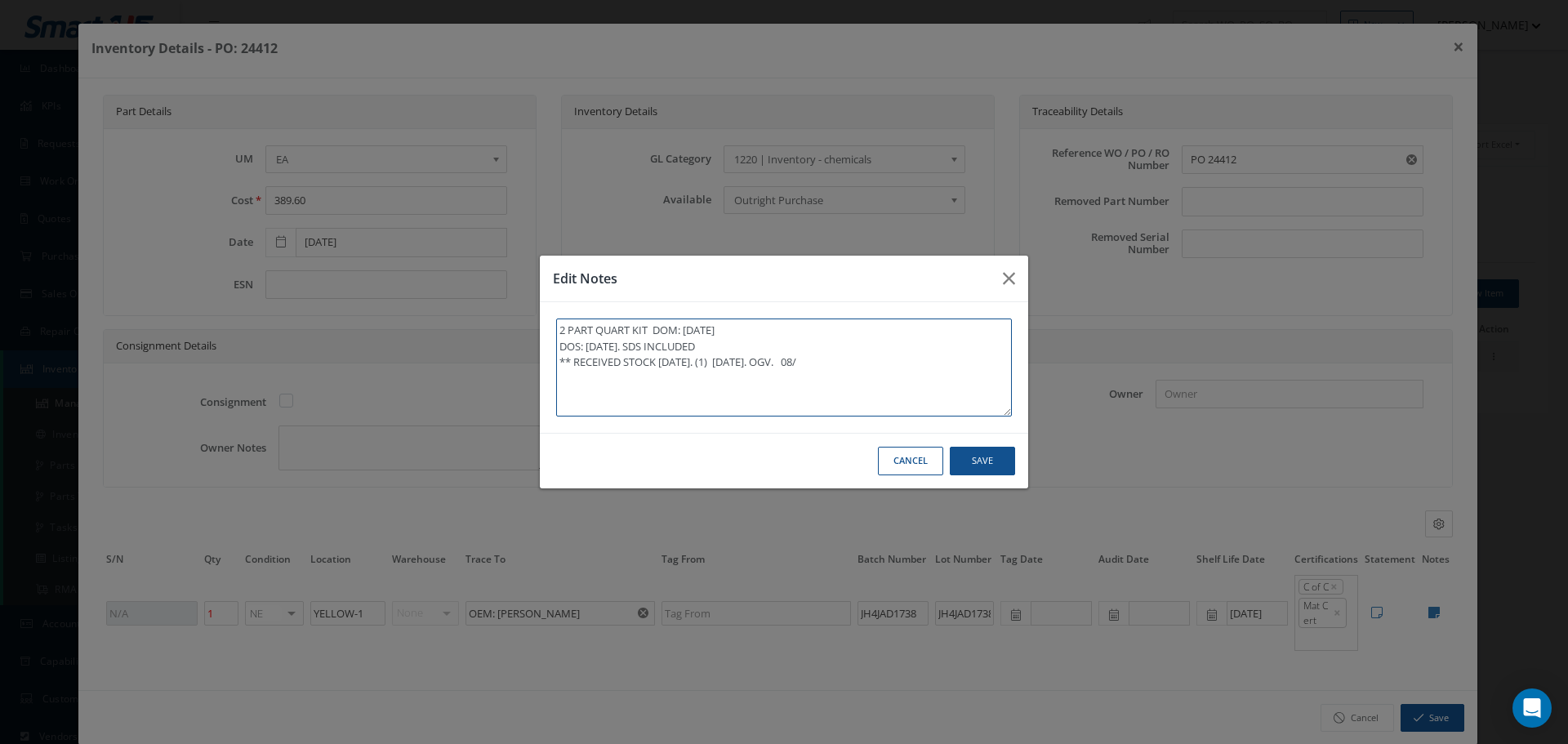
type textarea "2 PART QUART KIT DOM: [DATE] DOS: [DATE]. SDS INCLUDED ** RECEIVED STOCK [DATE]…"
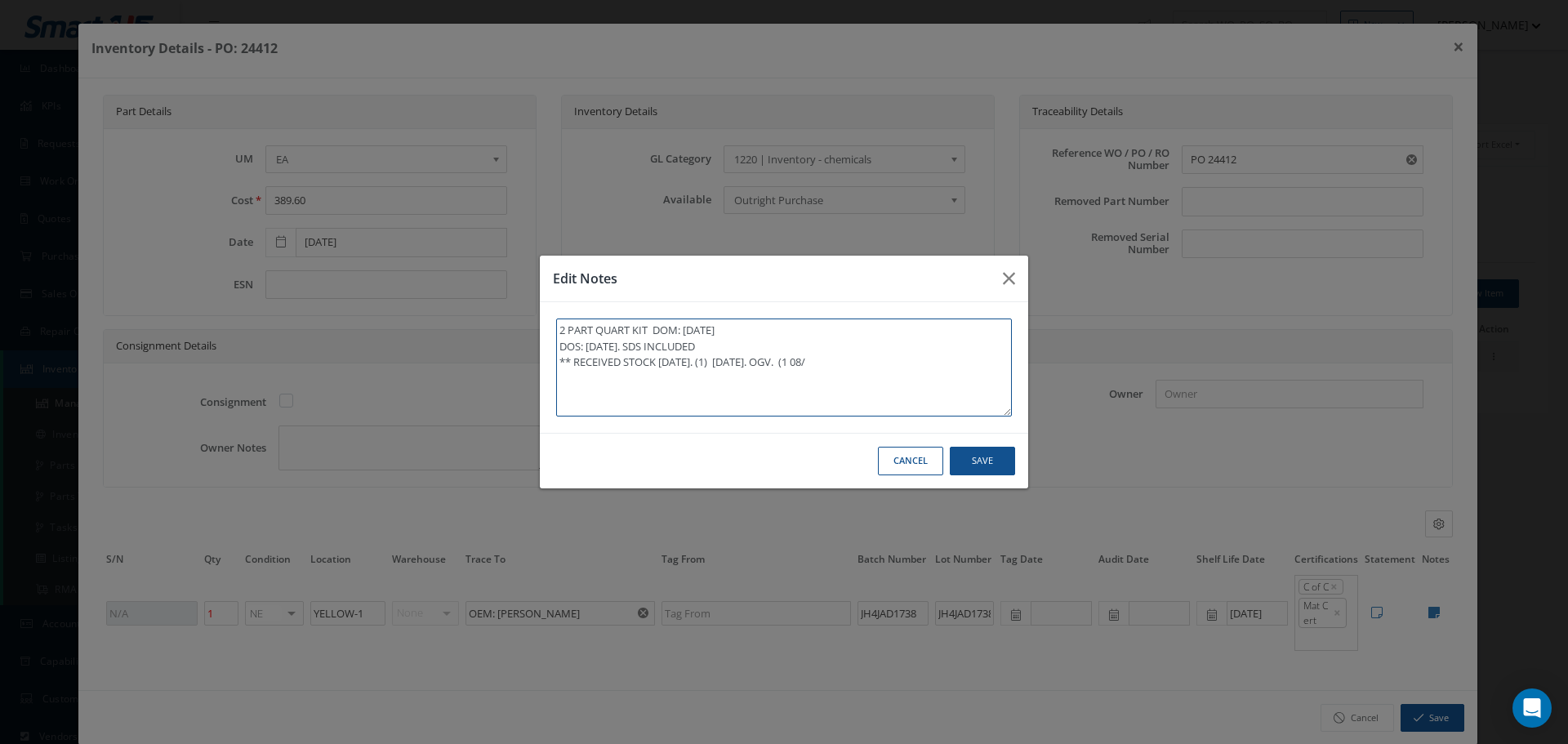
type textarea "2 PART QUART KIT DOM: [DATE] DOS: [DATE]. SDS INCLUDED ** RECEIVED STOCK [DATE]…"
click at [867, 353] on textarea "2 PART QUART KIT DOM: [DATE] DOS: [DATE]. SDS INCLUDED ** RECEIVED STOCK [DATE]…" at bounding box center [784, 368] width 456 height 98
click at [866, 360] on textarea "2 PART QUART KIT DOM: [DATE] DOS: [DATE]. SDS INCLUDED ** RECEIVED STOCK [DATE]…" at bounding box center [784, 368] width 456 height 98
type textarea "2 PART QUART KIT DOM: [DATE] DOS: [DATE]. SDS INCLUDED ** RECEIVED STOCK [DATE]…"
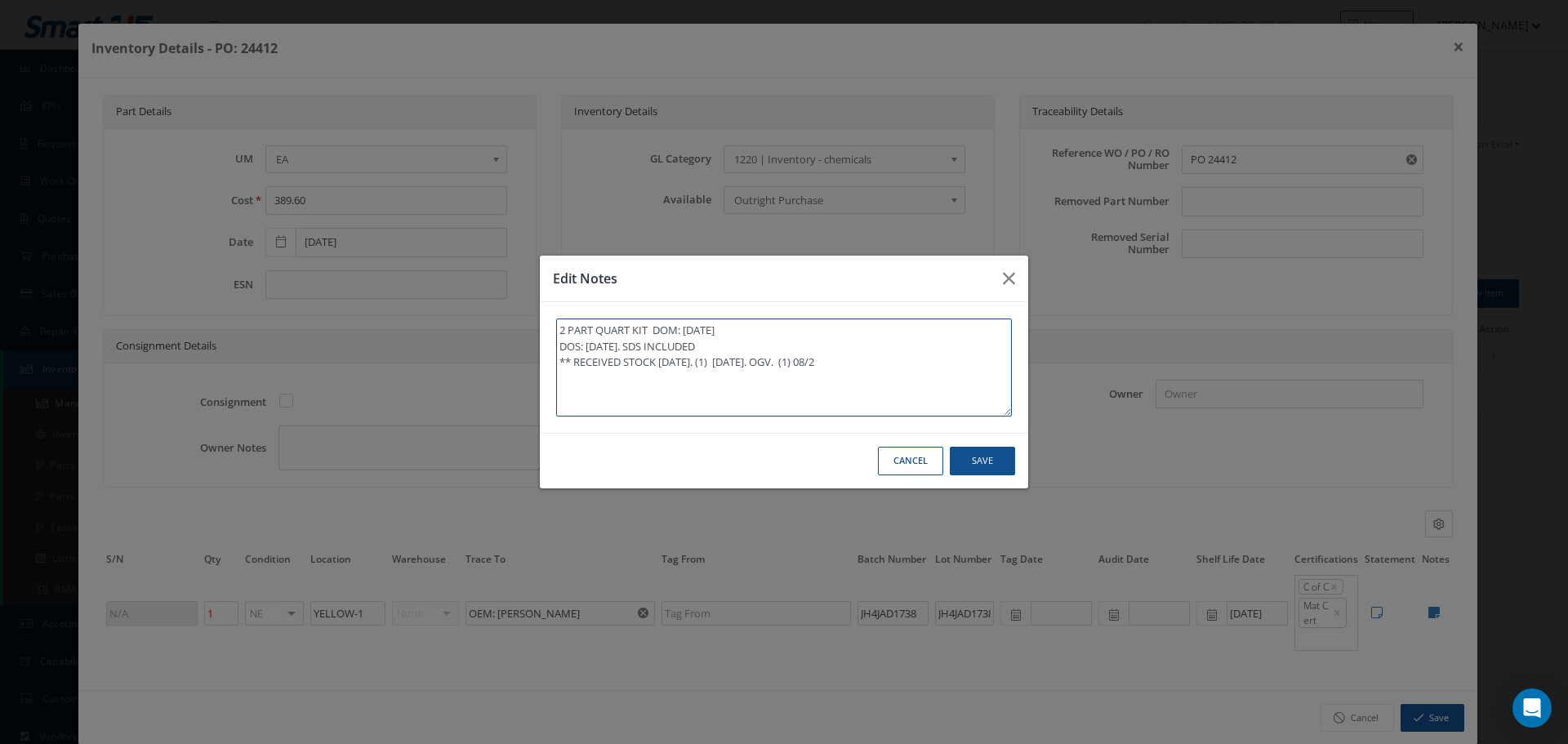
type textarea "2 PART QUART KIT DOM: [DATE] DOS: [DATE]. SDS INCLUDED ** RECEIVED STOCK [DATE]…"
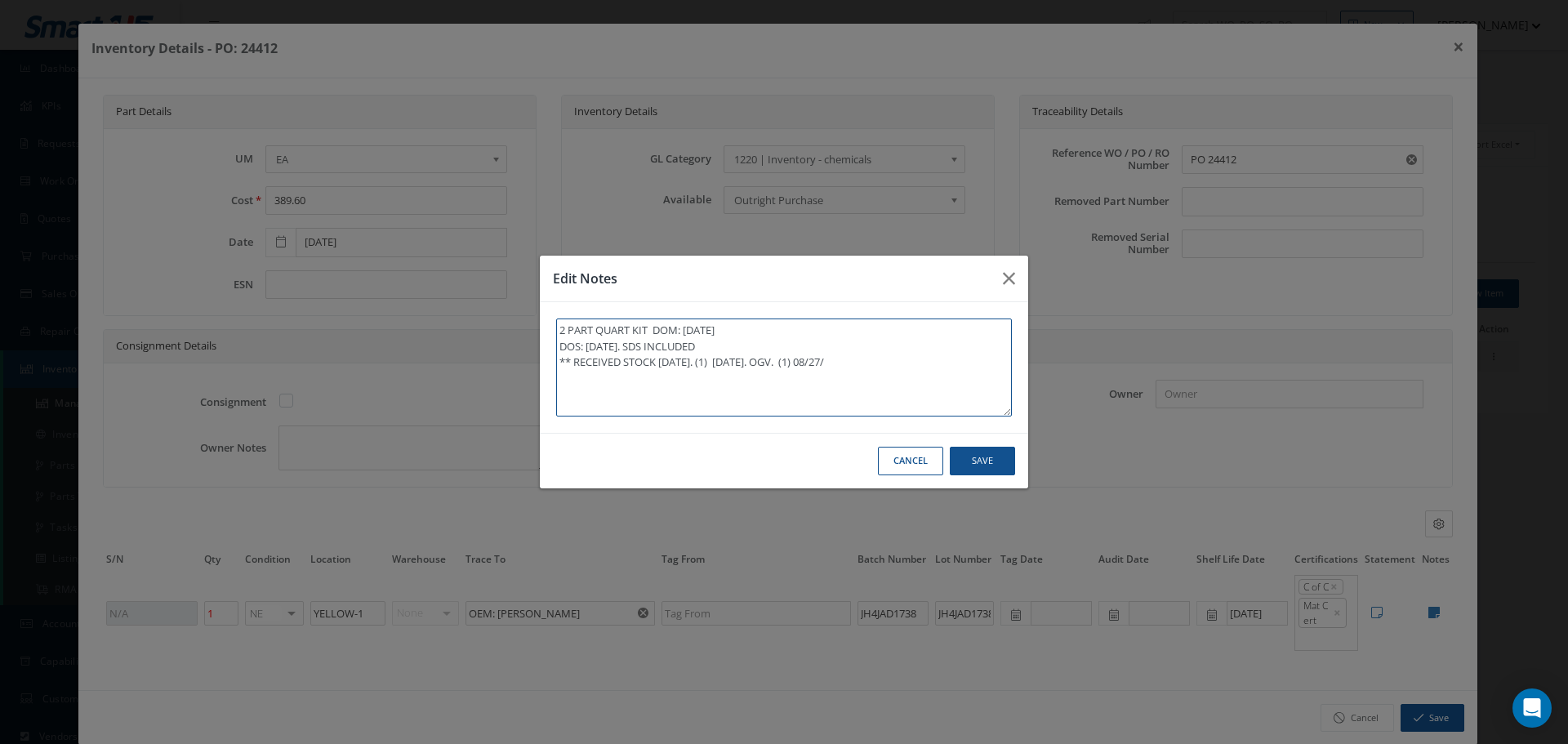
type textarea "2 PART QUART KIT DOM: [DATE] DOS: [DATE]. SDS INCLUDED ** RECEIVED STOCK [DATE]…"
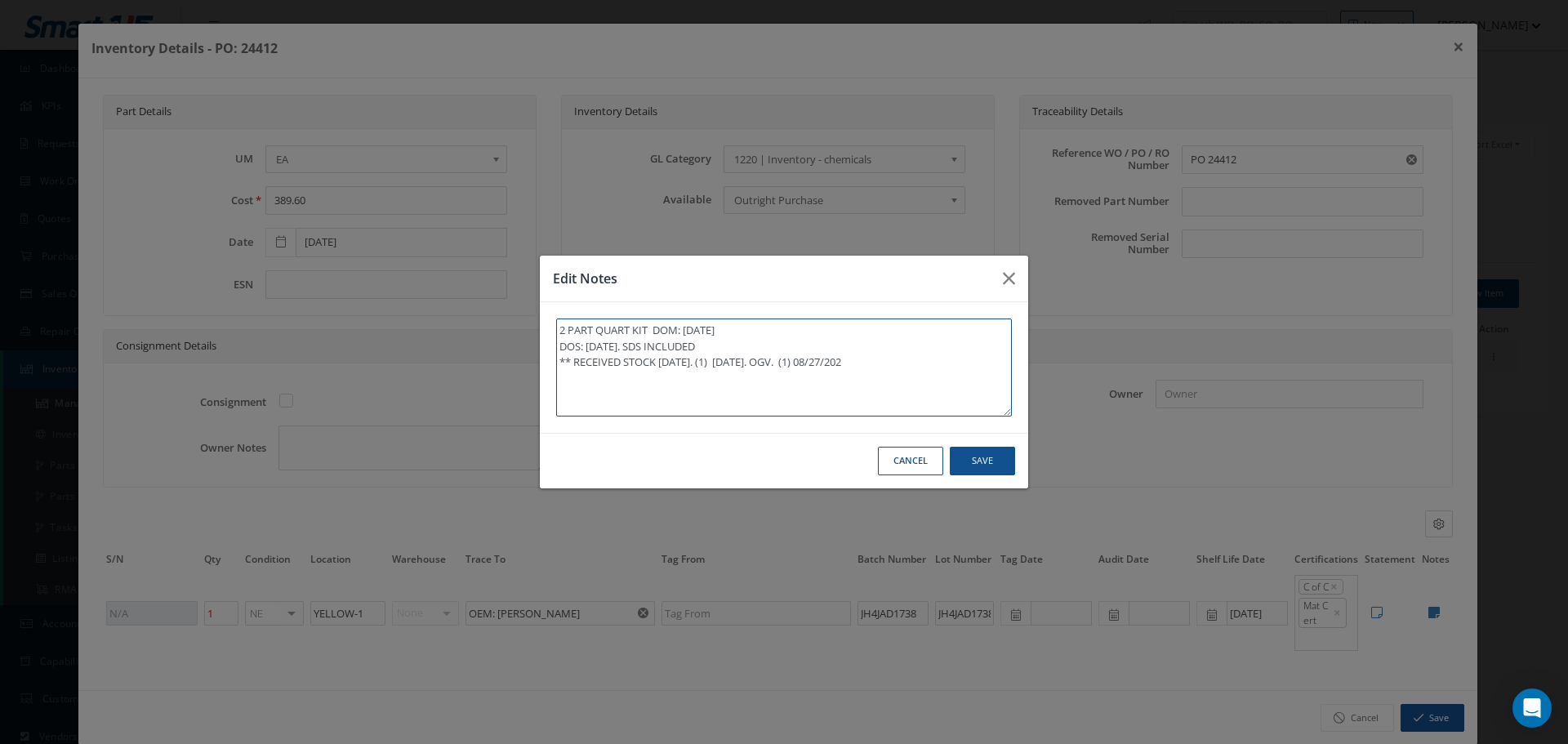
type textarea "2 PART QUART KIT DOM: [DATE] DOS: [DATE]. SDS INCLUDED ** RECEIVED STOCK [DATE]…"
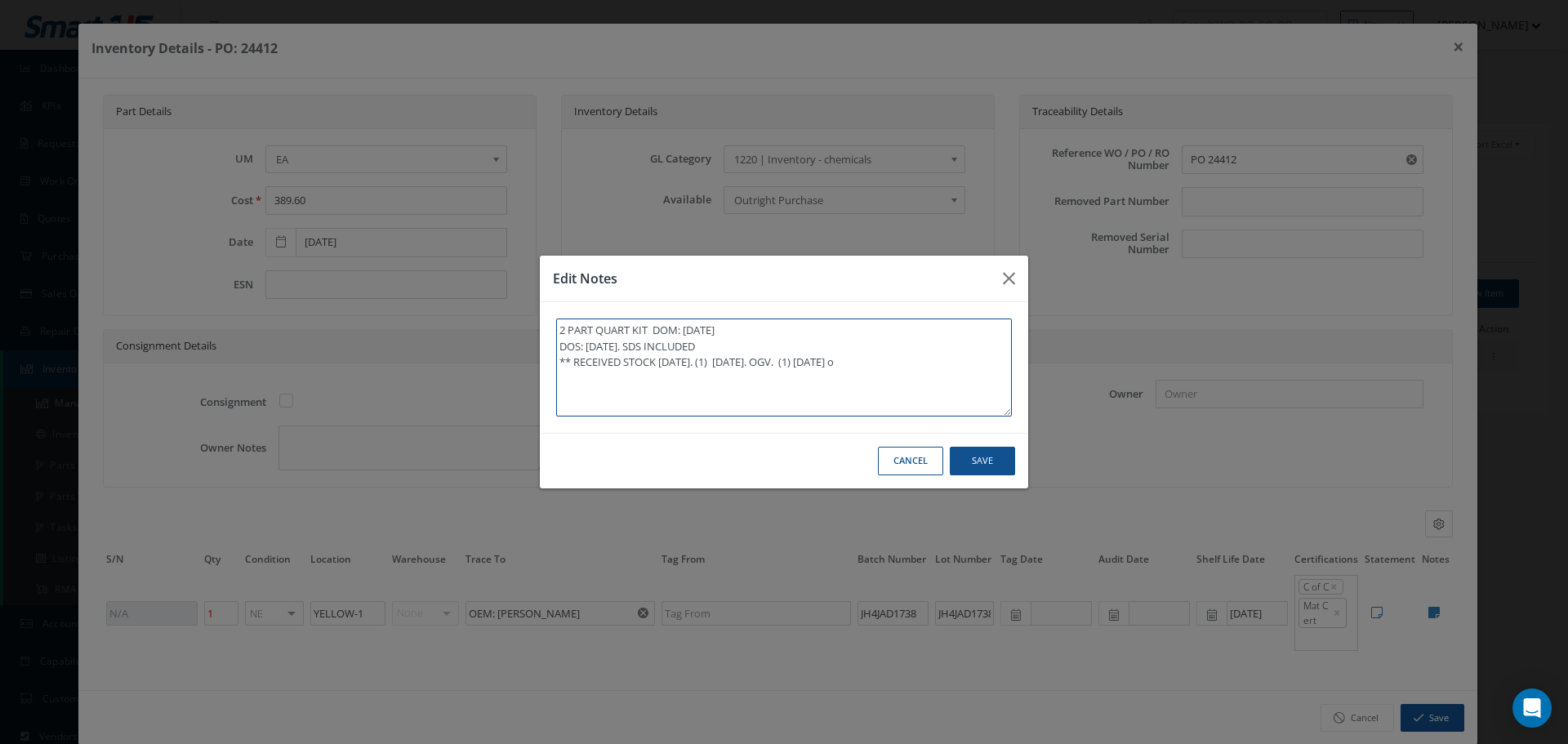
type textarea "2 PART QUART KIT DOM: [DATE] DOS: [DATE]. SDS INCLUDED ** RECEIVED STOCK [DATE]…"
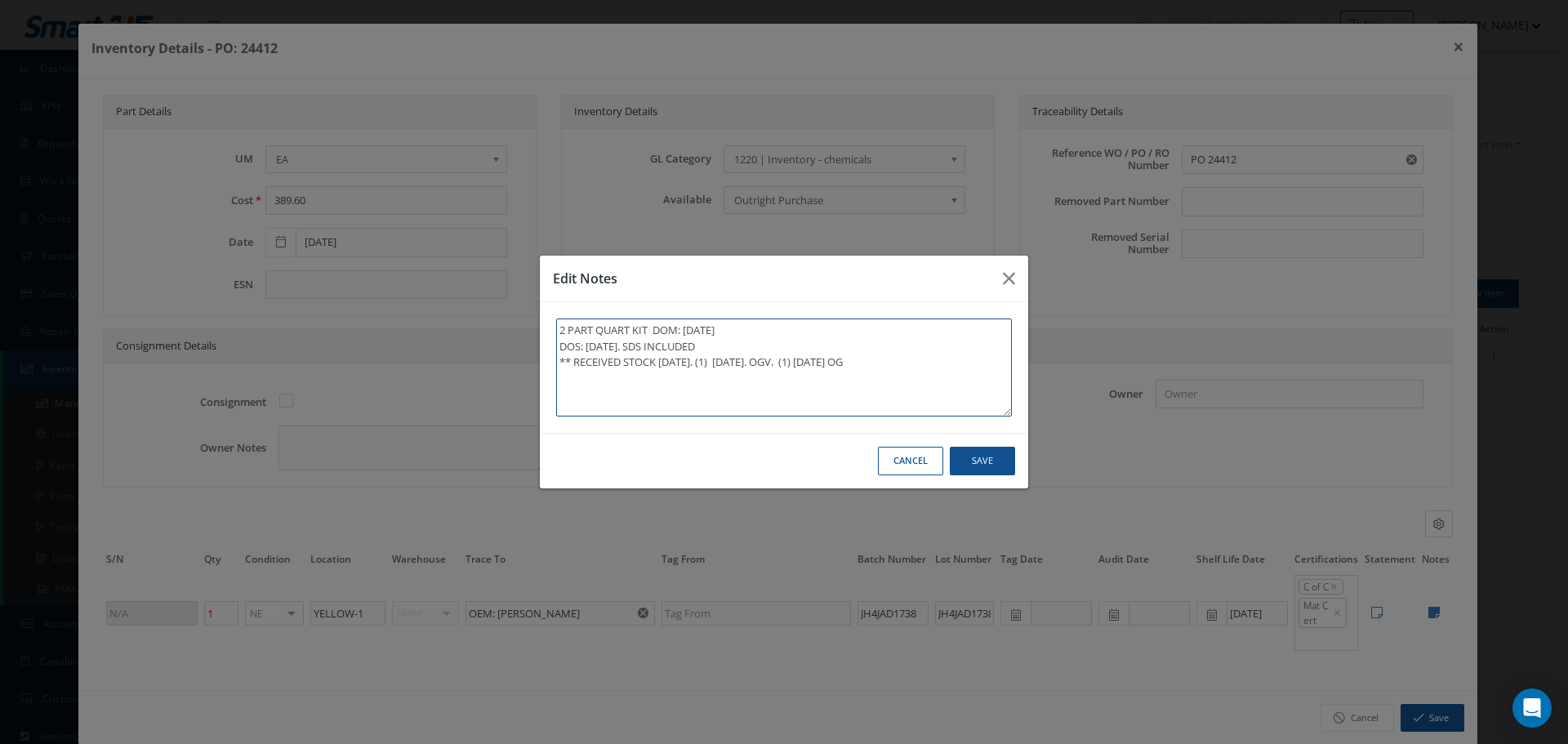
type textarea "2 PART QUART KIT DOM: [DATE] DOS: [DATE]. SDS INCLUDED ** RECEIVED STOCK [DATE]…"
click at [0, 0] on button "Save" at bounding box center [0, 0] width 0 height 0
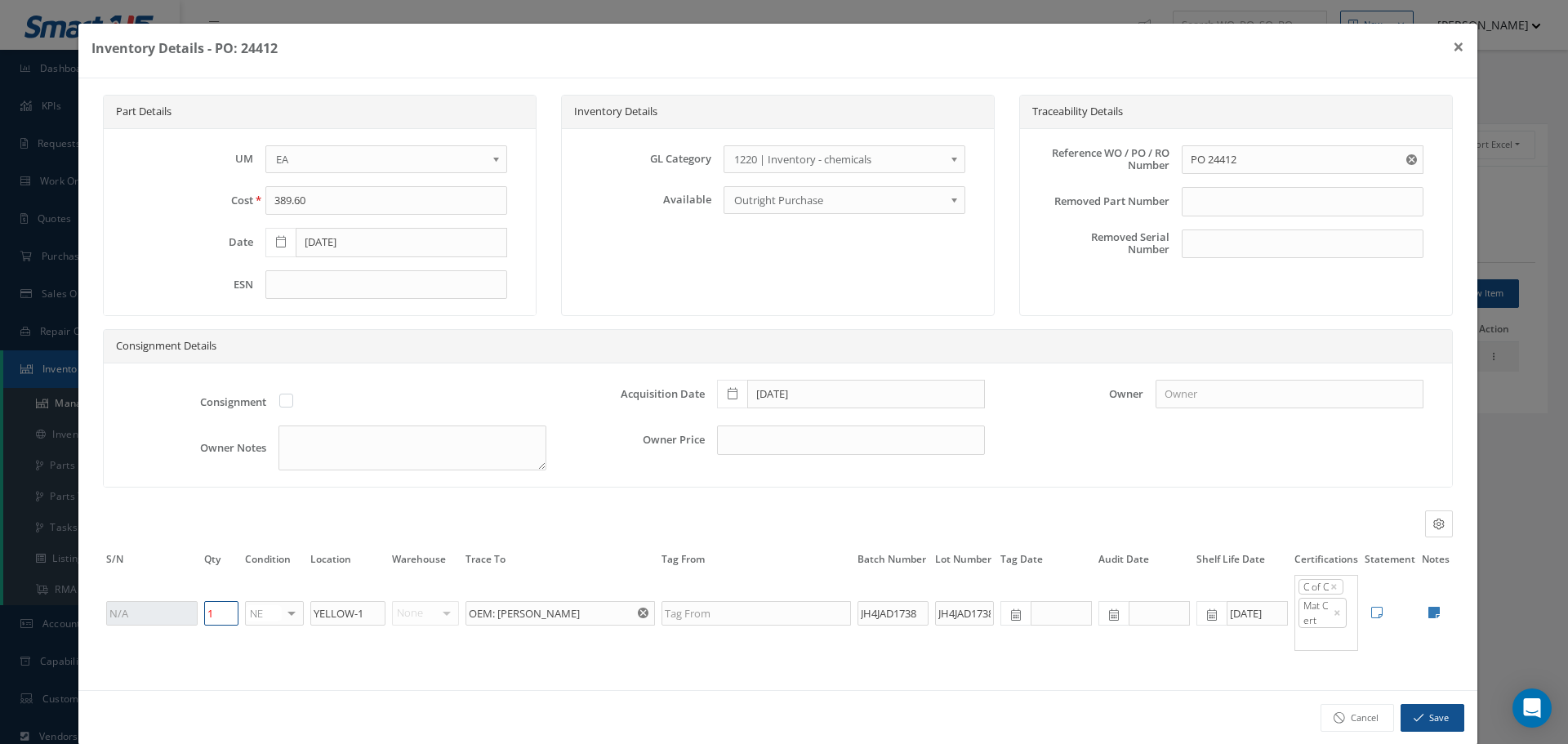
click at [217, 615] on input "1" at bounding box center [221, 614] width 34 height 24
type input "0"
click at [1438, 726] on button "Save" at bounding box center [1432, 719] width 63 height 29
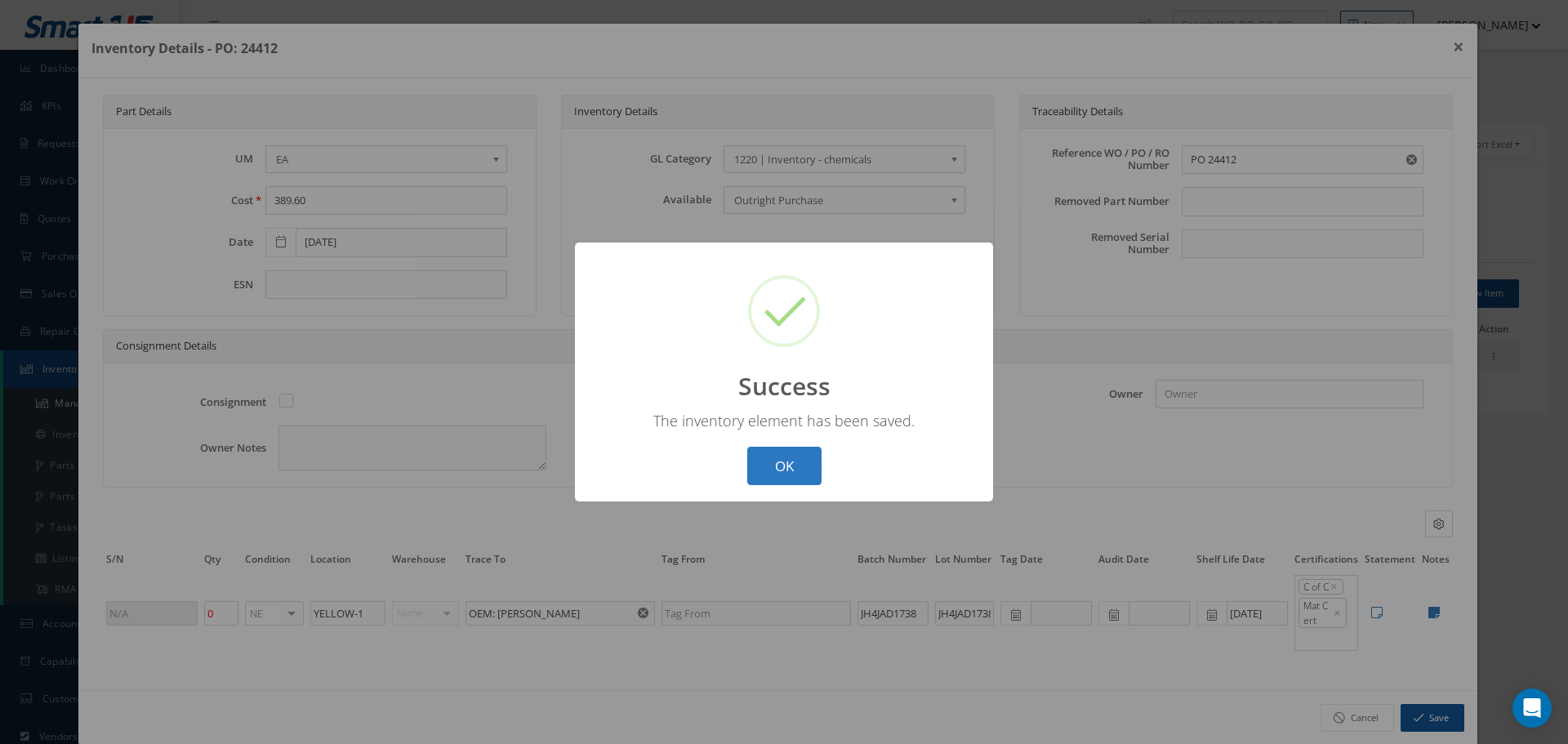
click at [793, 464] on button "OK" at bounding box center [784, 466] width 74 height 38
